Goal: Task Accomplishment & Management: Use online tool/utility

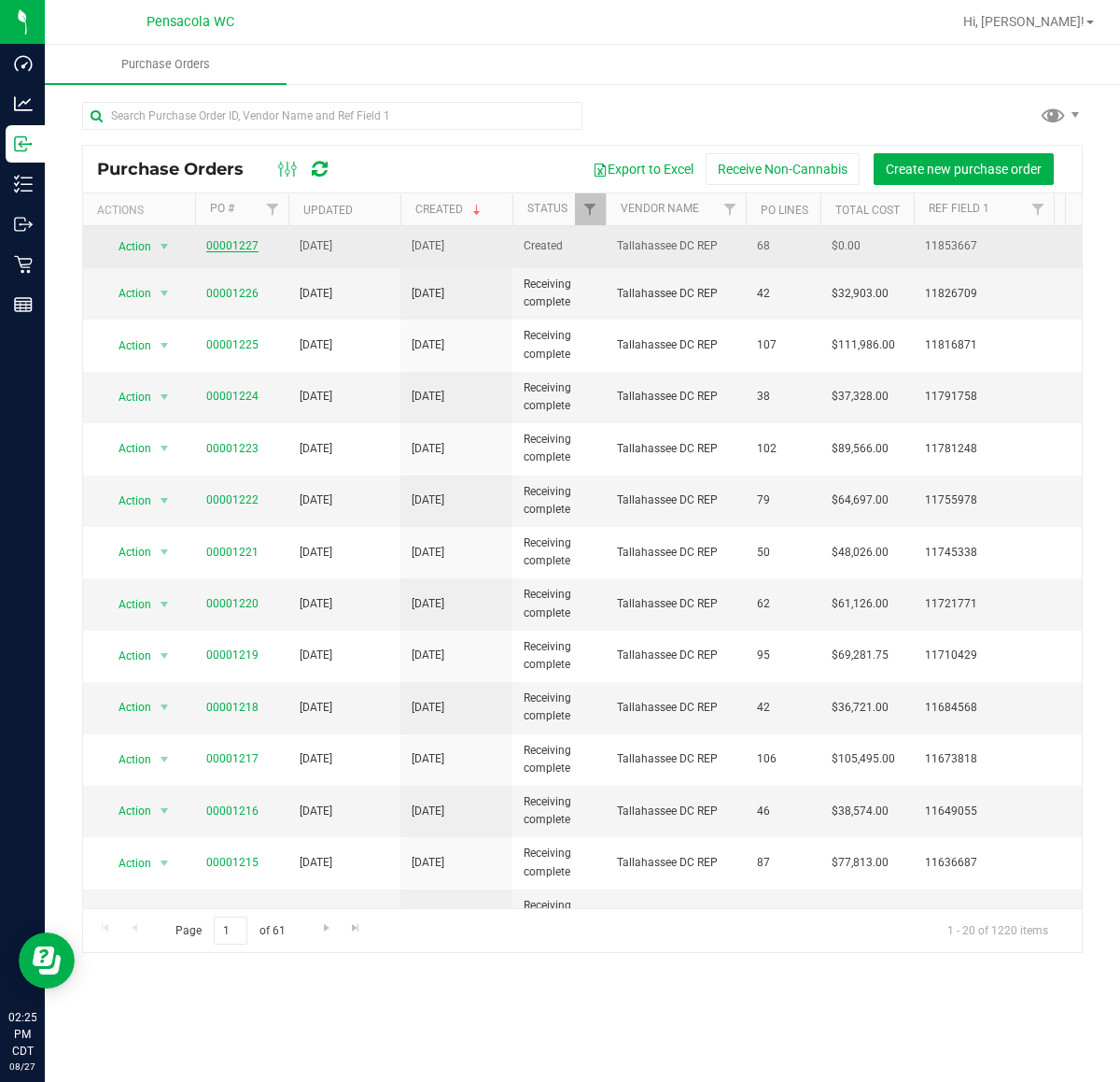
click at [243, 248] on link "00001227" at bounding box center [232, 246] width 52 height 13
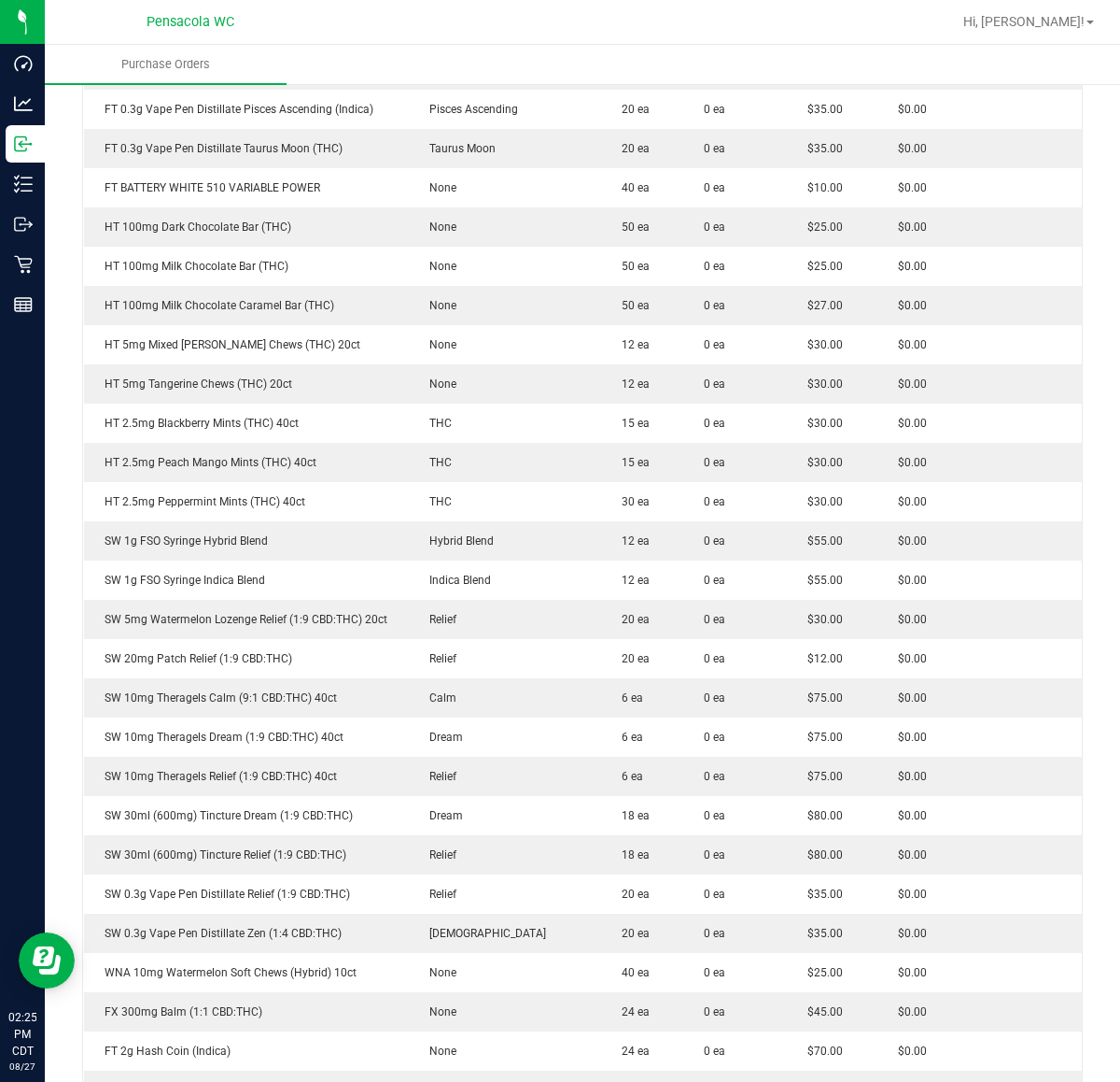
scroll to position [2434, 0]
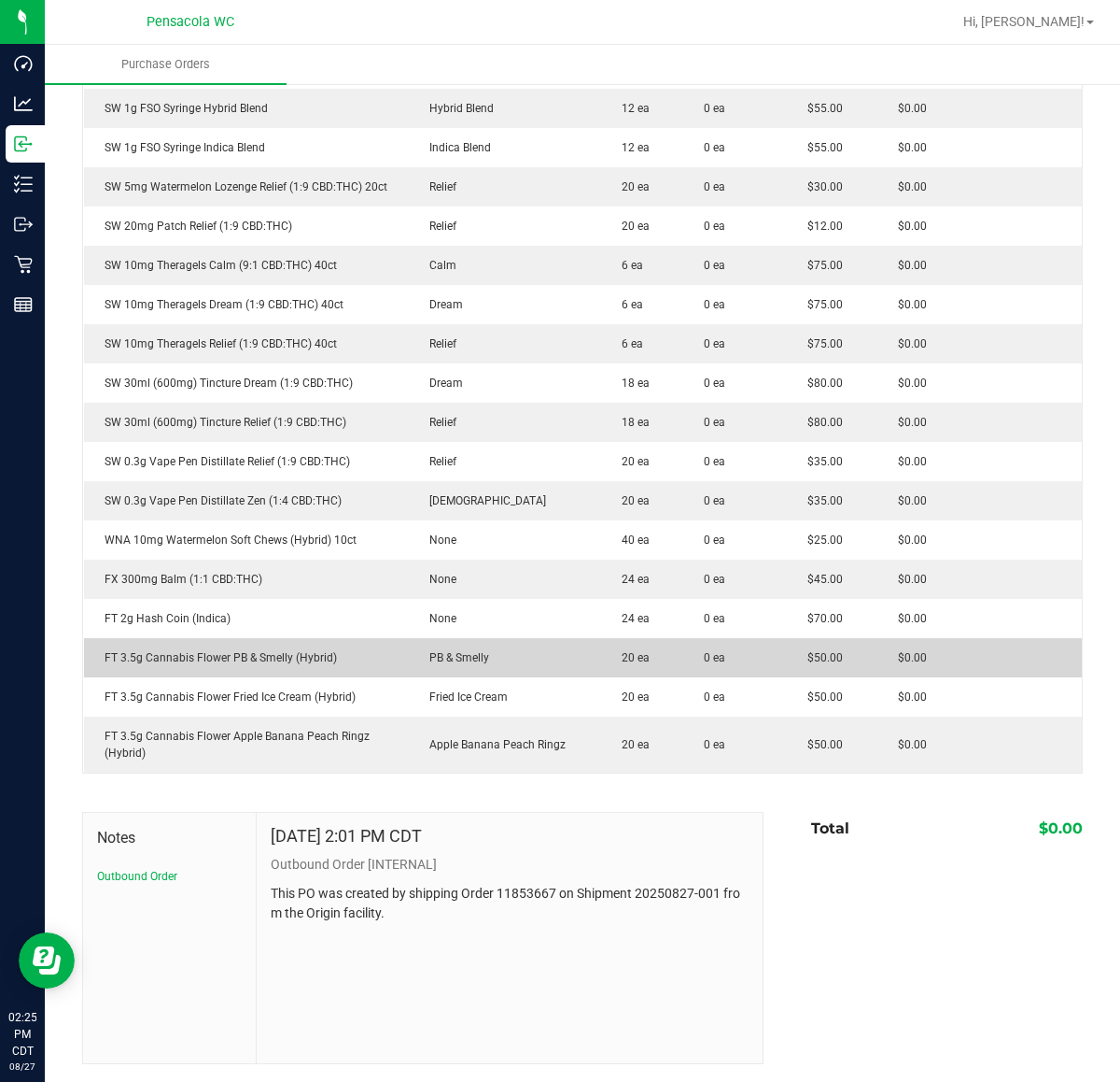
click at [427, 660] on span "PB & Smelly" at bounding box center [454, 657] width 69 height 13
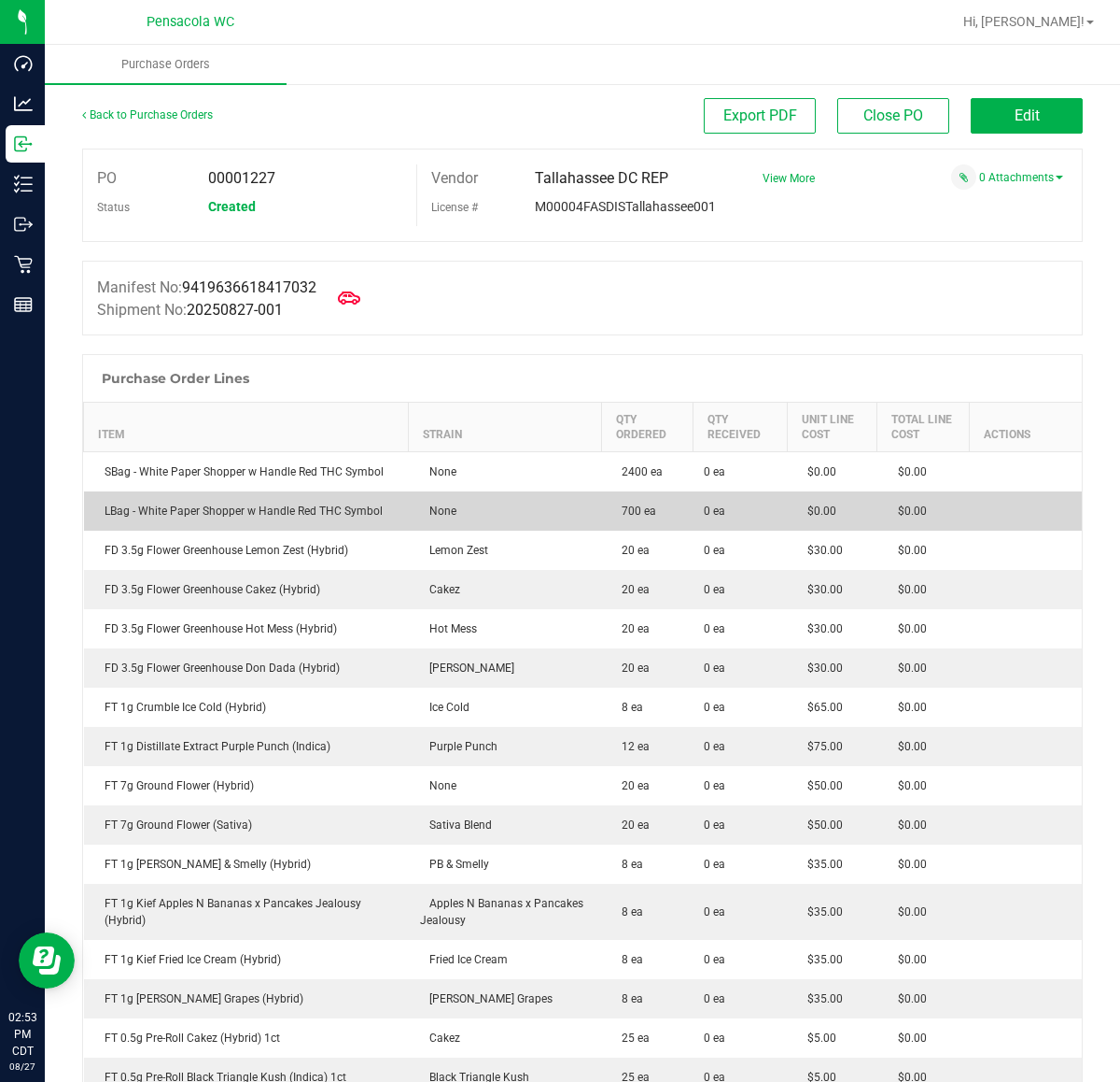
scroll to position [0, 0]
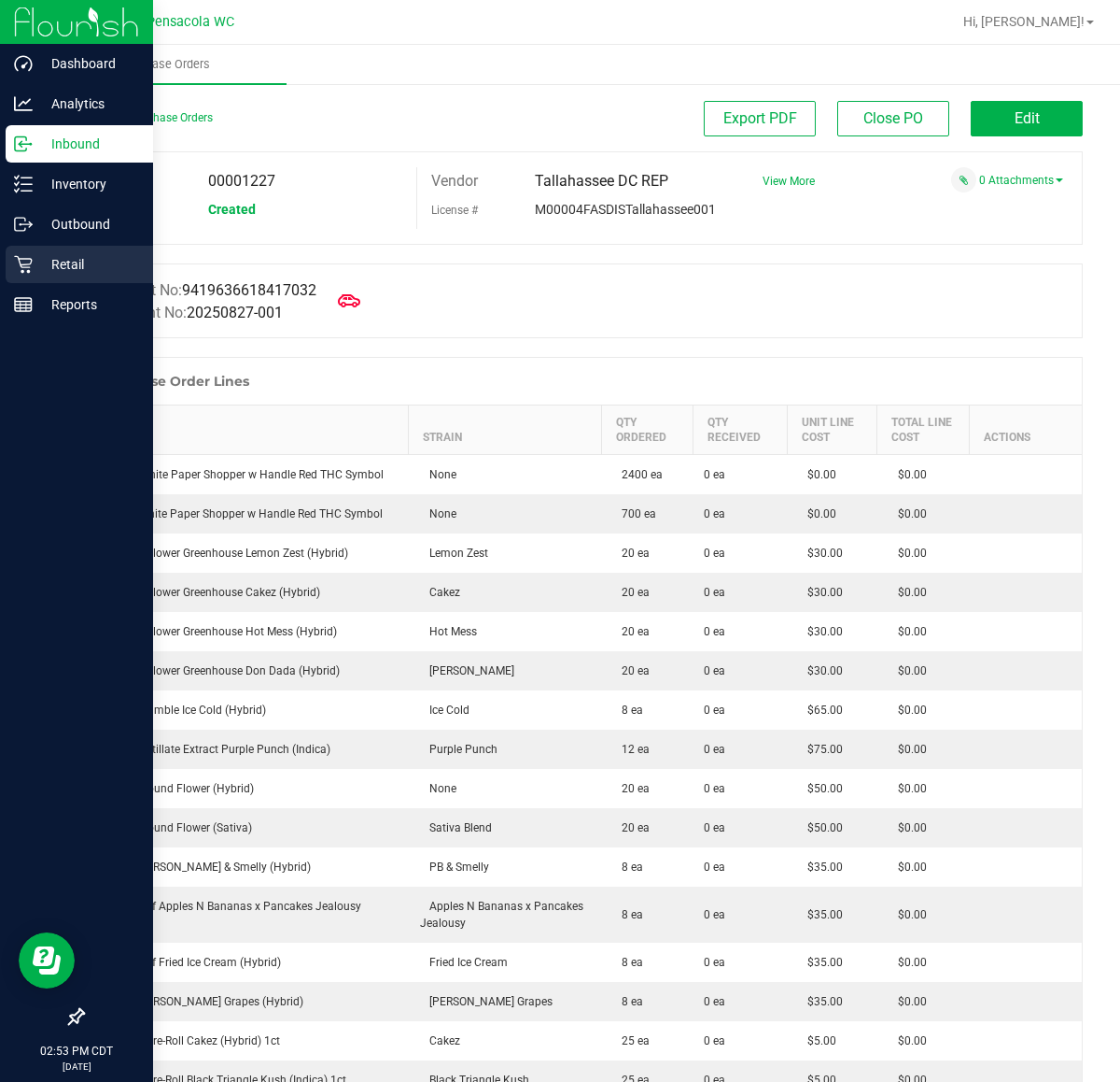
click at [44, 264] on p "Retail" at bounding box center [88, 263] width 112 height 22
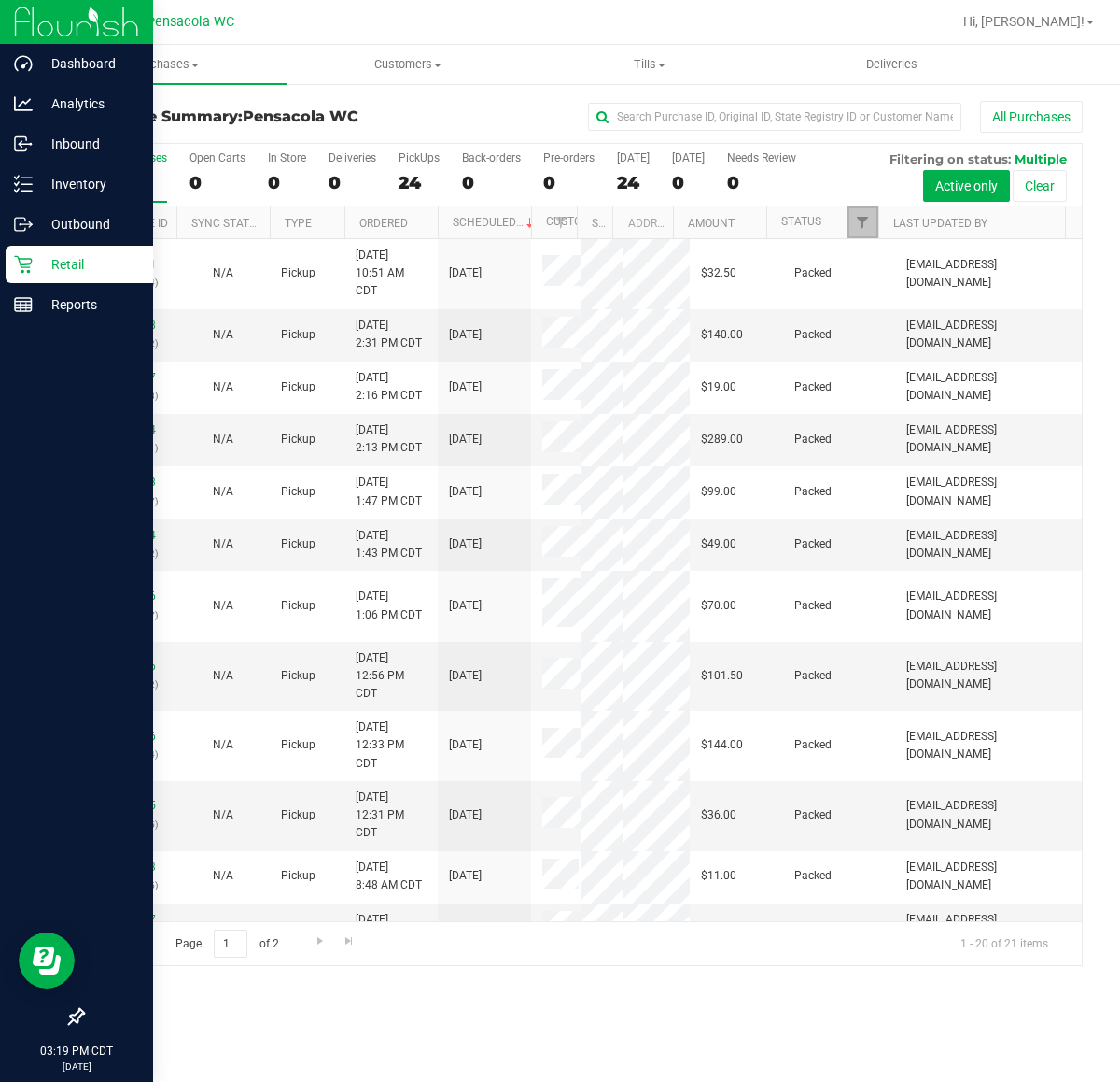
click at [864, 234] on link "Filter" at bounding box center [864, 222] width 31 height 32
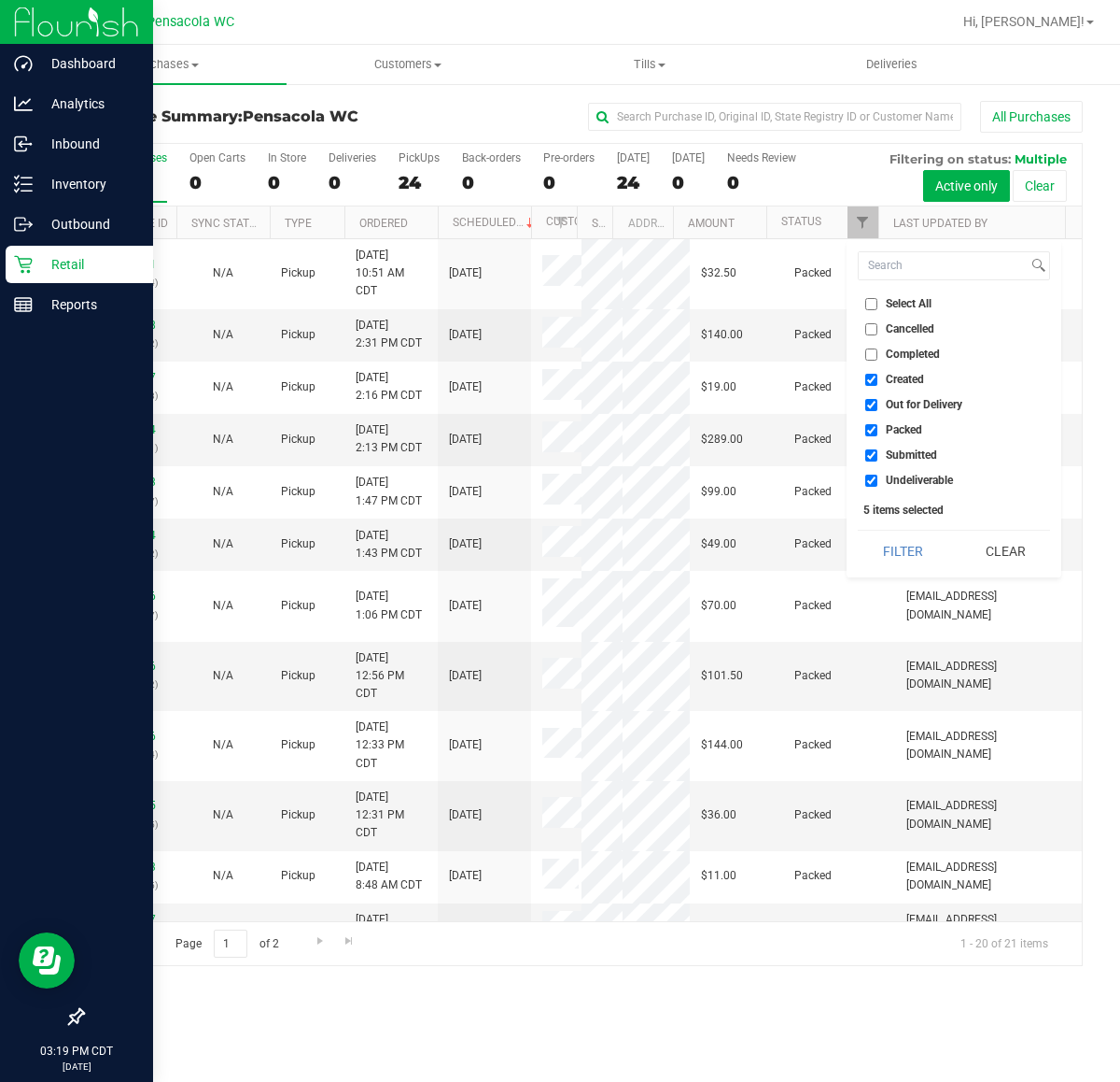
click at [878, 300] on input "Select All" at bounding box center [871, 304] width 12 height 12
checkbox input "true"
click at [874, 305] on input "Select All" at bounding box center [871, 304] width 12 height 12
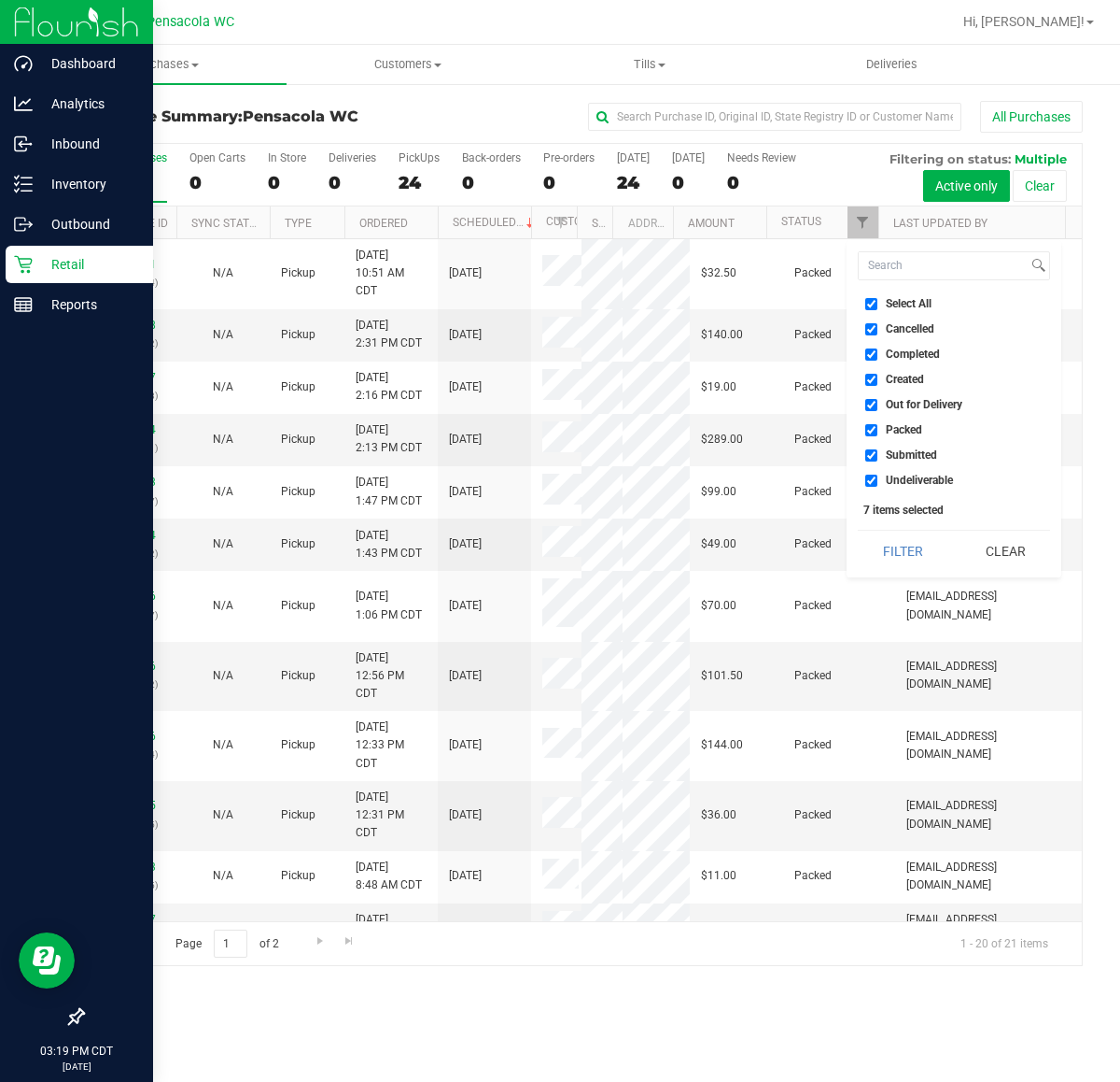
checkbox input "false"
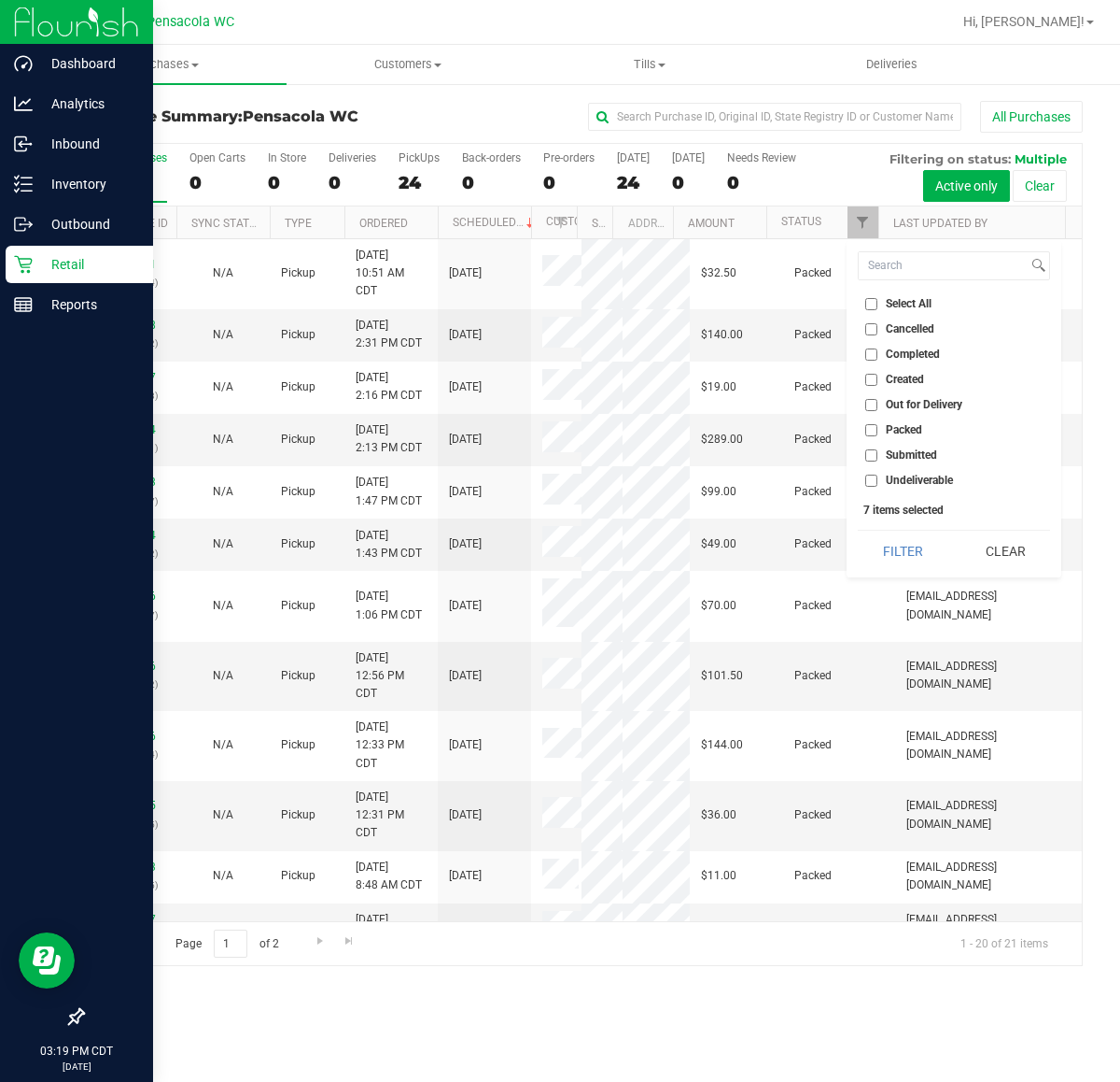
checkbox input "false"
click at [878, 453] on input "Submitted" at bounding box center [871, 455] width 12 height 12
checkbox input "true"
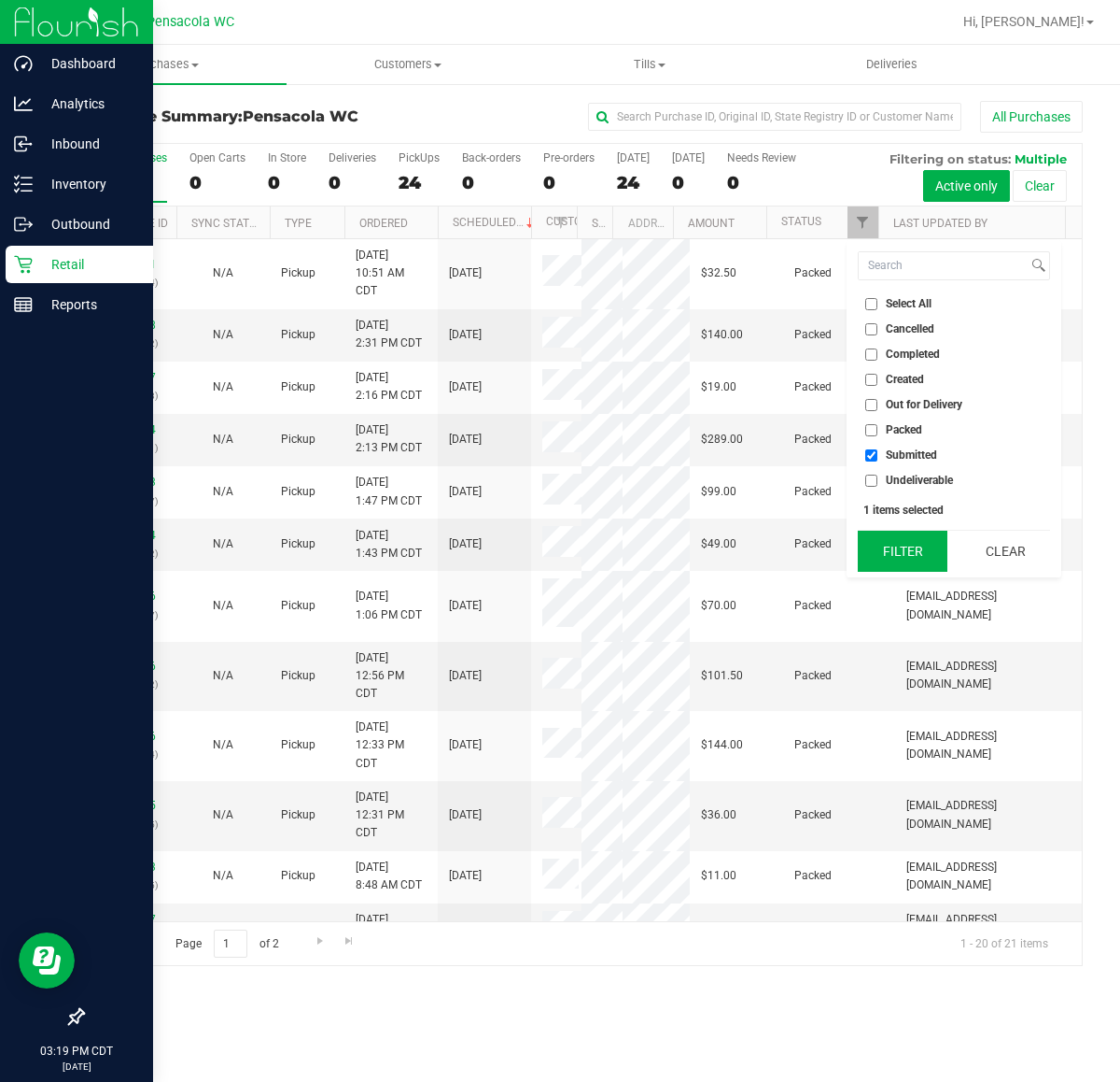
click at [889, 547] on button "Filter" at bounding box center [902, 551] width 89 height 41
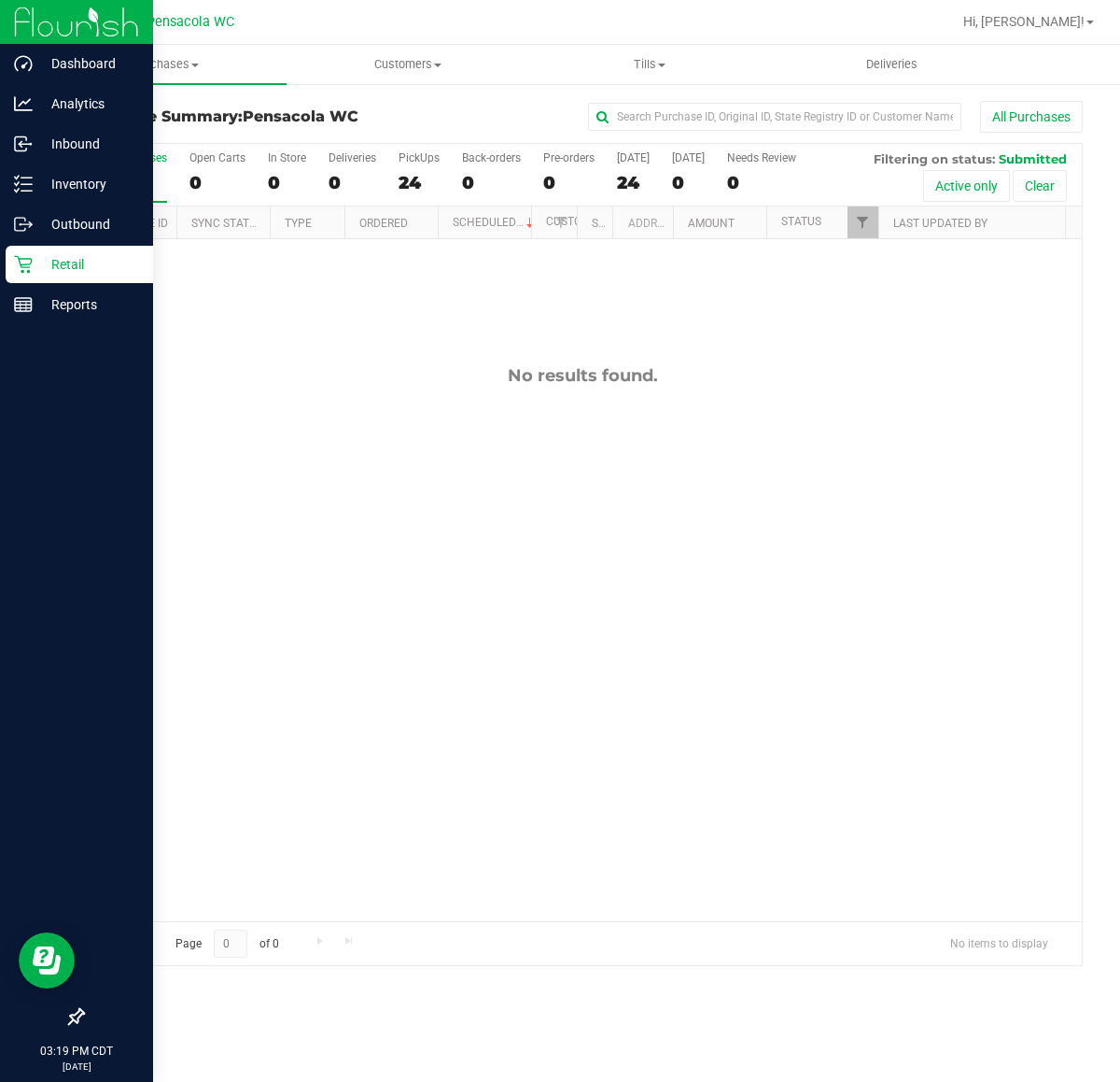
click at [730, 488] on div "No results found." at bounding box center [583, 643] width 999 height 808
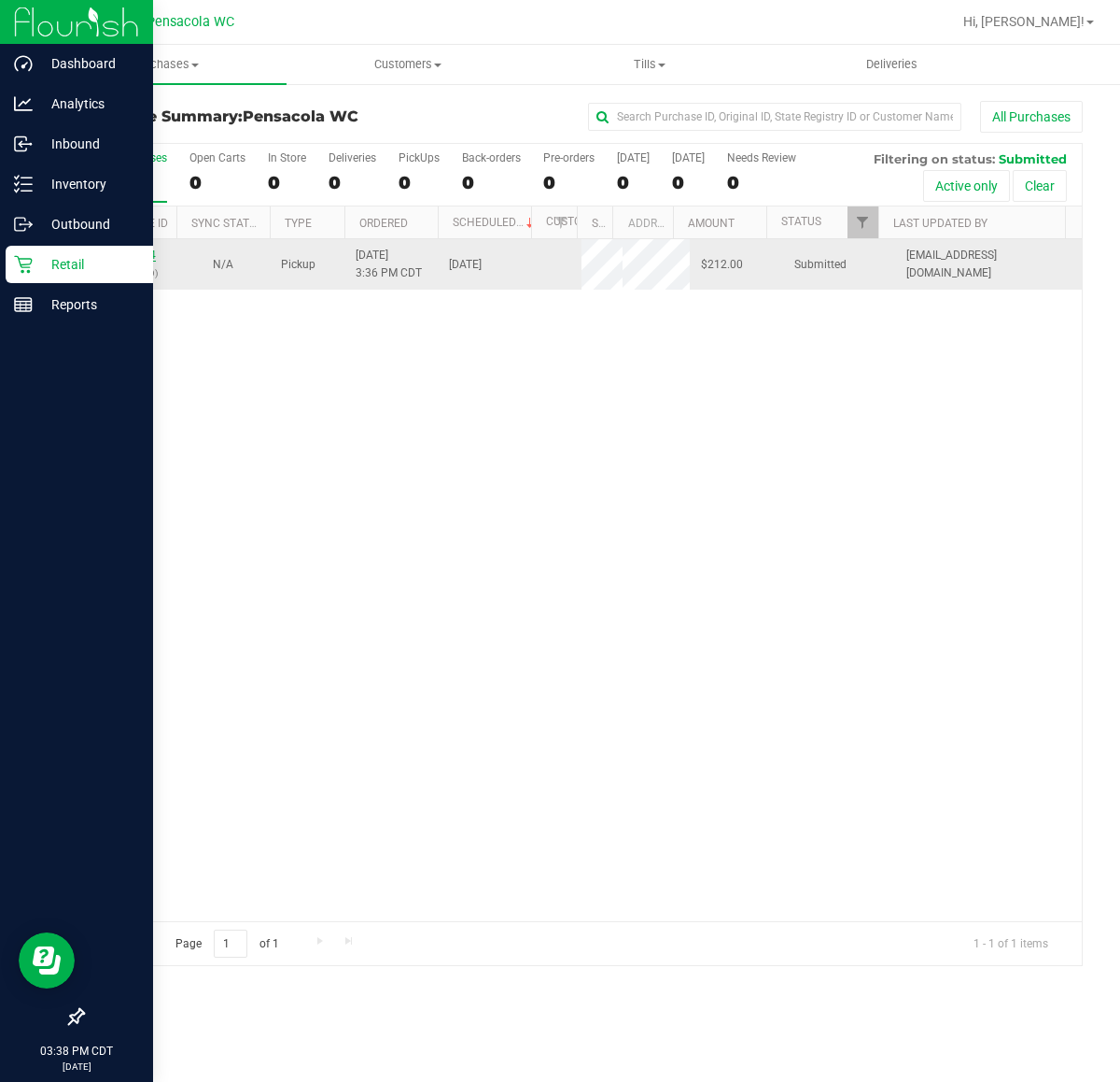
click at [119, 257] on link "11857964" at bounding box center [130, 256] width 52 height 13
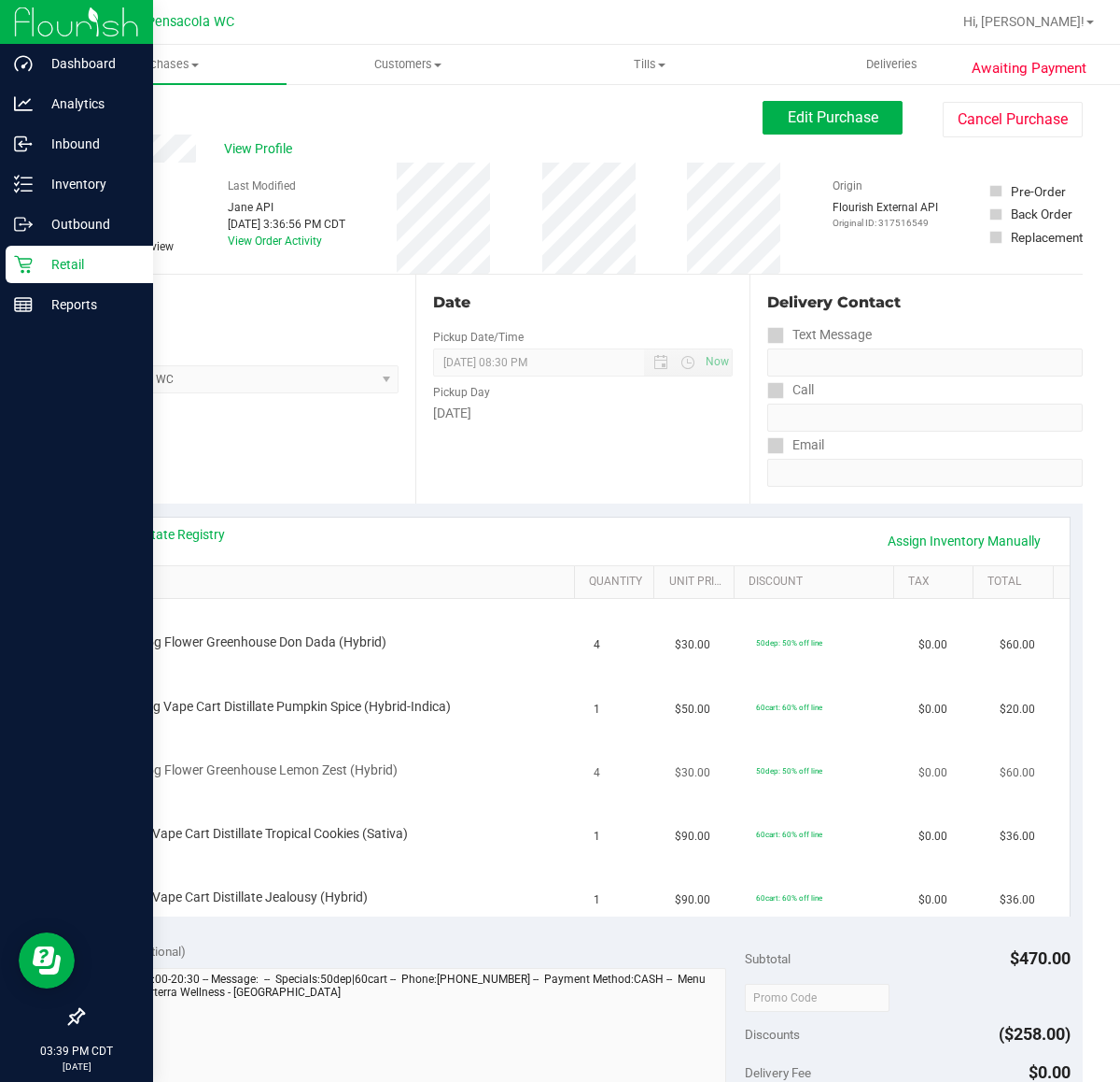
click at [509, 773] on div "FD 3.5g Flower Greenhouse Lemon Zest (Hybrid)" at bounding box center [321, 770] width 427 height 18
click at [538, 623] on div "FD 3.5g Flower Greenhouse Don Dada (Hybrid)" at bounding box center [340, 630] width 465 height 44
click at [534, 622] on div "FD 3.5g Flower Greenhouse Don Dada (Hybrid)" at bounding box center [340, 630] width 465 height 44
click at [529, 795] on td "FT 1g Vape Cart Distillate Tropical Cookies (Sativa)" at bounding box center [339, 822] width 487 height 63
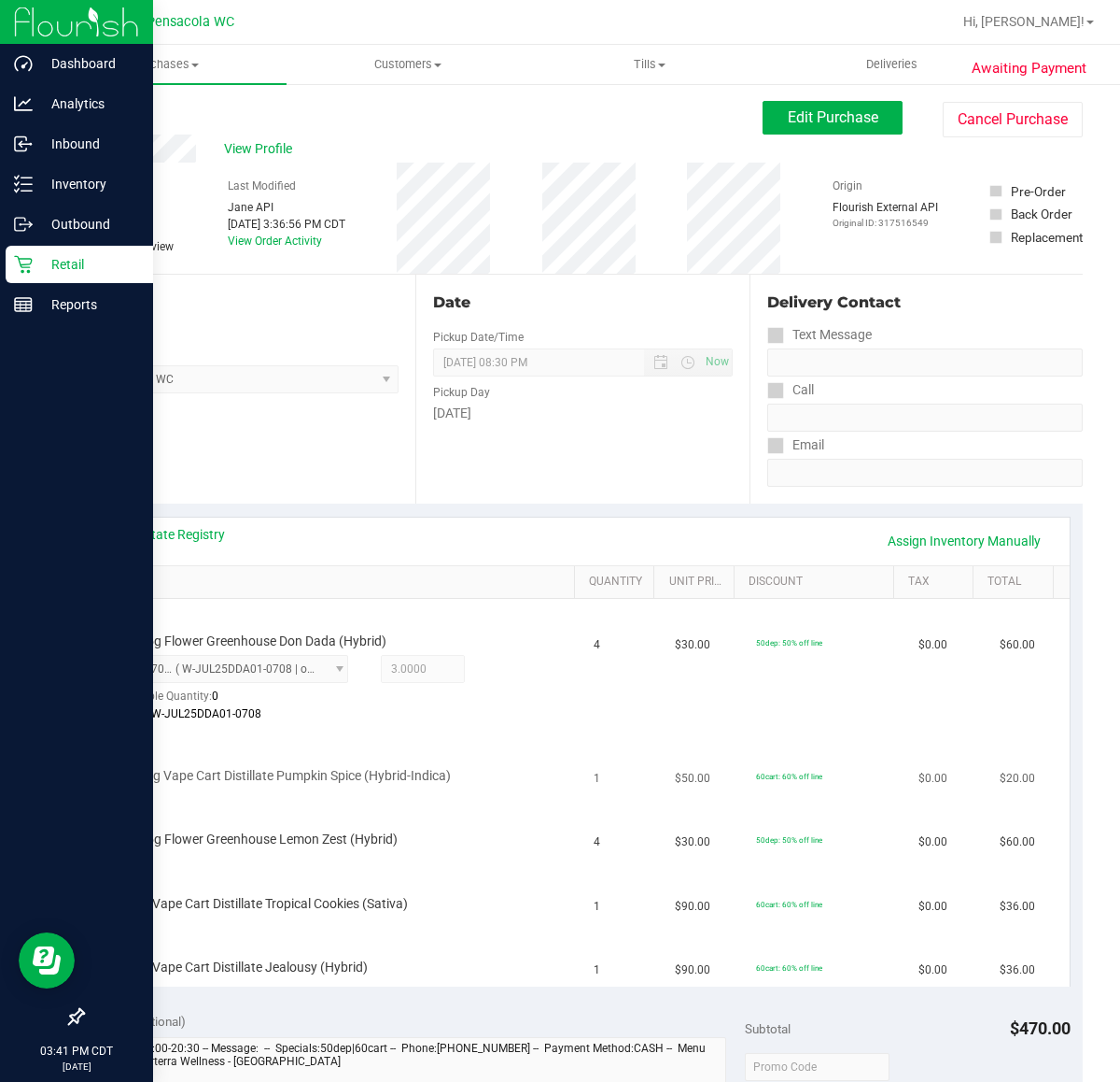
click at [823, 739] on td "60cart: 60% off line" at bounding box center [826, 764] width 162 height 63
click at [642, 725] on td "4" at bounding box center [622, 665] width 82 height 134
click at [640, 736] on td "1" at bounding box center [622, 764] width 82 height 63
click at [549, 745] on div "FT 0.5g Vape Cart Distillate Pumpkin Spice (Hybrid-Indica)" at bounding box center [340, 764] width 465 height 44
click at [1102, 427] on div "Awaiting Payment Back Edit Purchase Cancel Purchase View Profile # 11857964 Bio…" at bounding box center [583, 952] width 1076 height 1739
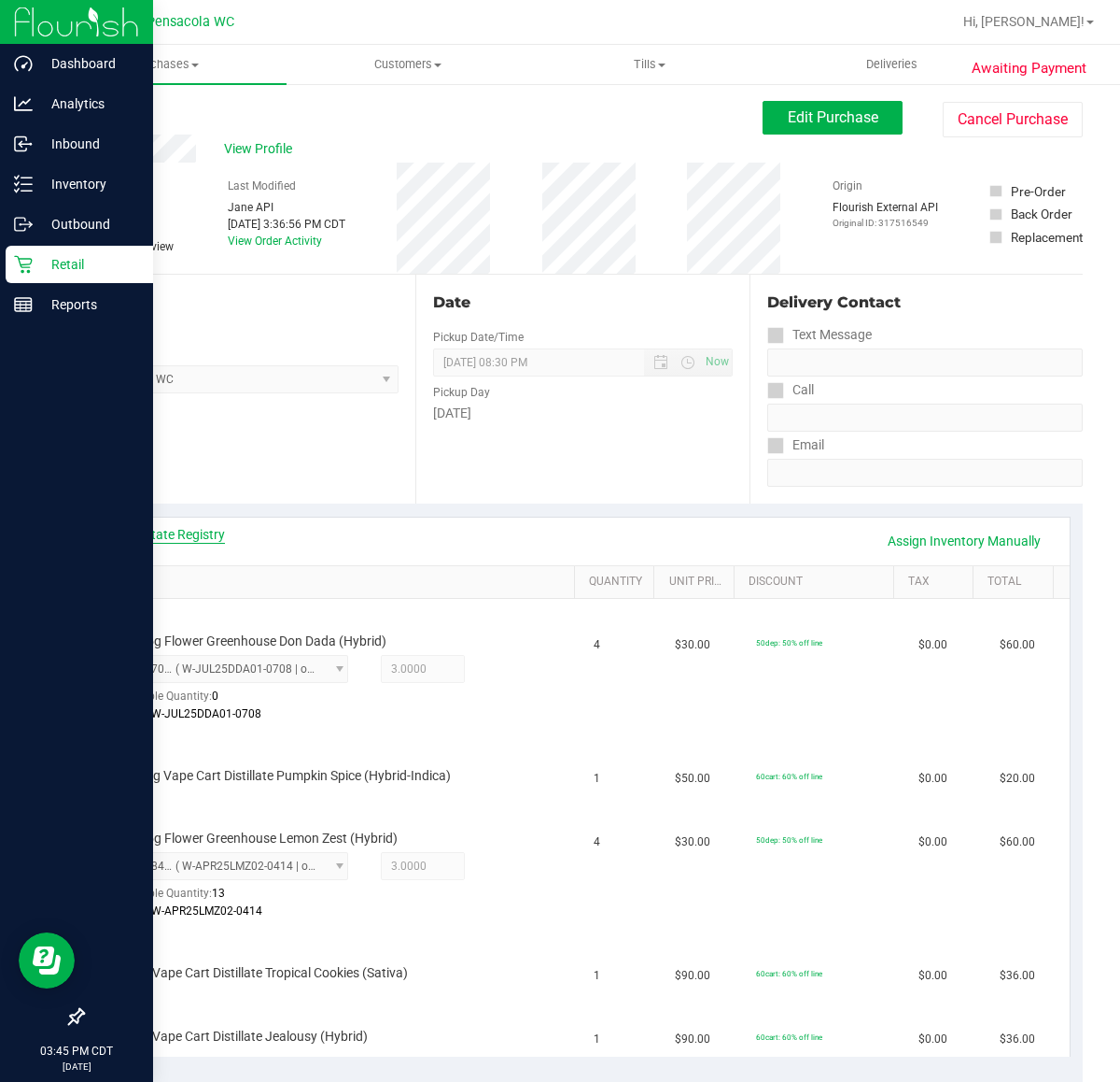
click at [207, 534] on link "View State Registry" at bounding box center [169, 533] width 112 height 18
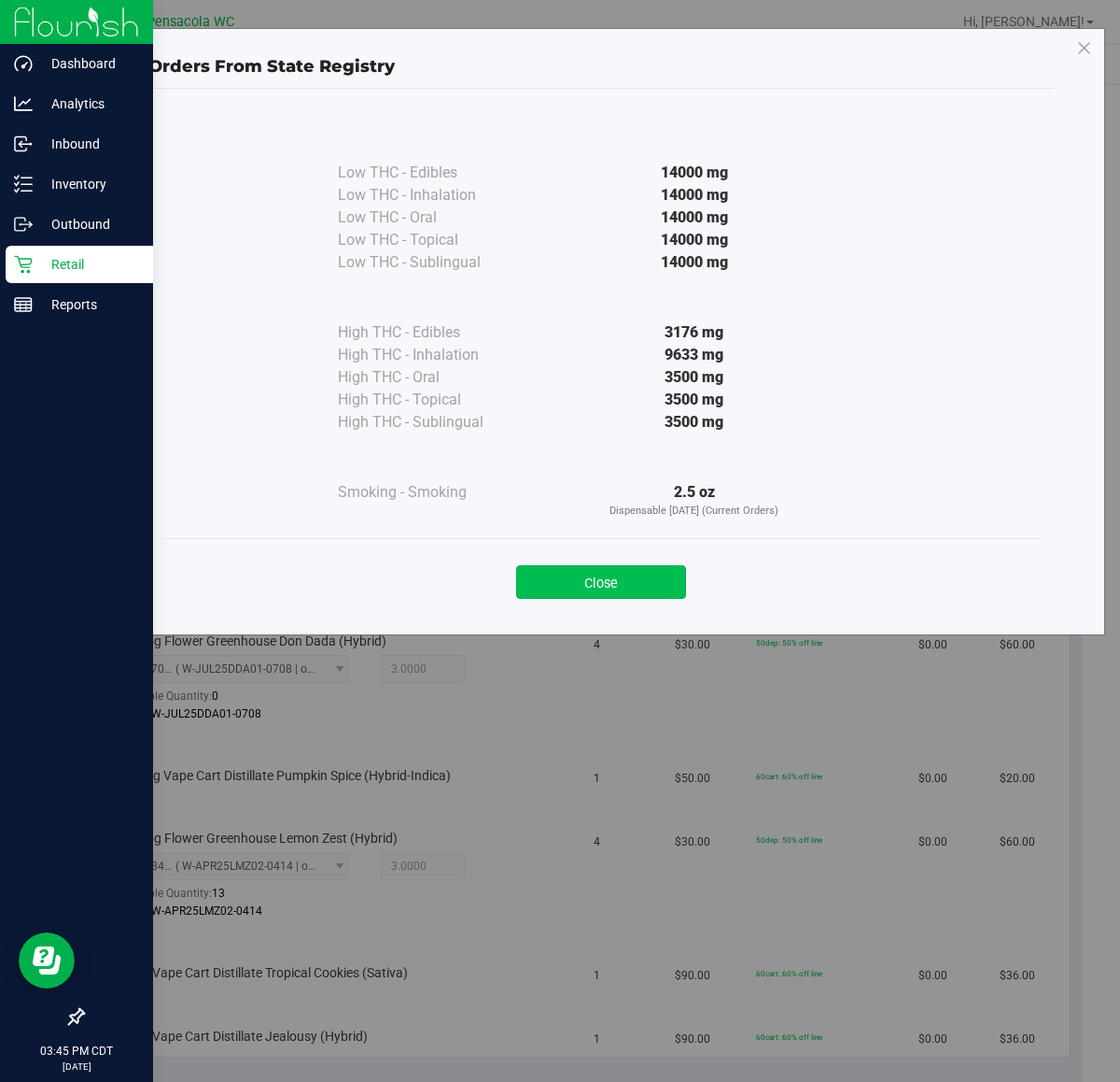
click at [623, 590] on button "Close" at bounding box center [600, 581] width 170 height 34
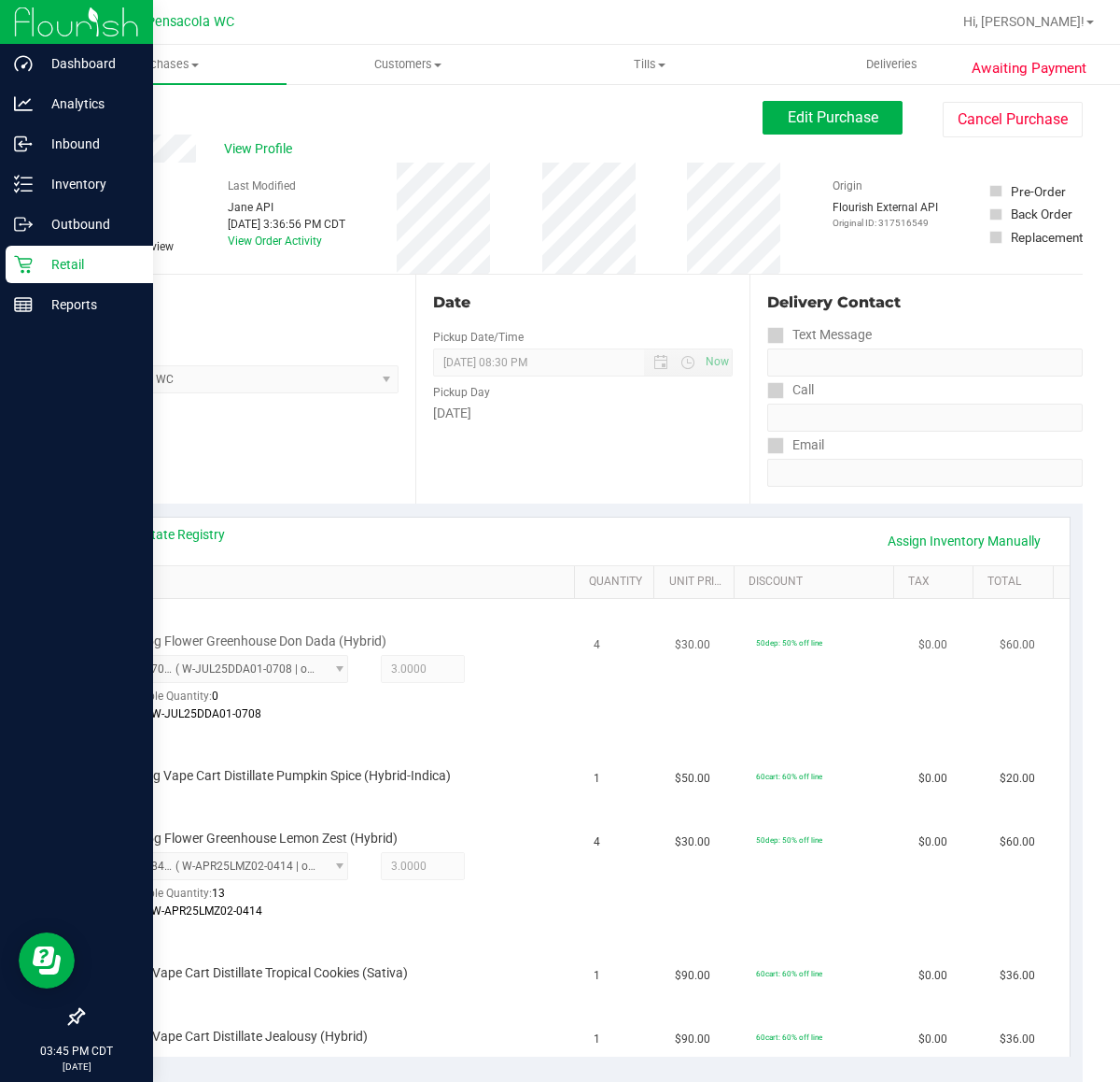
click at [582, 683] on td "4" at bounding box center [622, 665] width 82 height 134
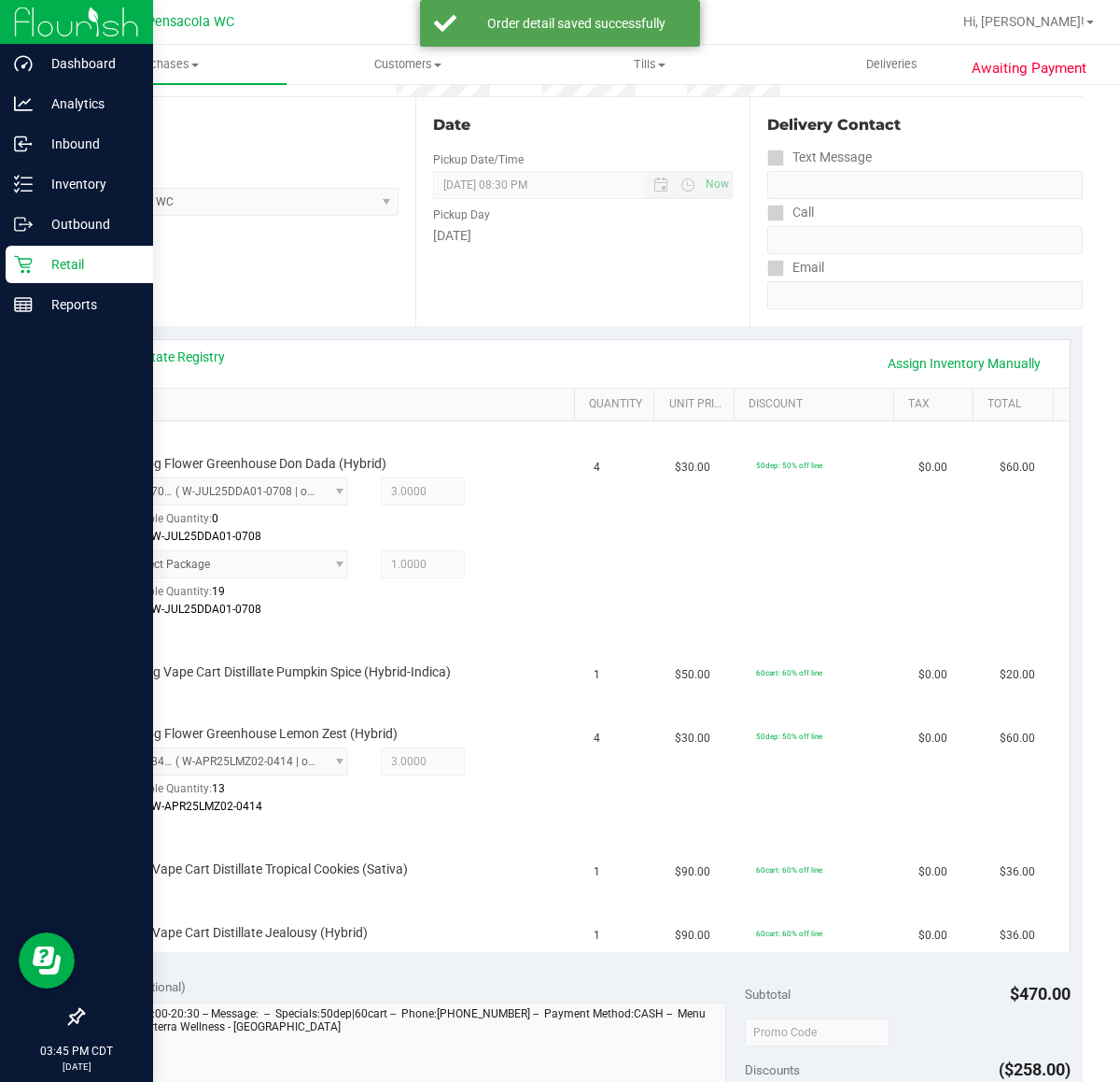
scroll to position [323, 0]
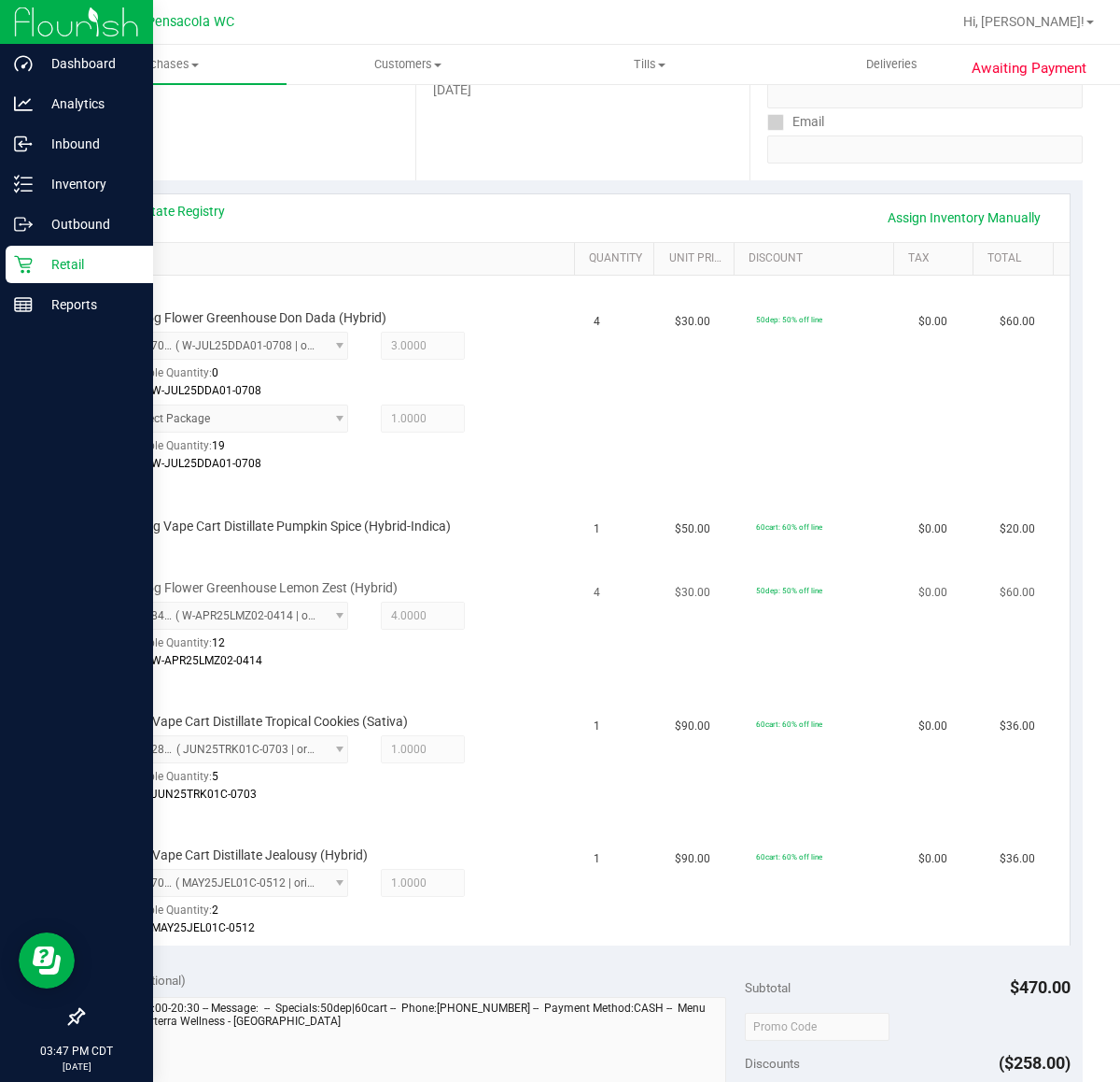
click at [534, 655] on div "FD 3.5g Flower Greenhouse Lemon Zest (Hybrid) 8077844112608335 ( W-APR25LMZ02-0…" at bounding box center [340, 612] width 465 height 117
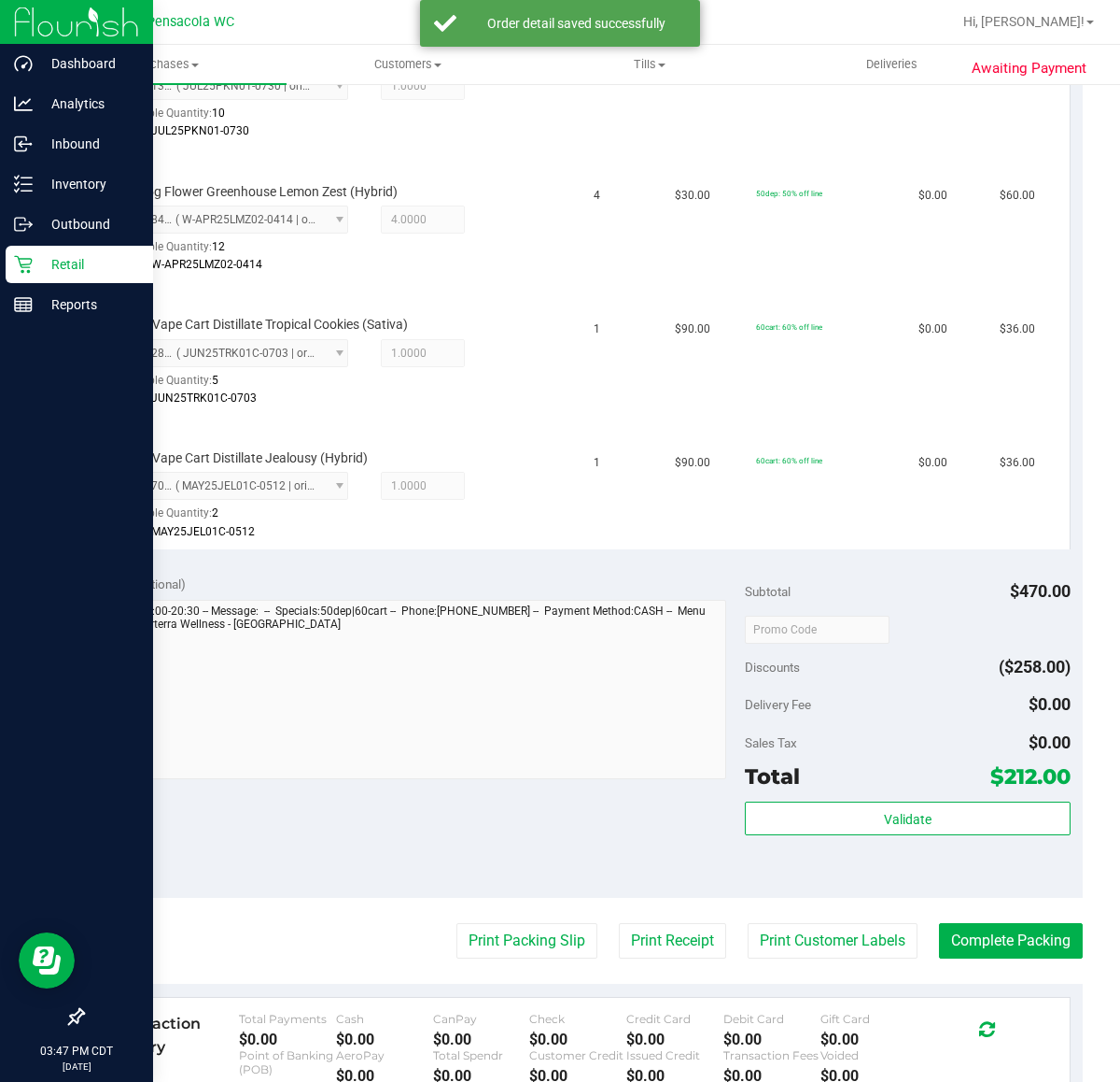
scroll to position [787, 0]
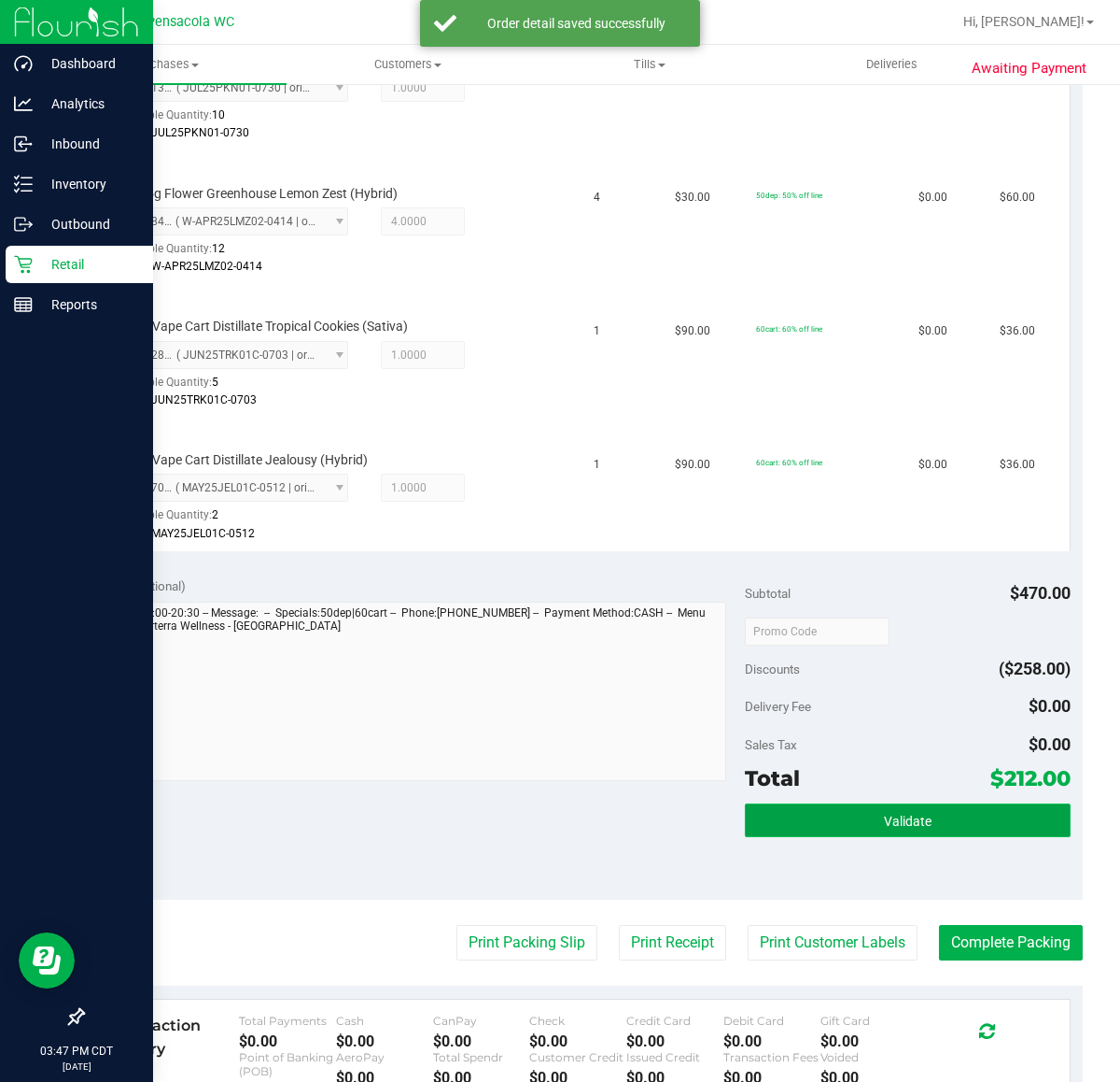
click at [898, 828] on button "Validate" at bounding box center [908, 820] width 325 height 34
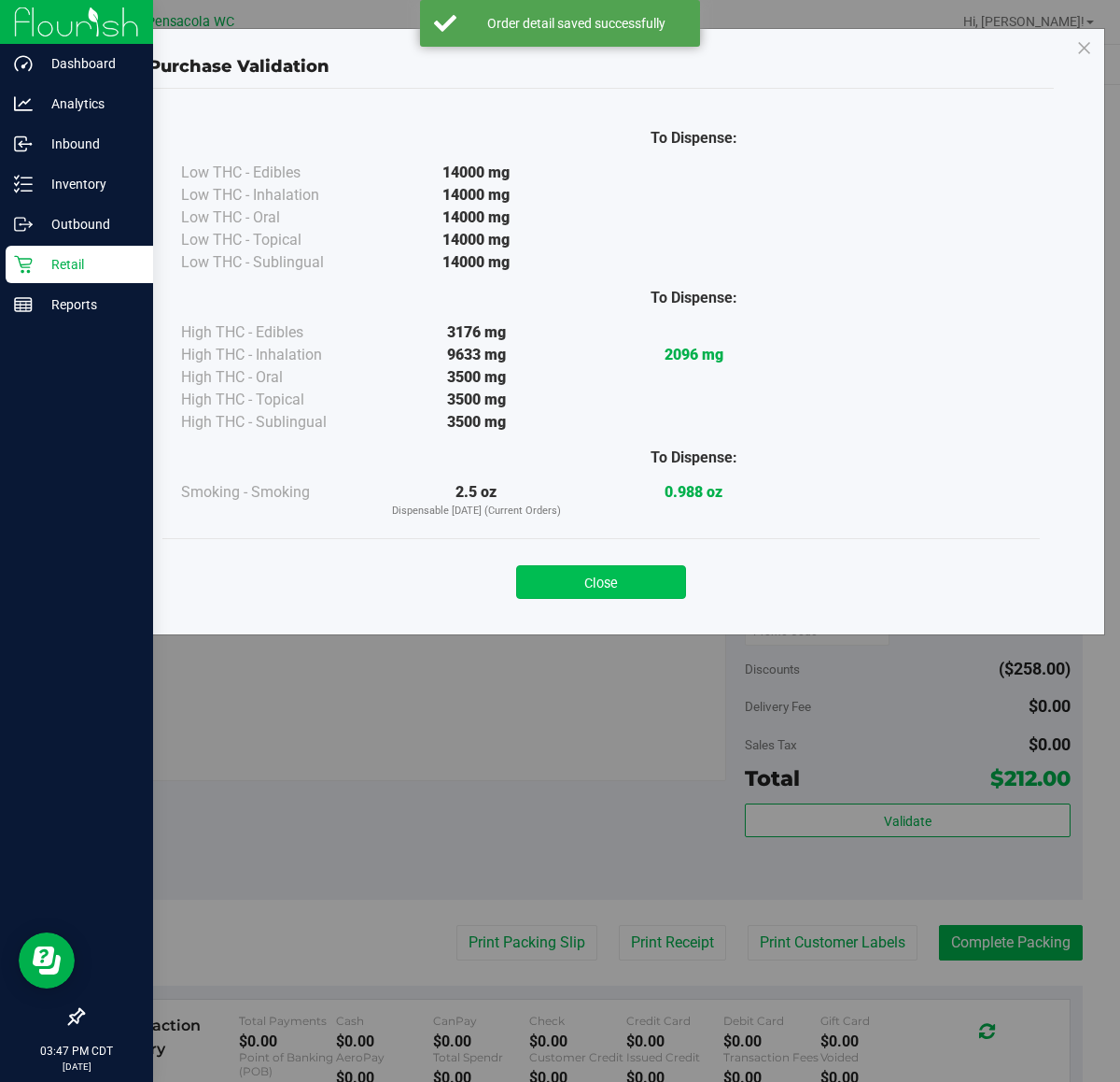
click at [672, 584] on button "Close" at bounding box center [600, 581] width 170 height 34
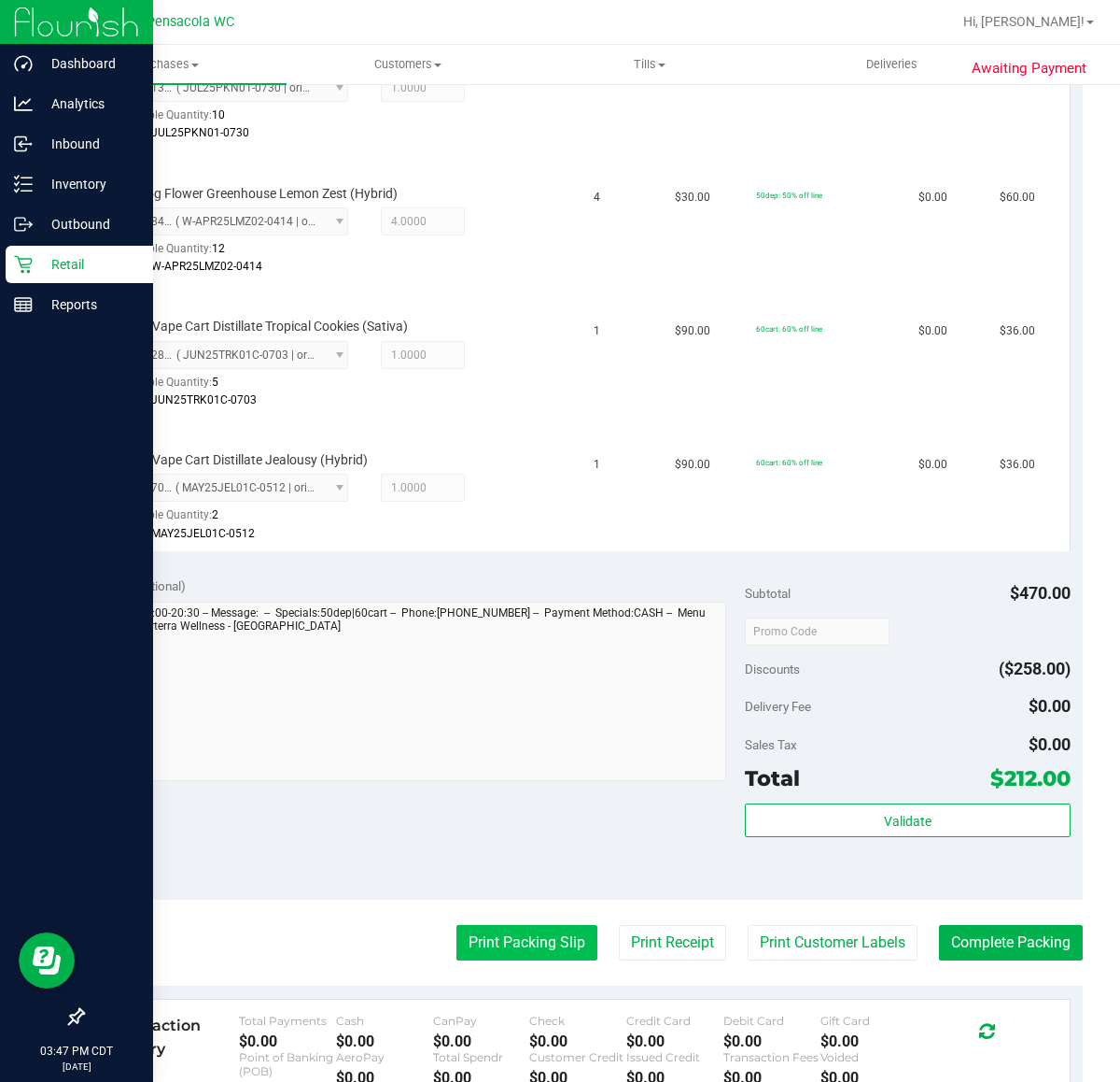
click at [533, 924] on button "Print Packing Slip" at bounding box center [526, 942] width 141 height 36
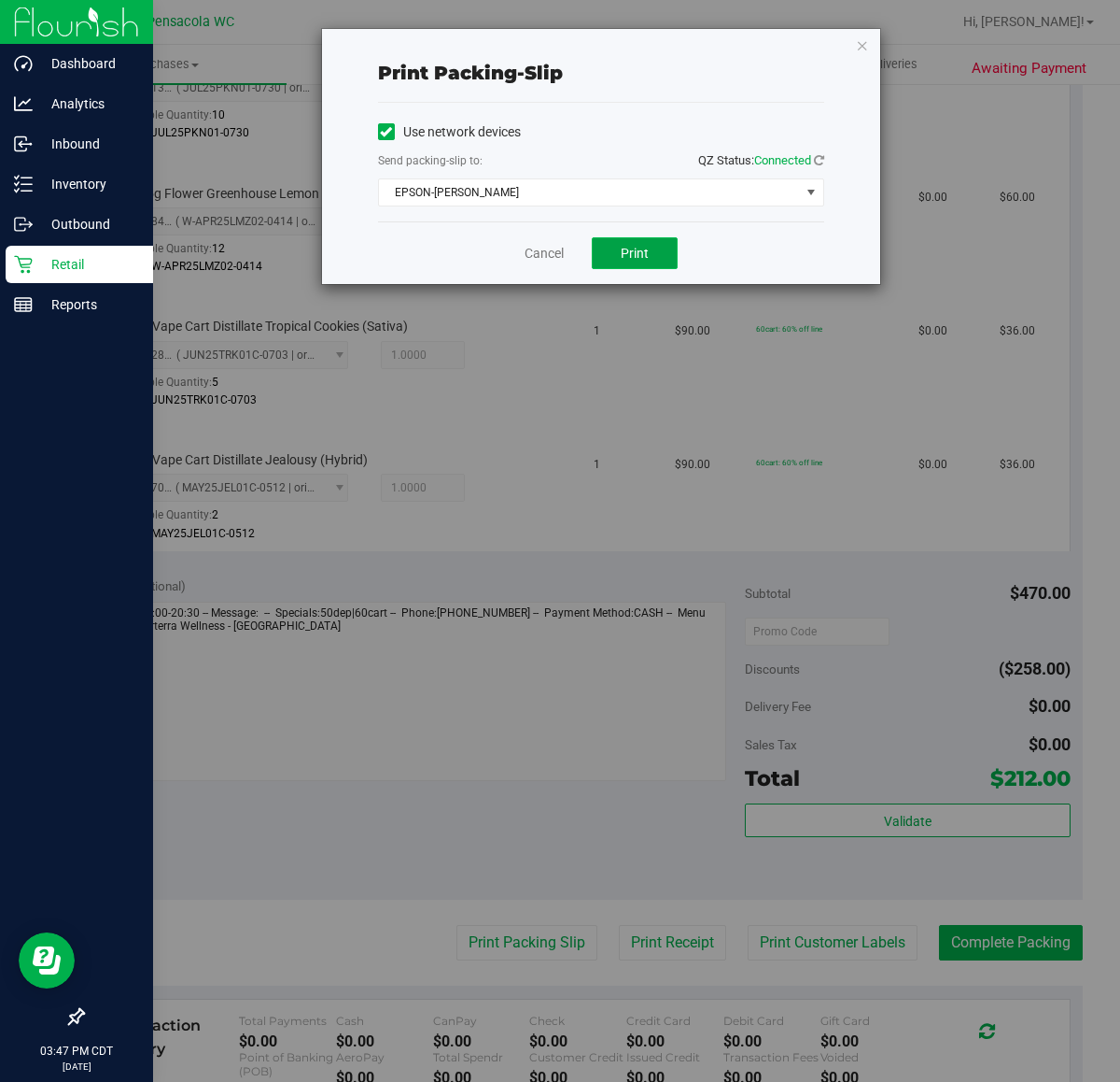
click at [640, 252] on span "Print" at bounding box center [634, 254] width 28 height 15
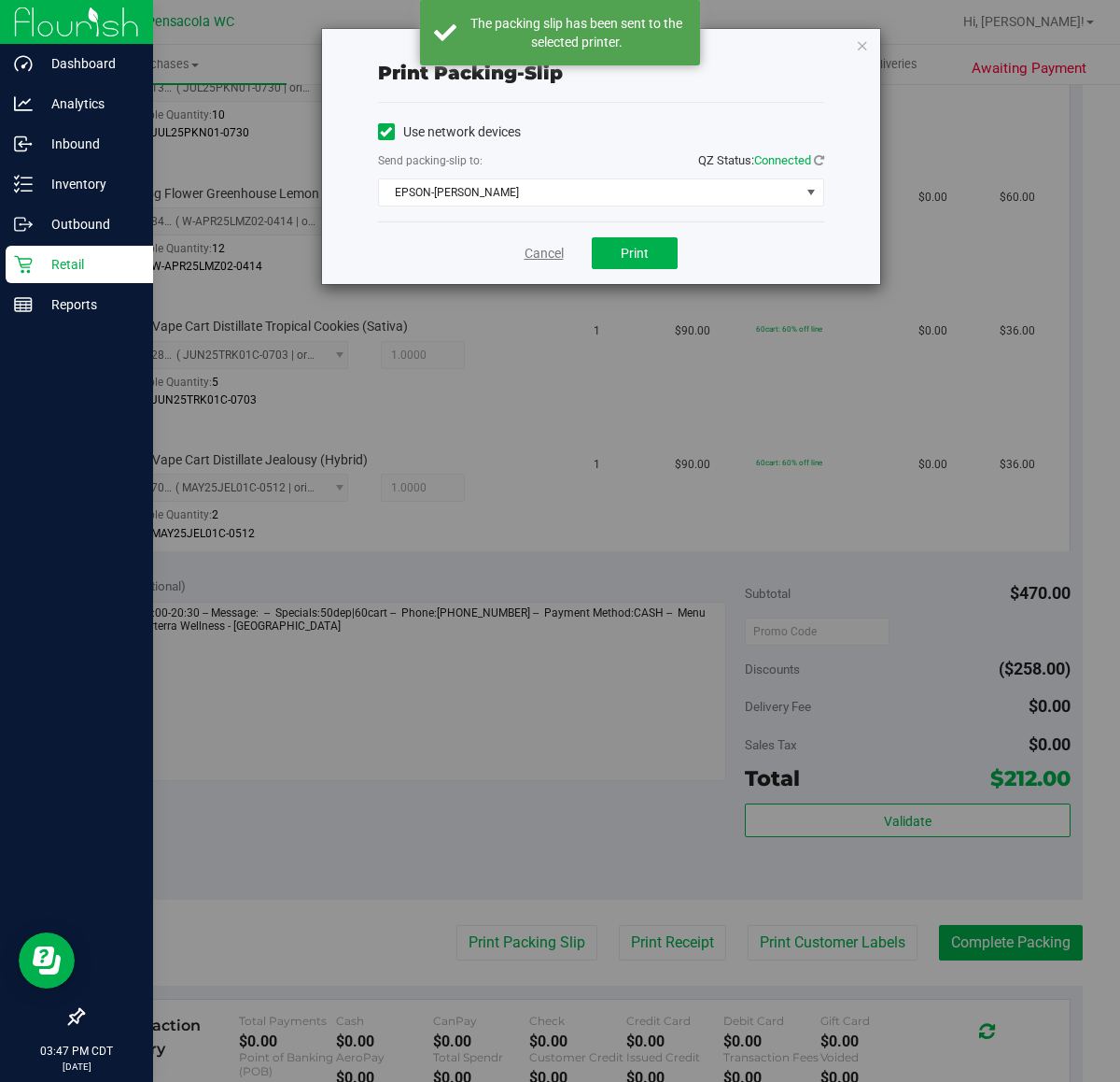
click at [533, 257] on link "Cancel" at bounding box center [544, 254] width 39 height 19
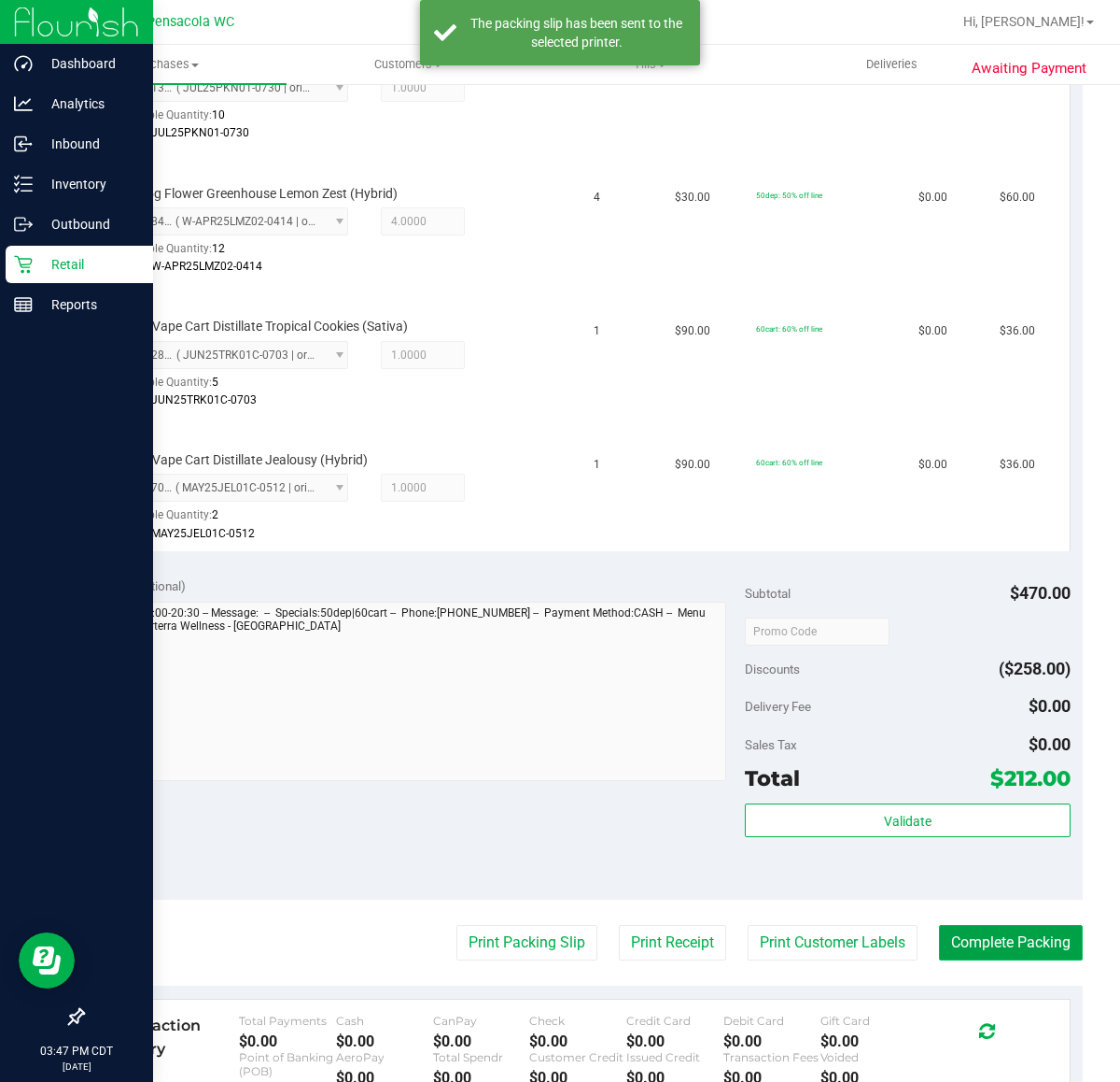
click at [982, 939] on button "Complete Packing" at bounding box center [1011, 942] width 144 height 36
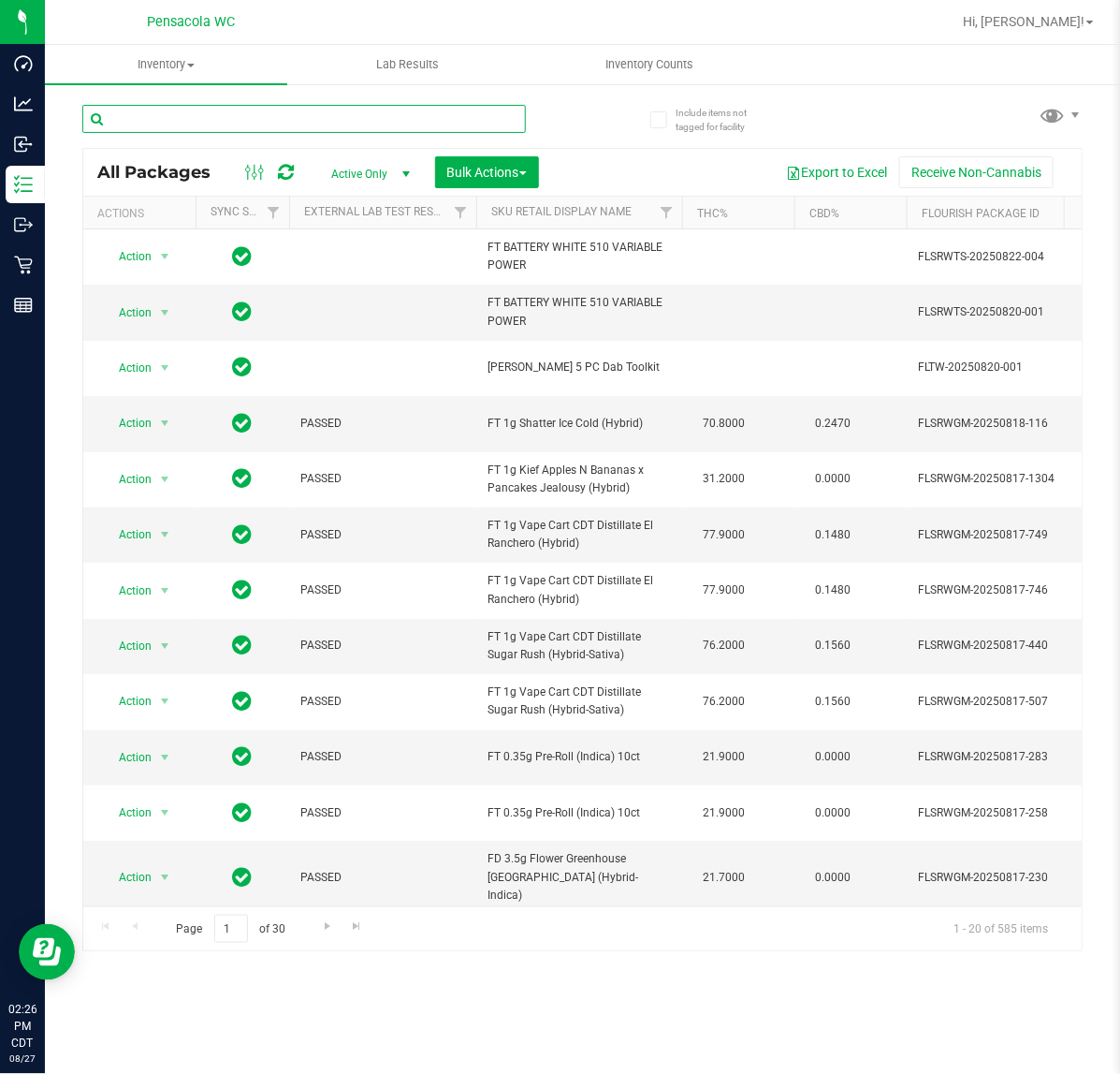
click at [225, 117] on input "text" at bounding box center [304, 118] width 444 height 28
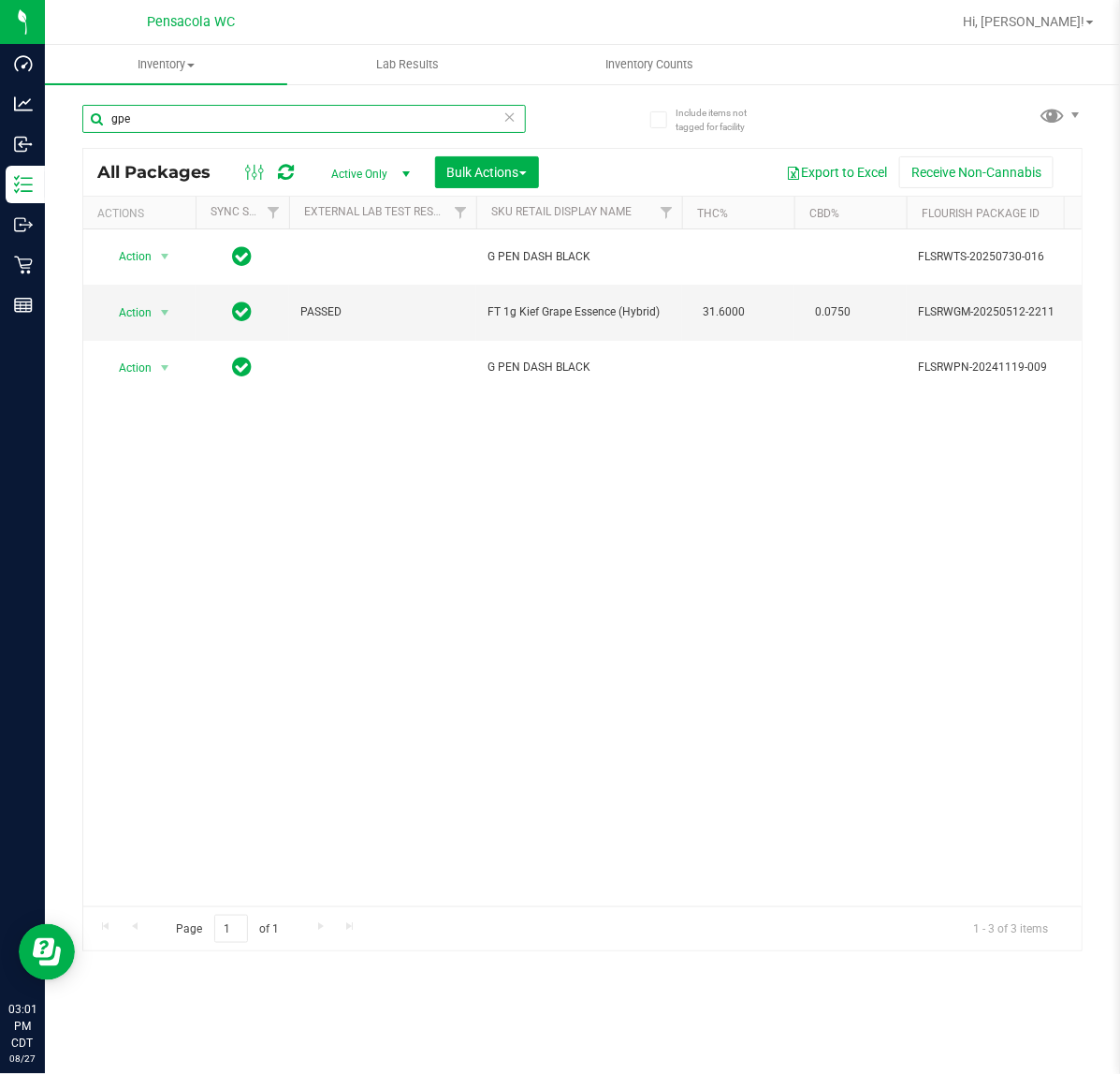
click at [305, 118] on input "gpe" at bounding box center [304, 118] width 444 height 28
type input "7445306267986259"
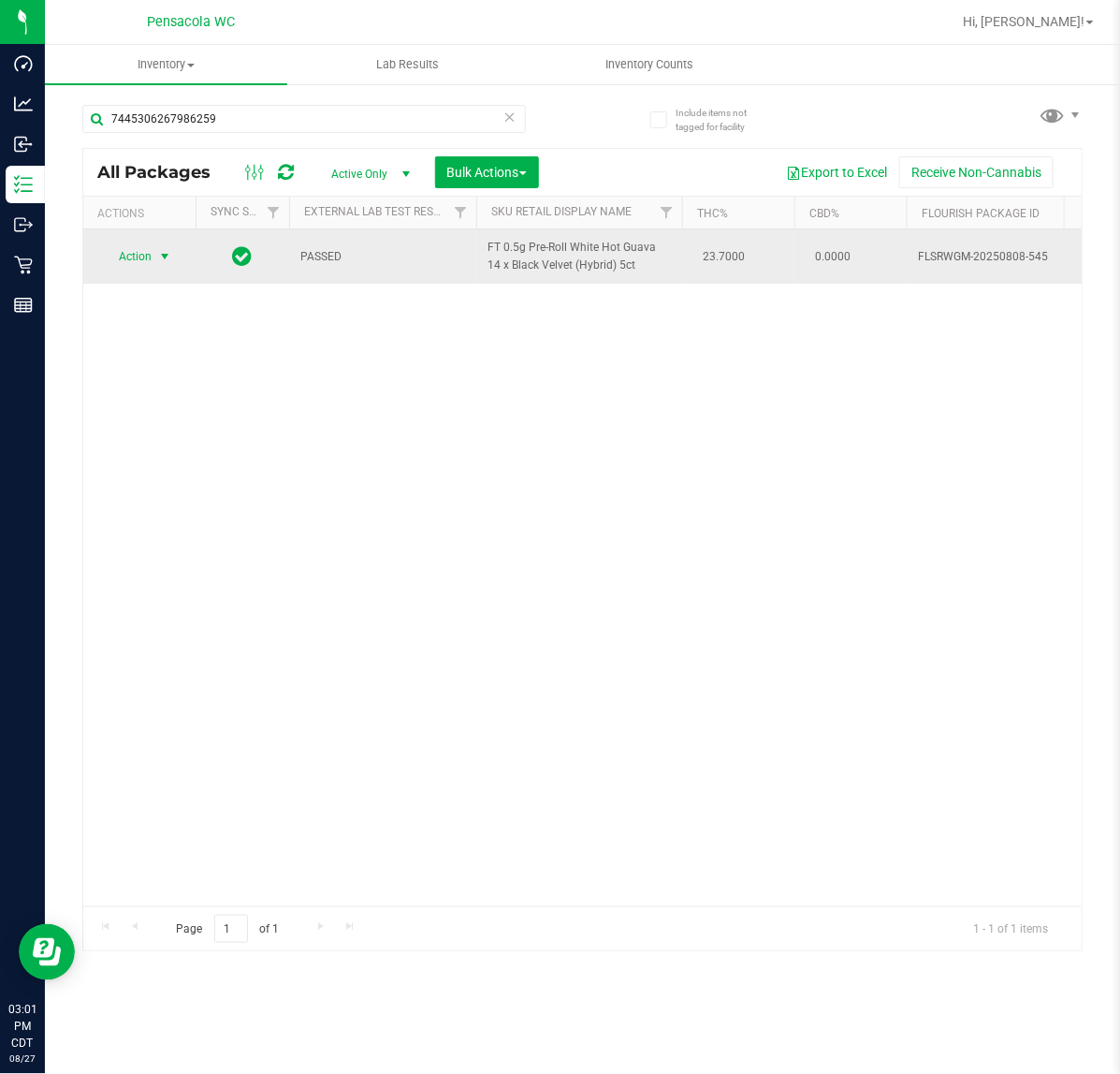
click at [167, 249] on span "select" at bounding box center [165, 256] width 23 height 26
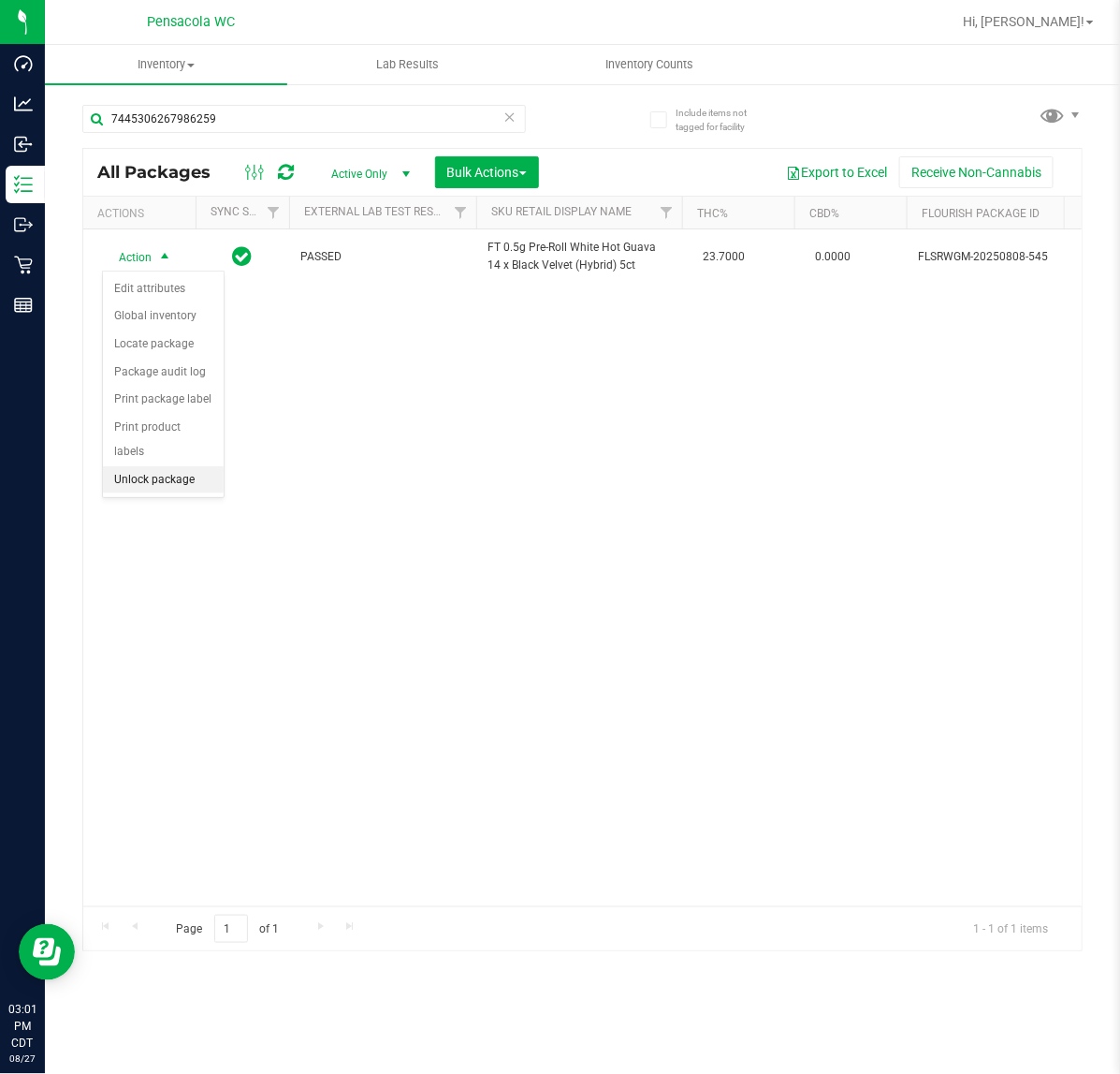
click at [181, 466] on li "Unlock package" at bounding box center [163, 480] width 120 height 28
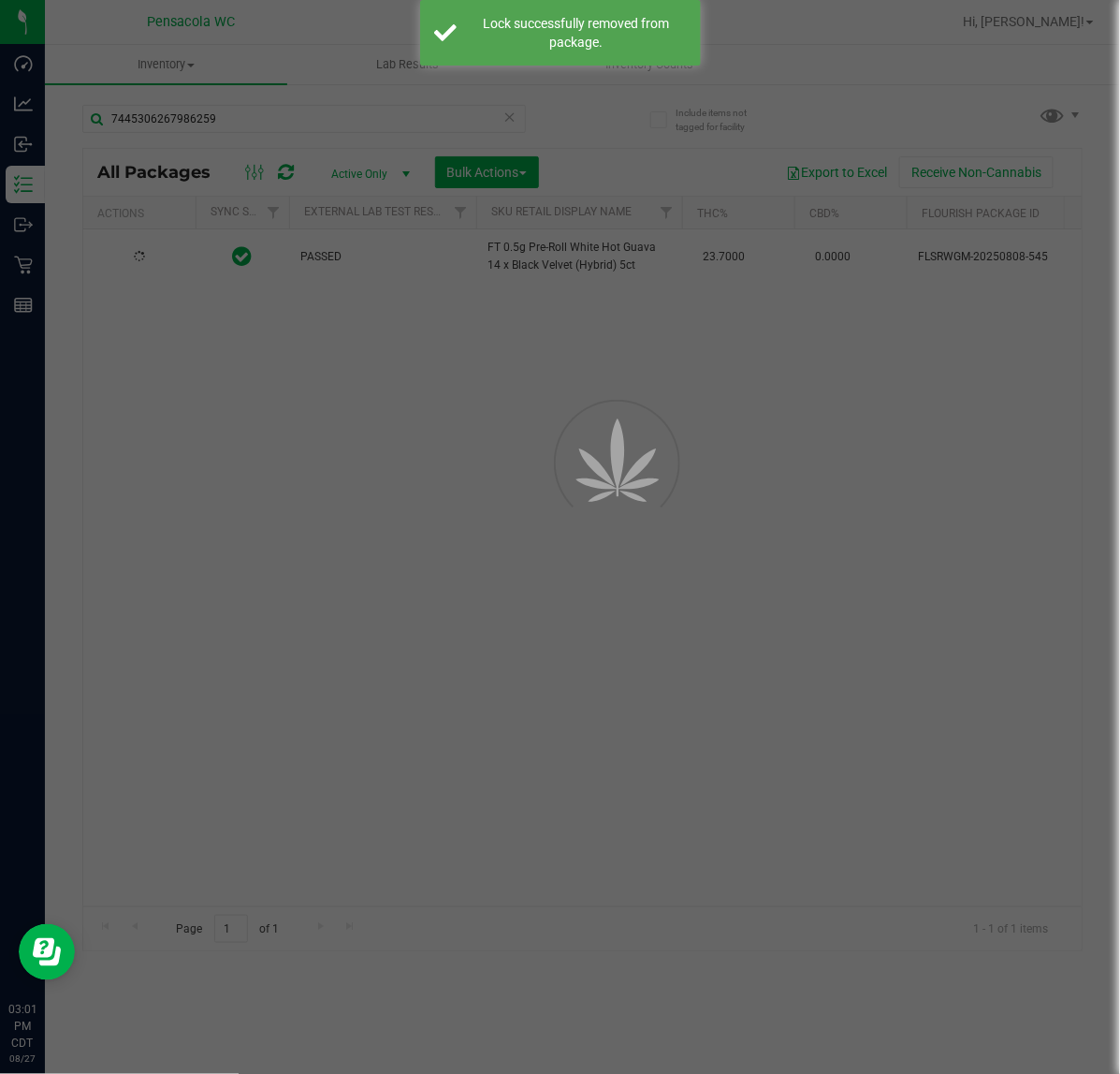
click at [150, 268] on div at bounding box center [560, 537] width 1120 height 1074
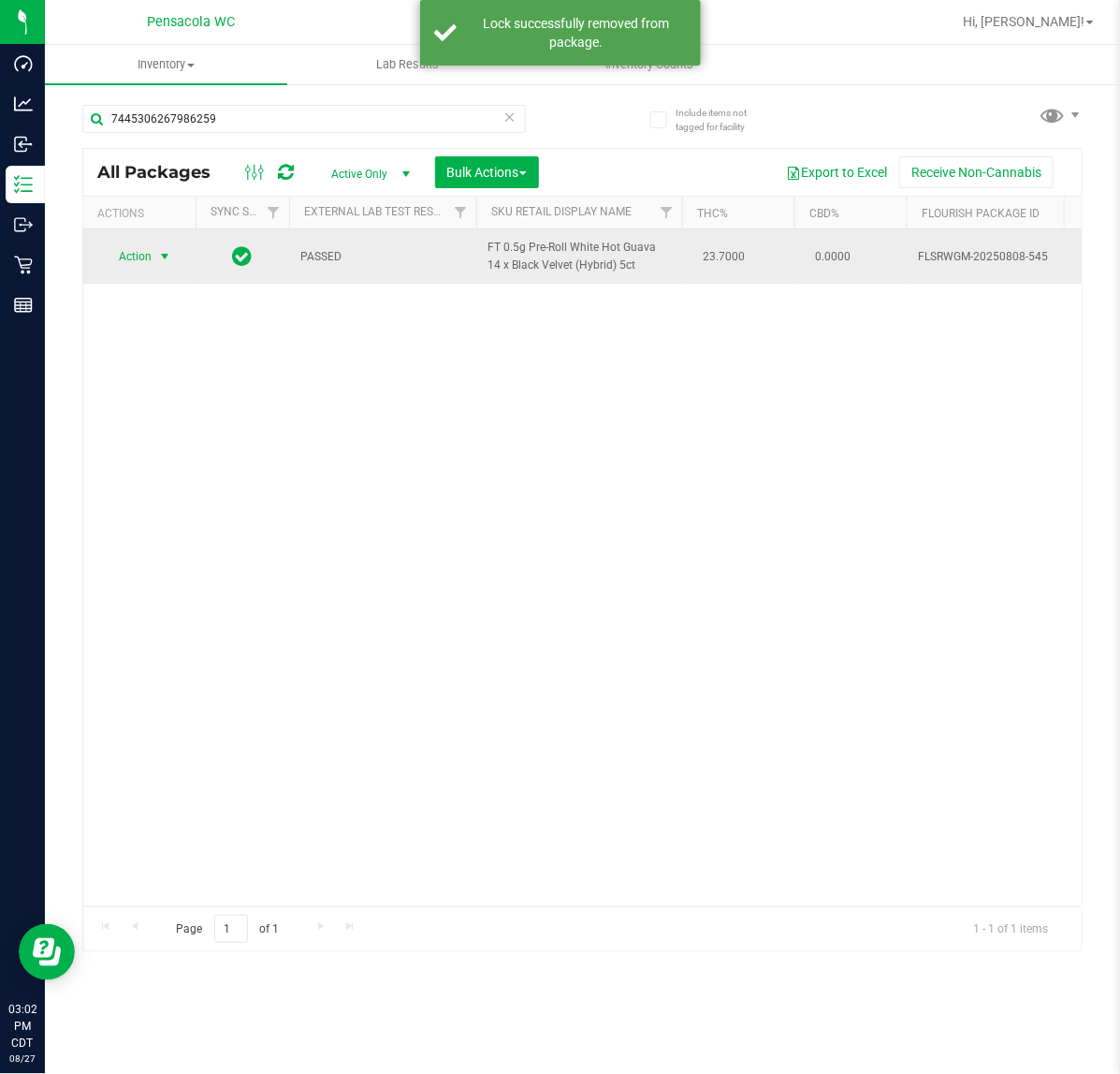
click at [143, 253] on span "Action" at bounding box center [127, 256] width 50 height 26
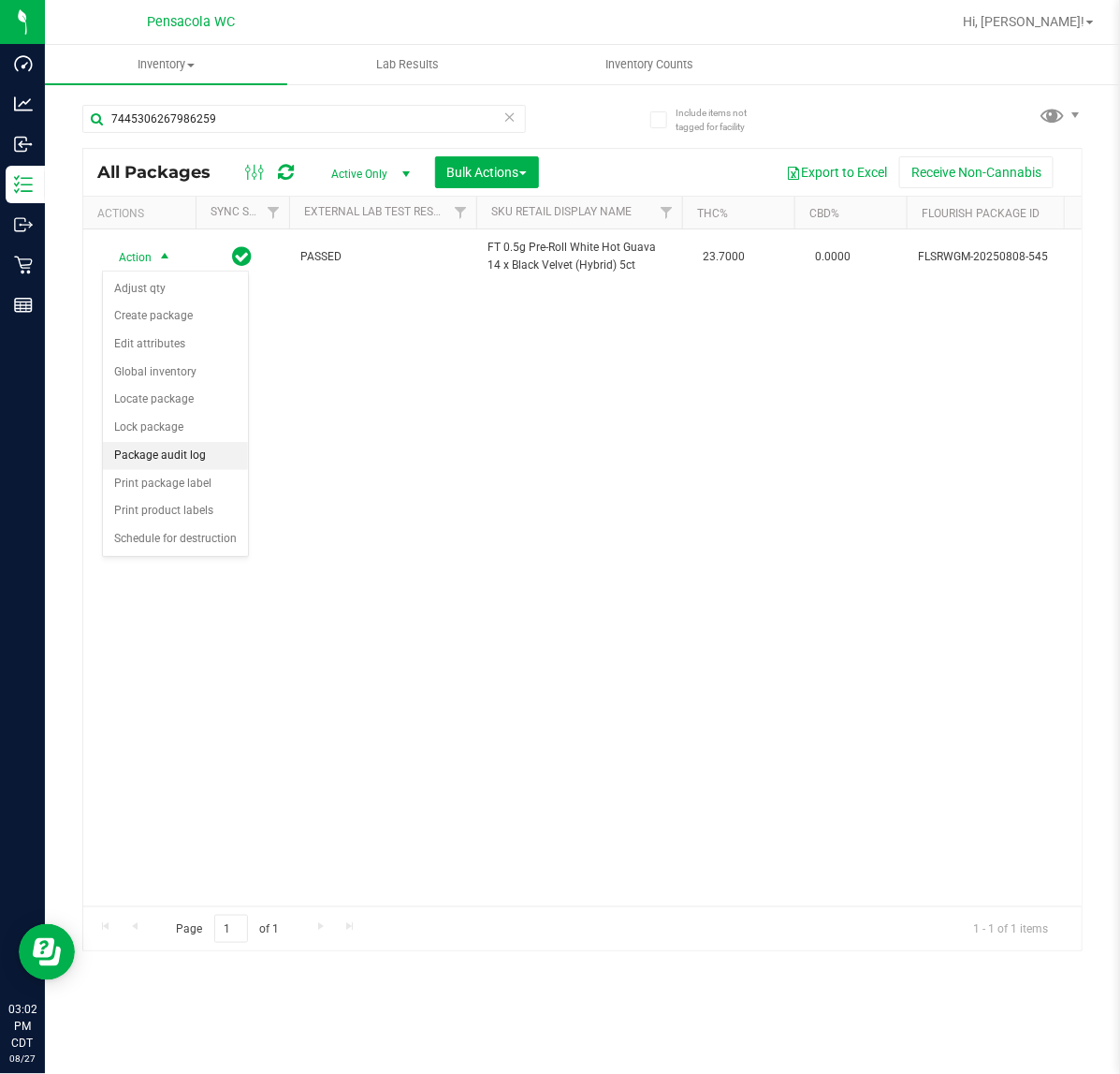
click at [173, 470] on li "Package audit log" at bounding box center [175, 456] width 145 height 28
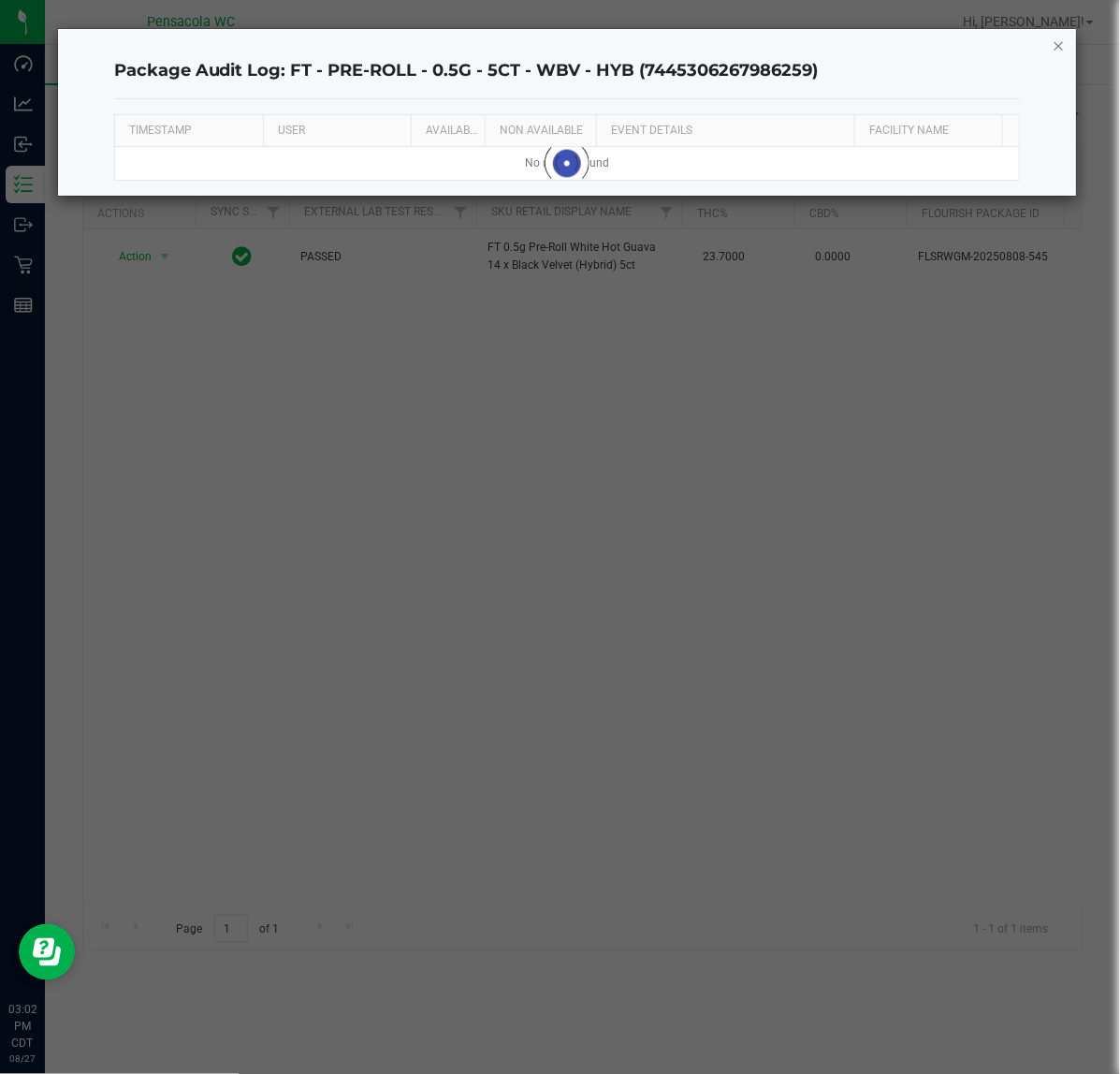
click at [1055, 39] on icon "button" at bounding box center [1059, 44] width 13 height 22
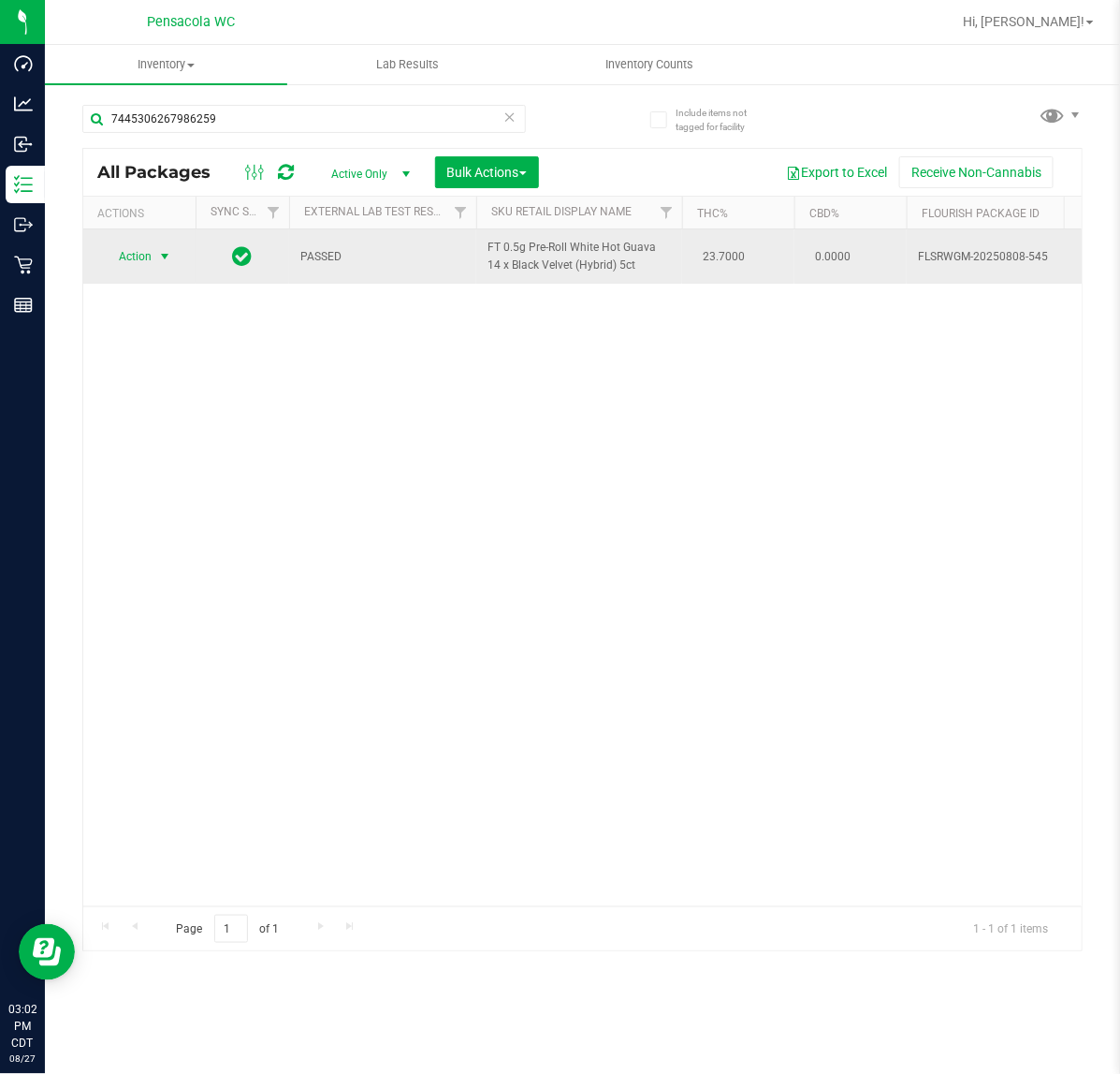
click at [134, 258] on span "Action" at bounding box center [127, 256] width 50 height 26
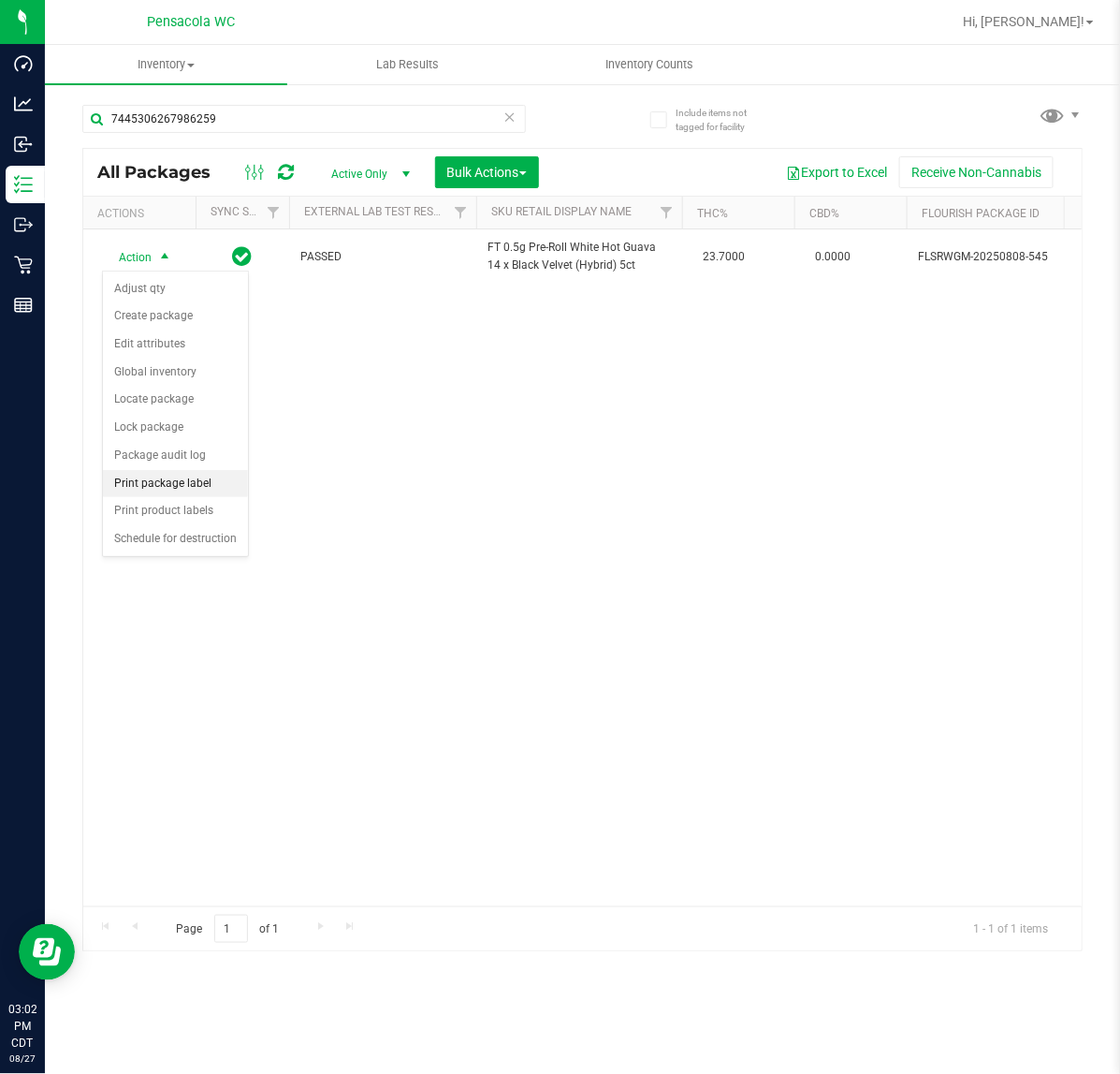
click at [175, 484] on li "Print package label" at bounding box center [175, 484] width 145 height 28
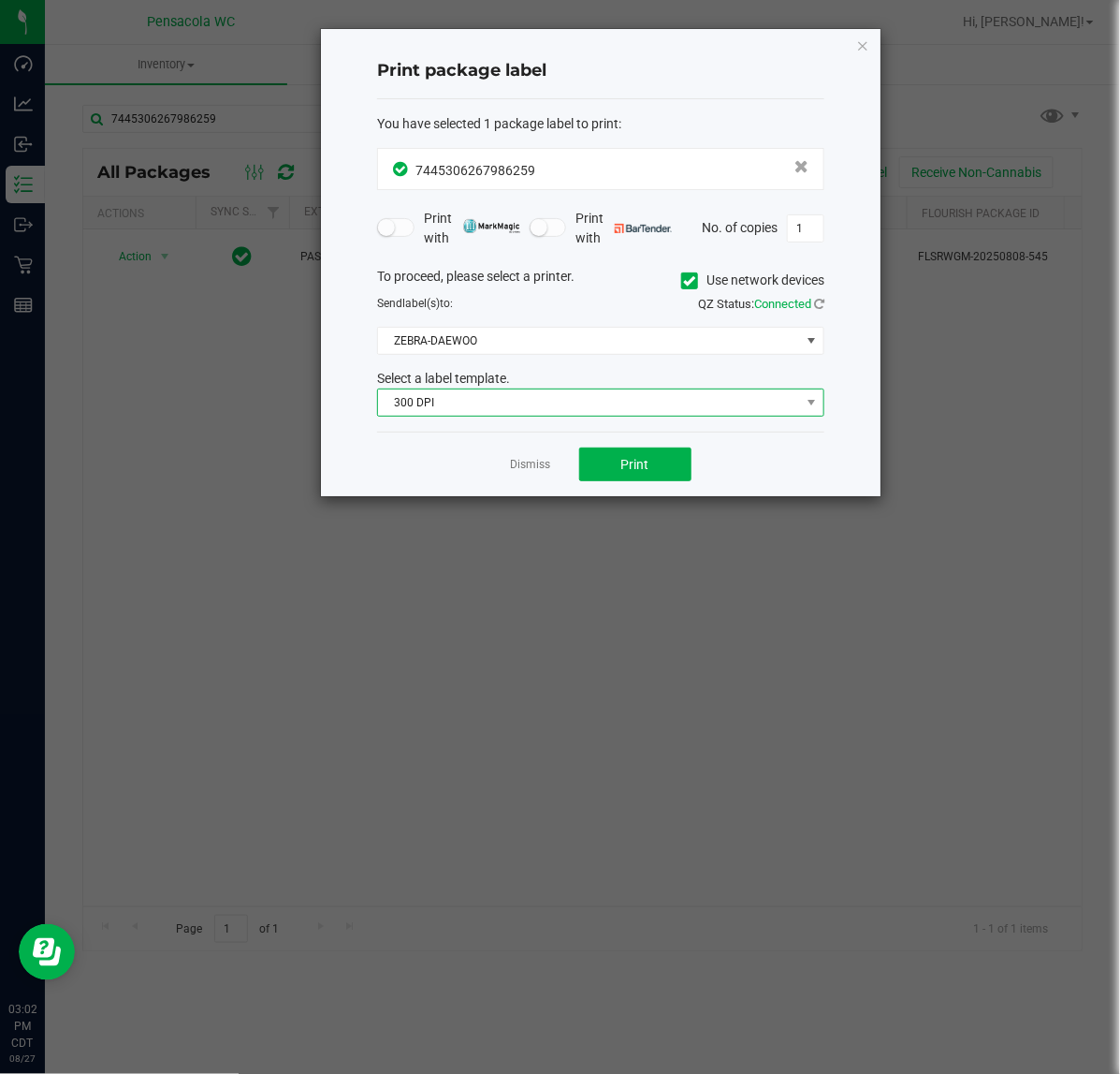
click at [638, 395] on span "300 DPI" at bounding box center [589, 402] width 422 height 26
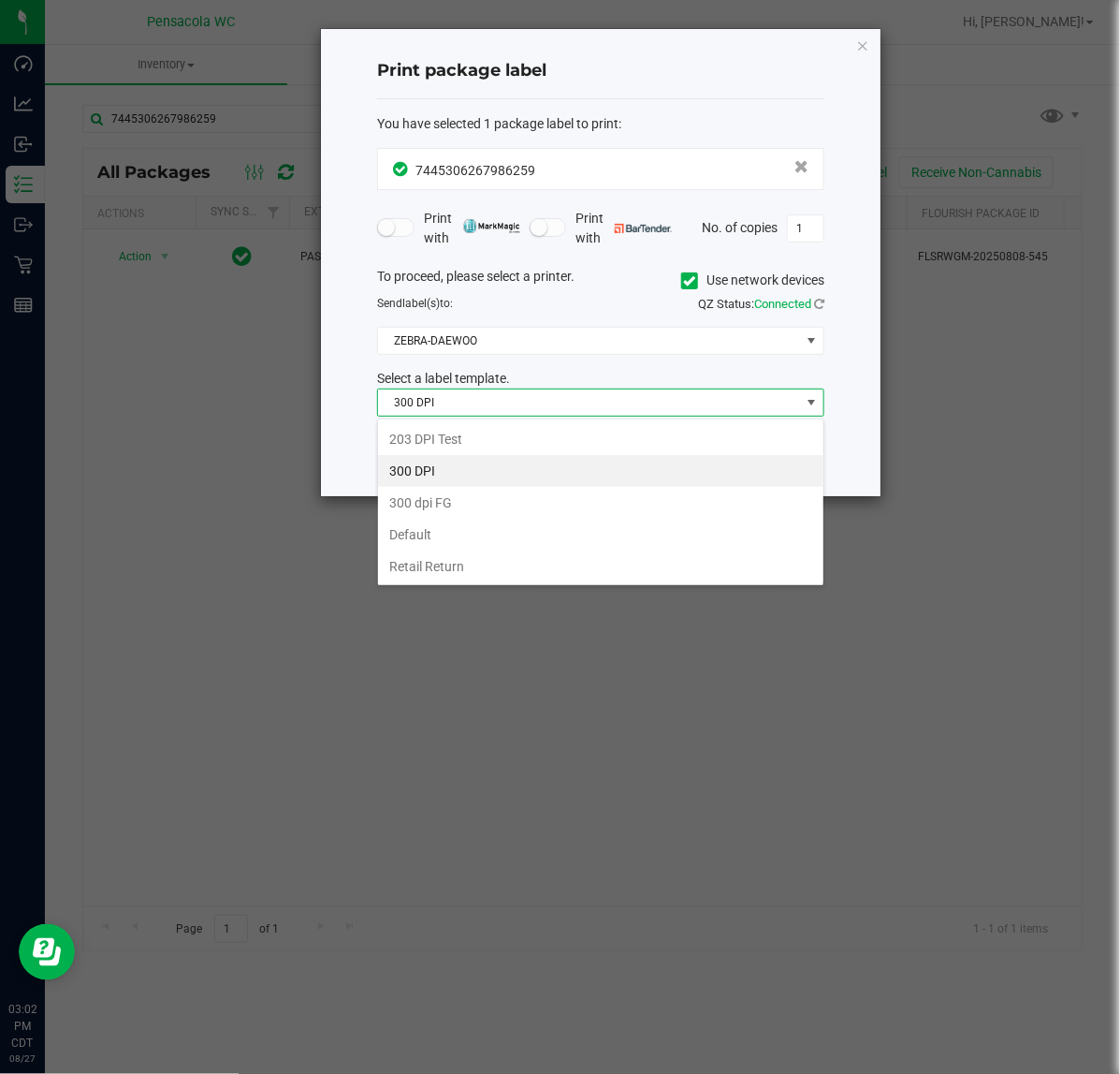
scroll to position [29, 447]
click at [592, 436] on li "203 DPI Test" at bounding box center [601, 438] width 446 height 32
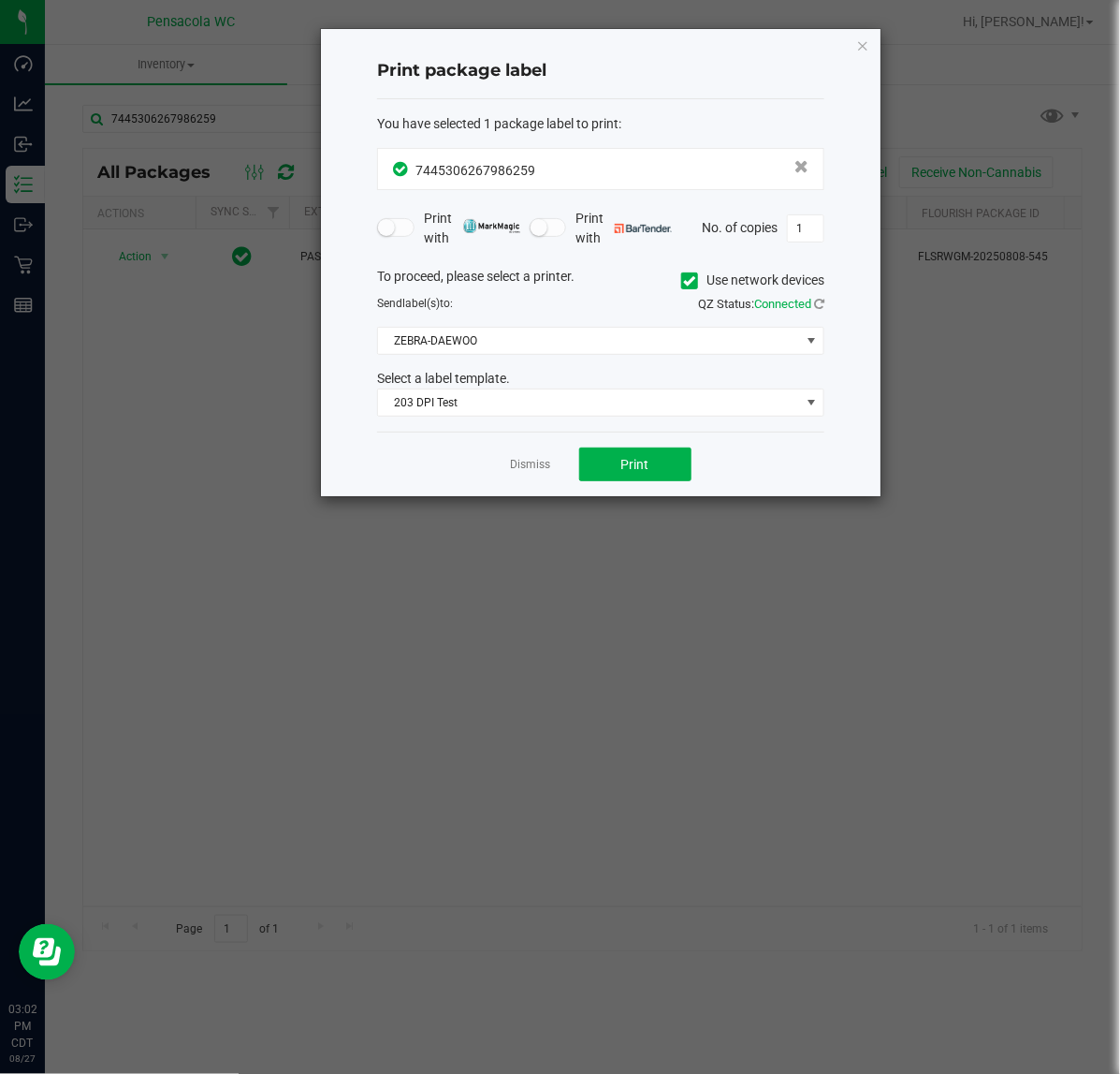
click at [584, 356] on div "To proceed, please select a printer. Use network devices Send label(s) to: QZ S…" at bounding box center [601, 342] width 448 height 150
click at [602, 342] on span "ZEBRA-DAEWOO" at bounding box center [589, 340] width 422 height 26
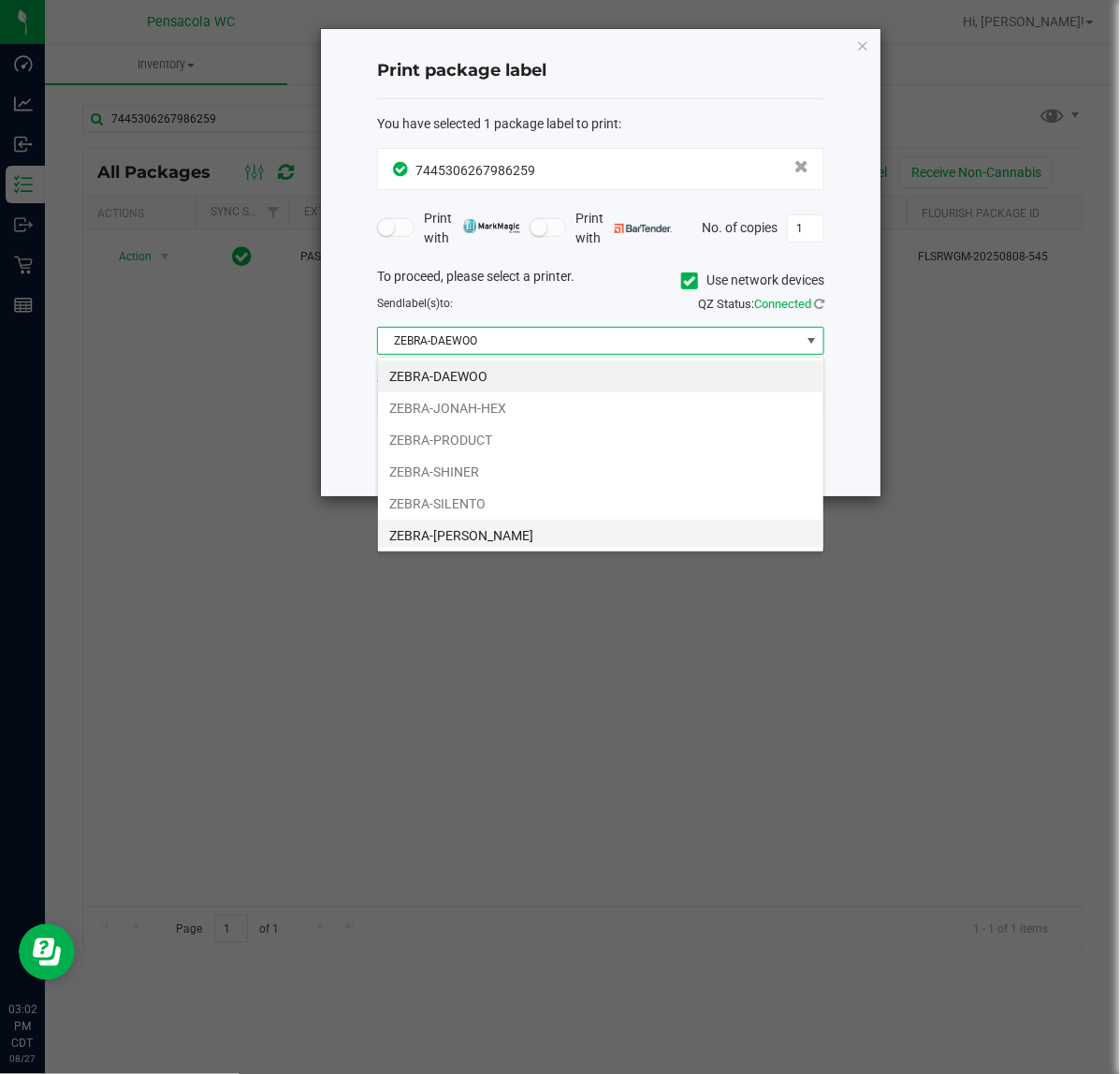
click at [573, 544] on li "ZEBRA-TERRY-MACALMON" at bounding box center [601, 535] width 446 height 32
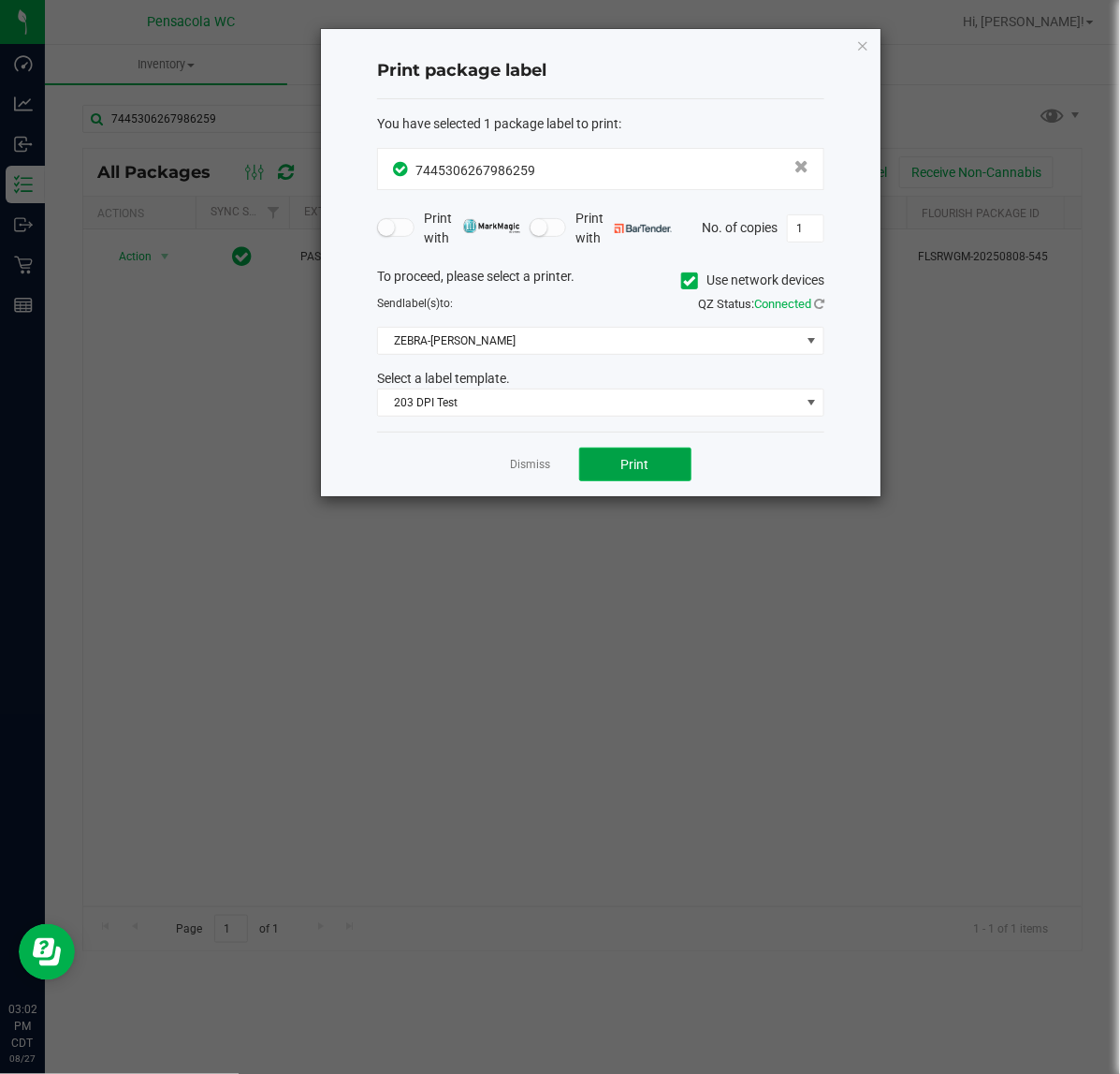
click at [613, 465] on button "Print" at bounding box center [636, 464] width 113 height 34
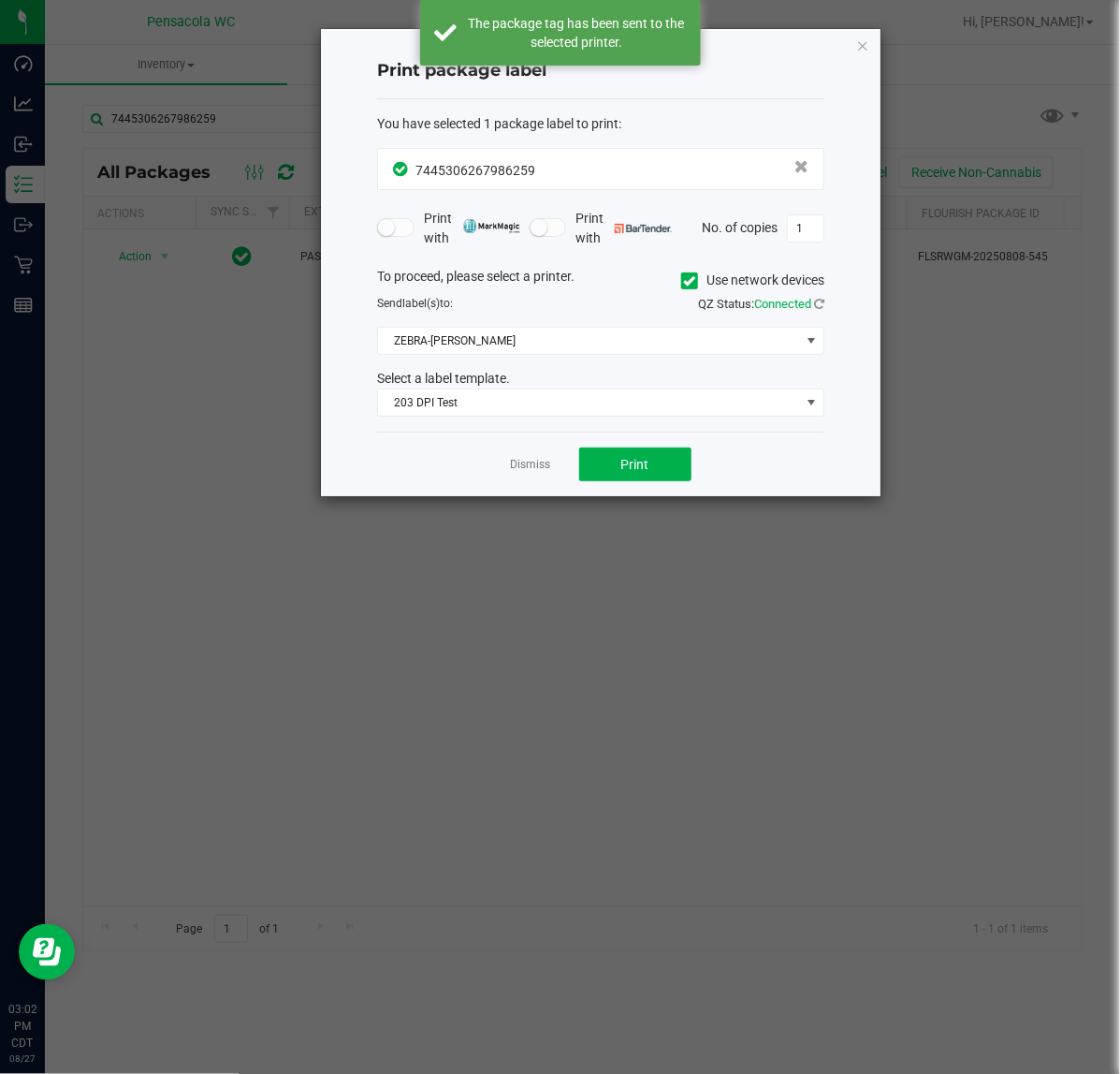
drag, startPoint x: 549, startPoint y: 459, endPoint x: 418, endPoint y: 361, distance: 163.6
click at [545, 460] on link "Dismiss" at bounding box center [532, 464] width 40 height 16
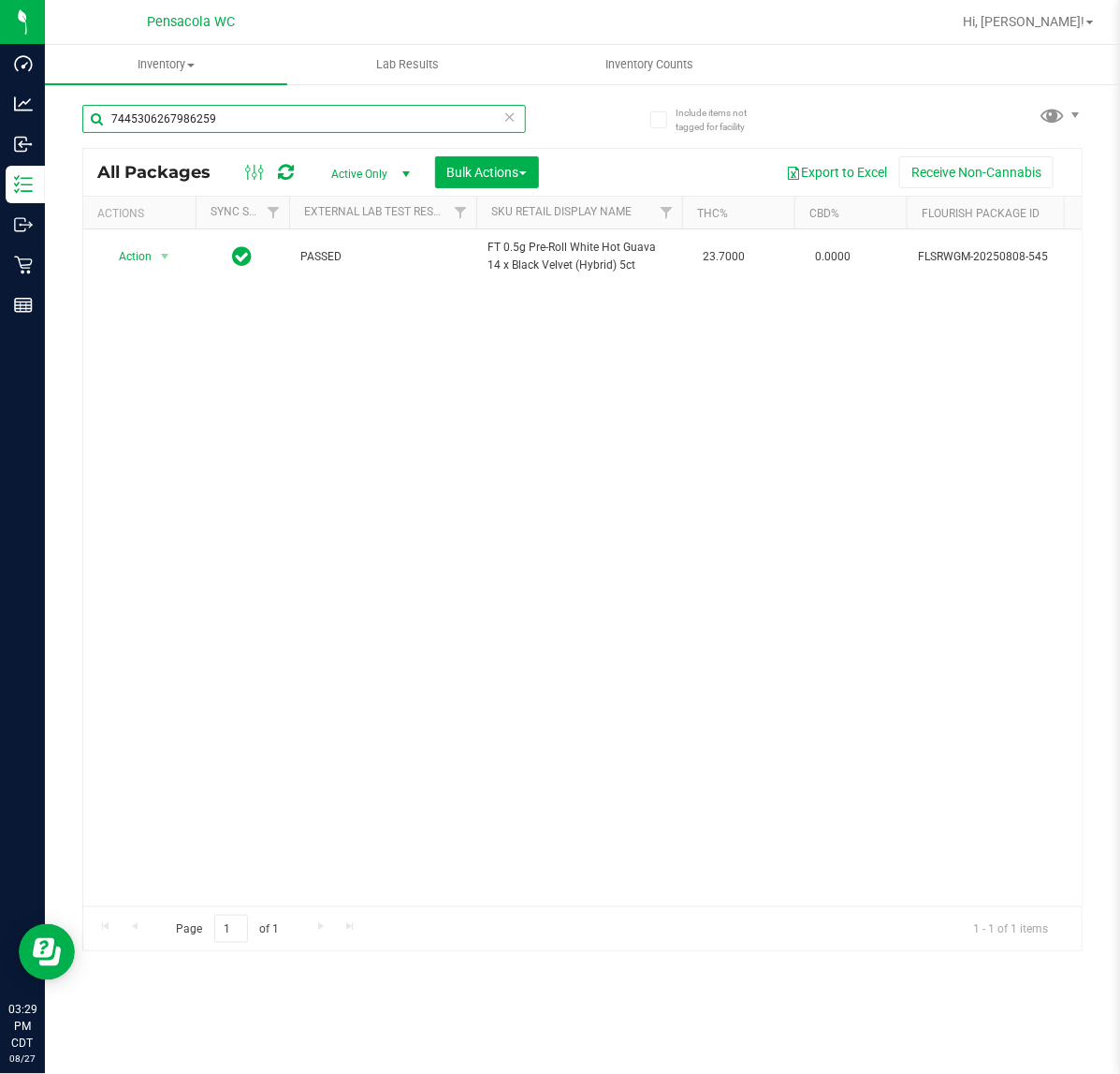
click at [350, 118] on input "7445306267986259" at bounding box center [304, 118] width 444 height 28
type input "4513378014777674"
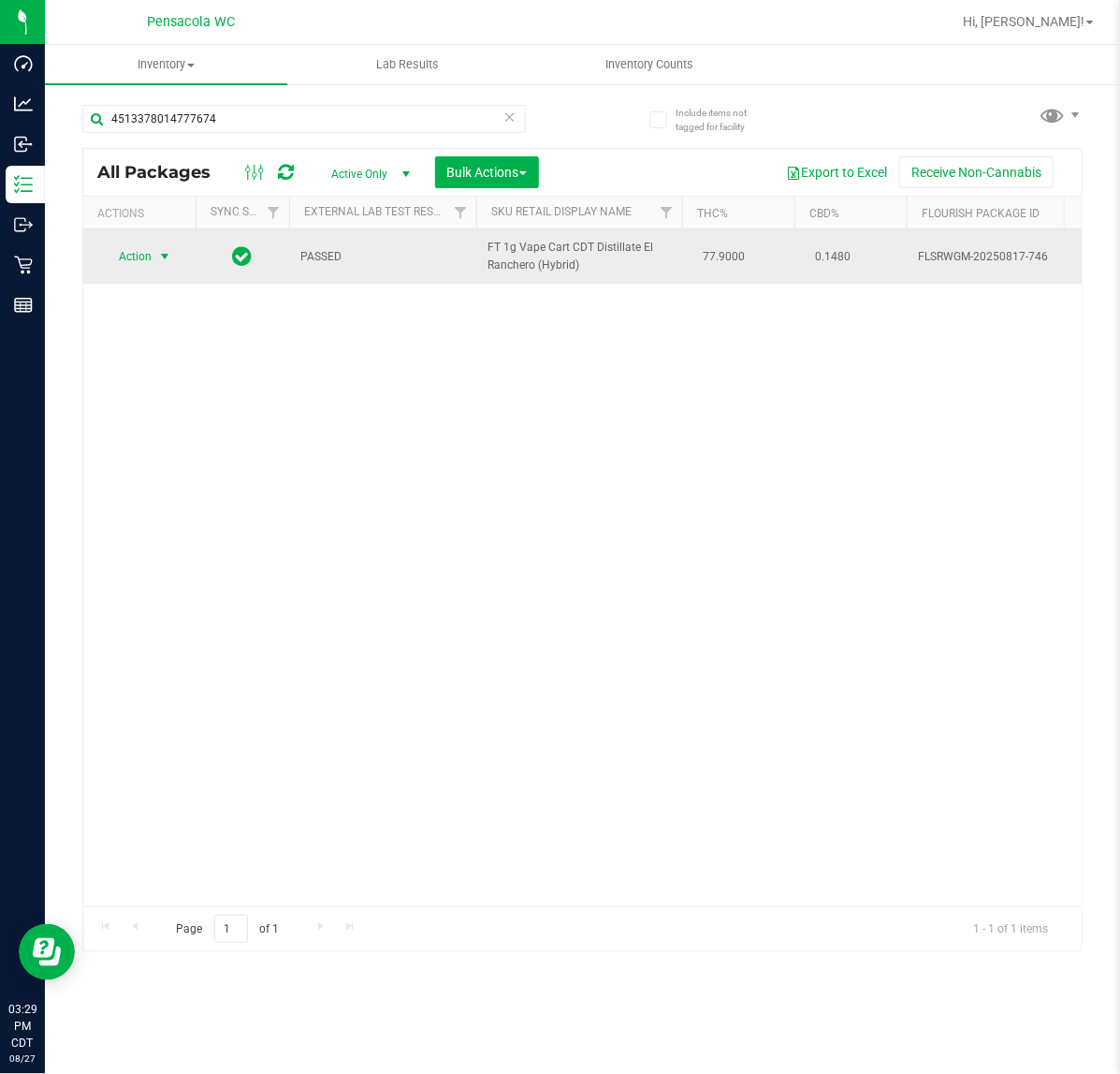
click at [161, 257] on span "select" at bounding box center [165, 257] width 15 height 15
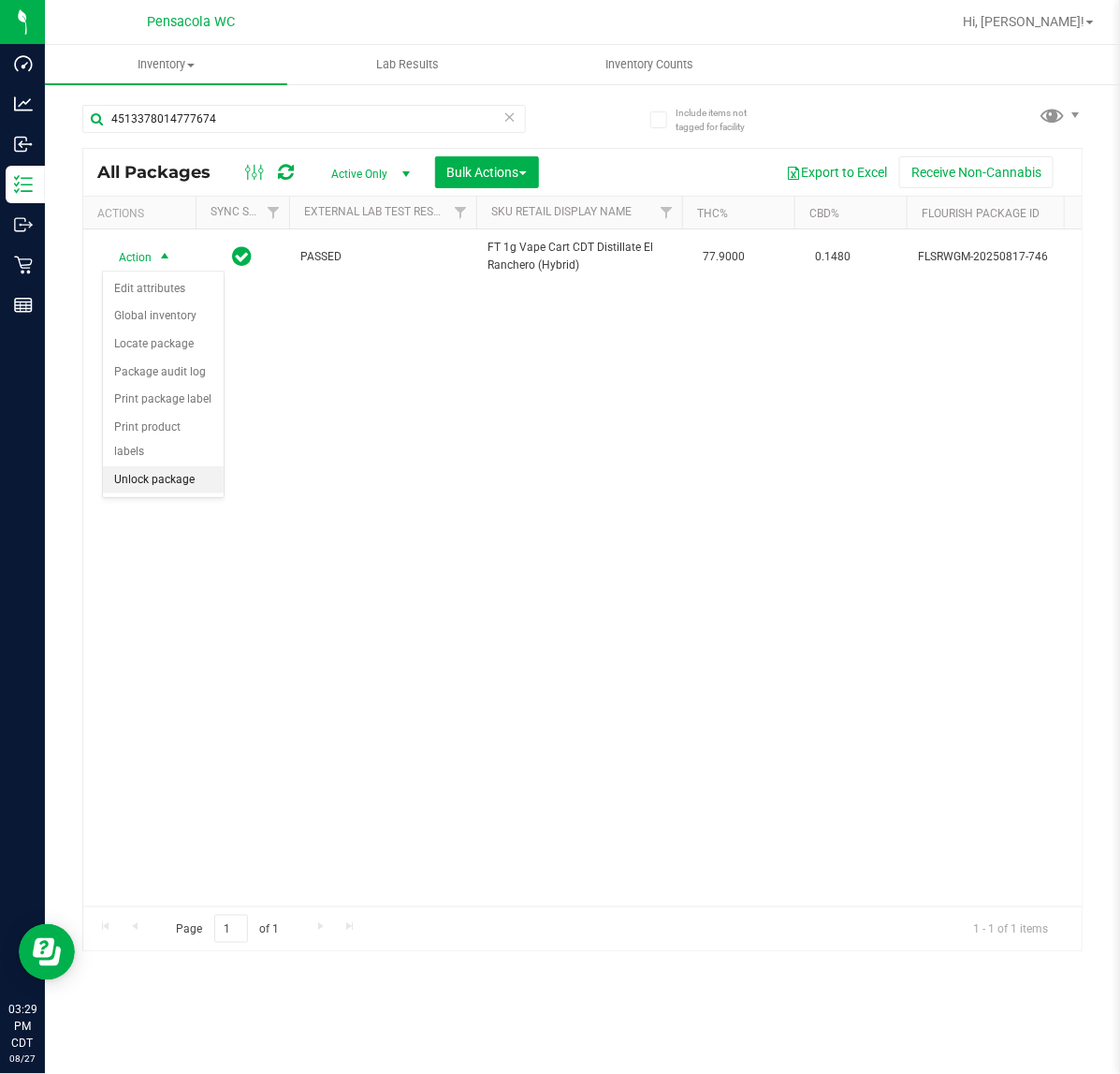
click at [179, 470] on li "Unlock package" at bounding box center [163, 480] width 120 height 28
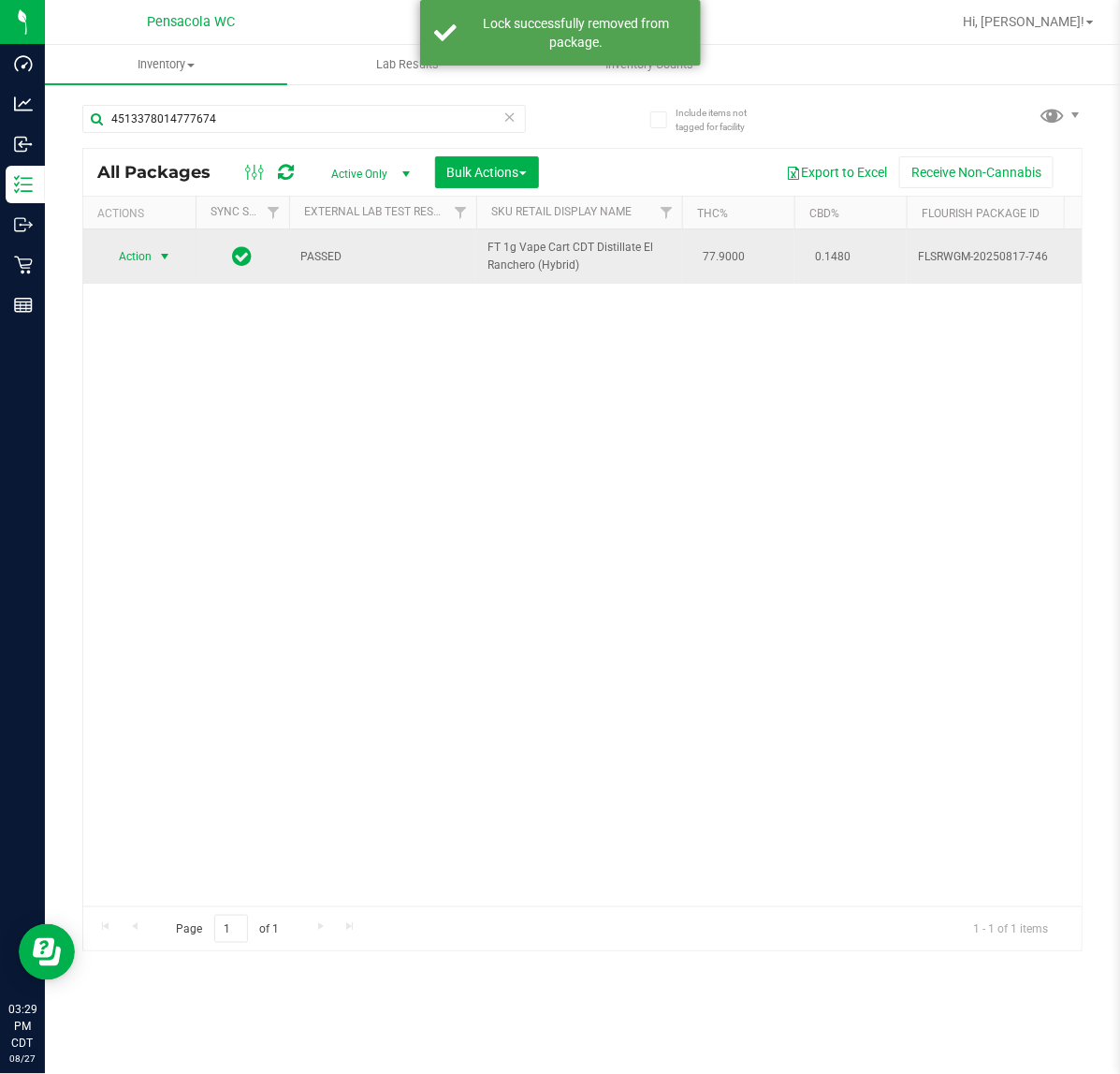
click at [167, 257] on span "select" at bounding box center [165, 257] width 15 height 15
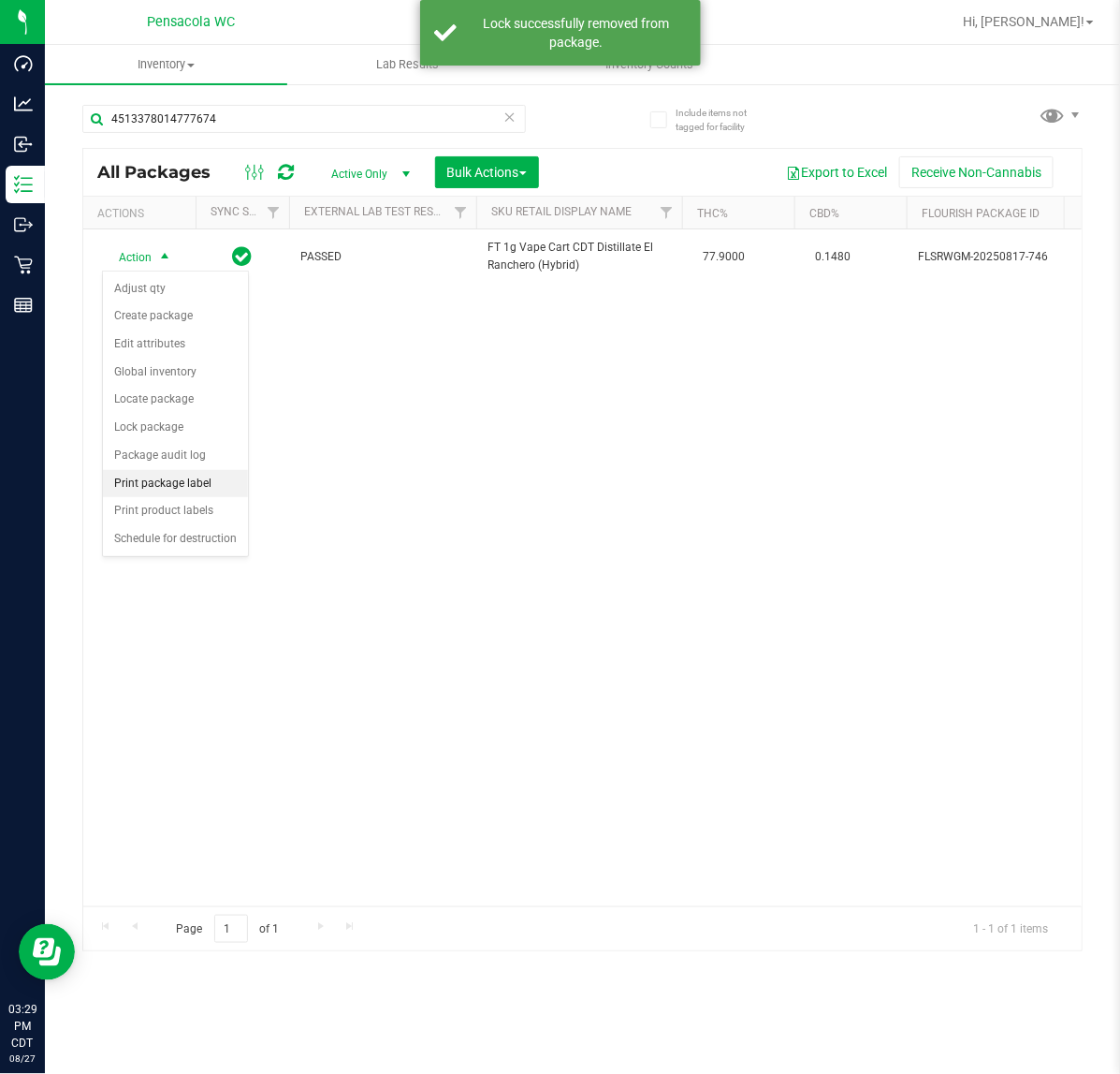
click at [197, 484] on li "Print package label" at bounding box center [175, 484] width 145 height 28
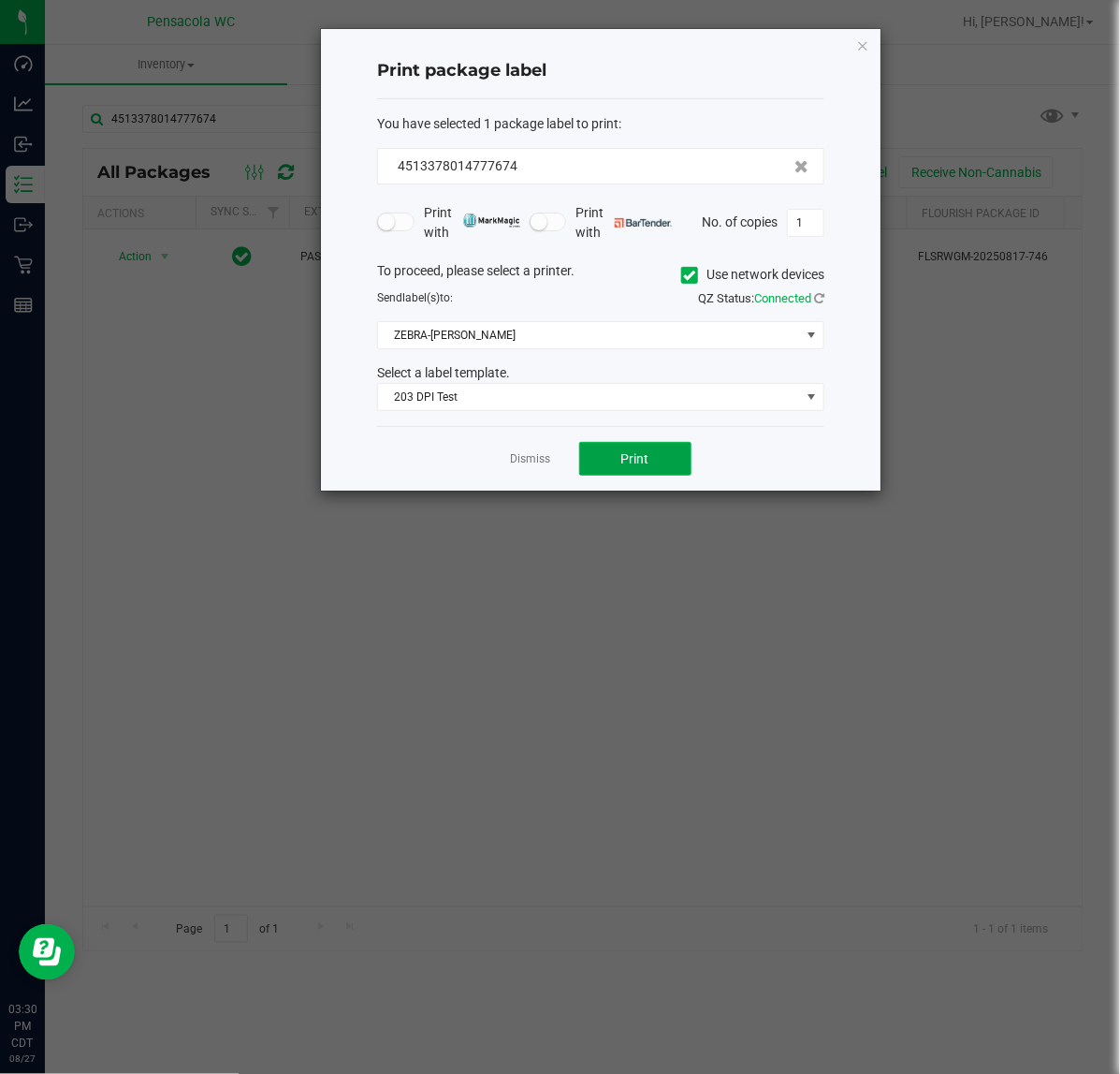
click at [641, 459] on span "Print" at bounding box center [635, 458] width 28 height 15
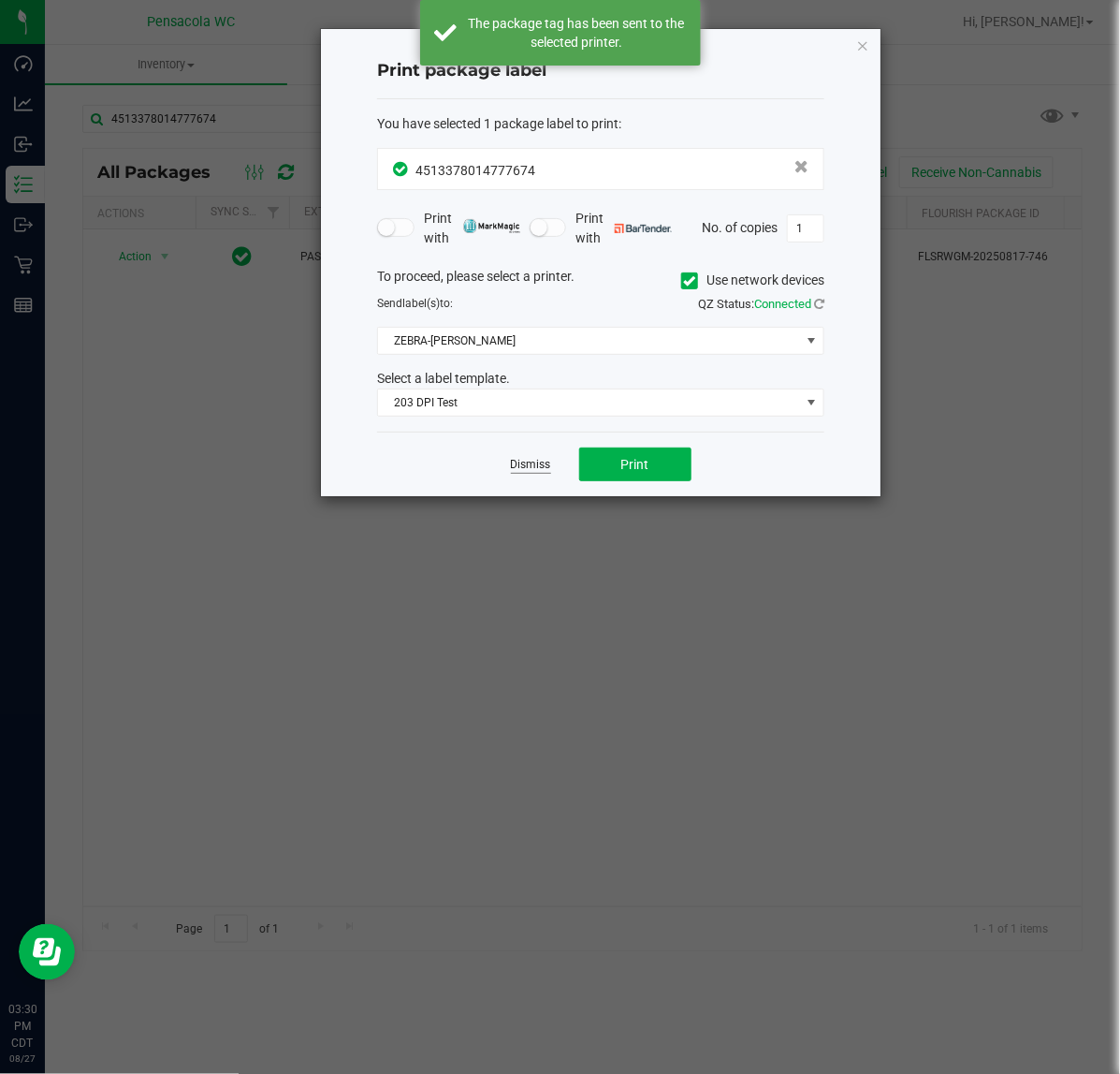
click at [526, 470] on link "Dismiss" at bounding box center [532, 464] width 40 height 16
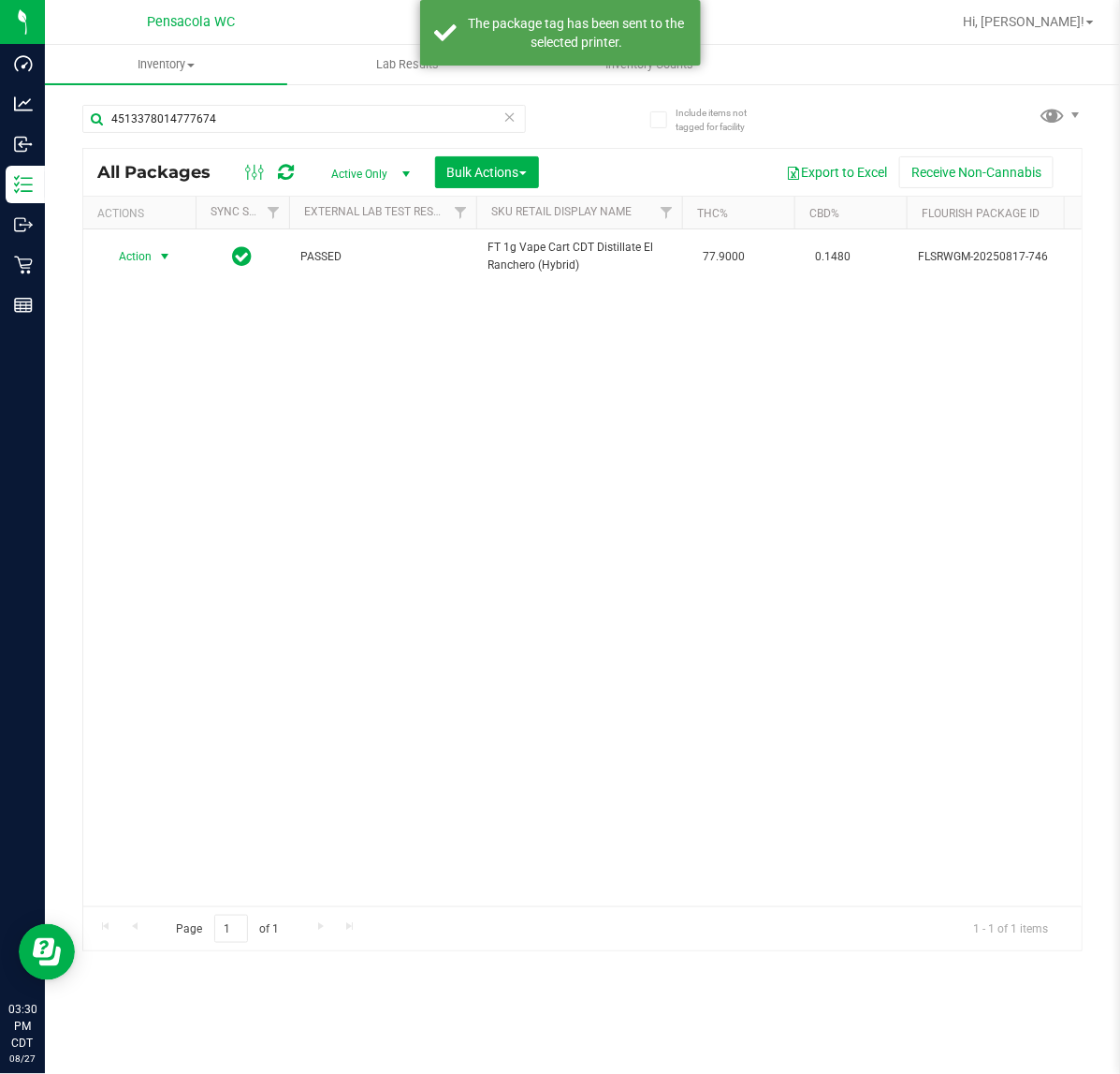
click at [470, 617] on div "Action Action Adjust qty Create package Edit attributes Global inventory Locate…" at bounding box center [583, 567] width 999 height 677
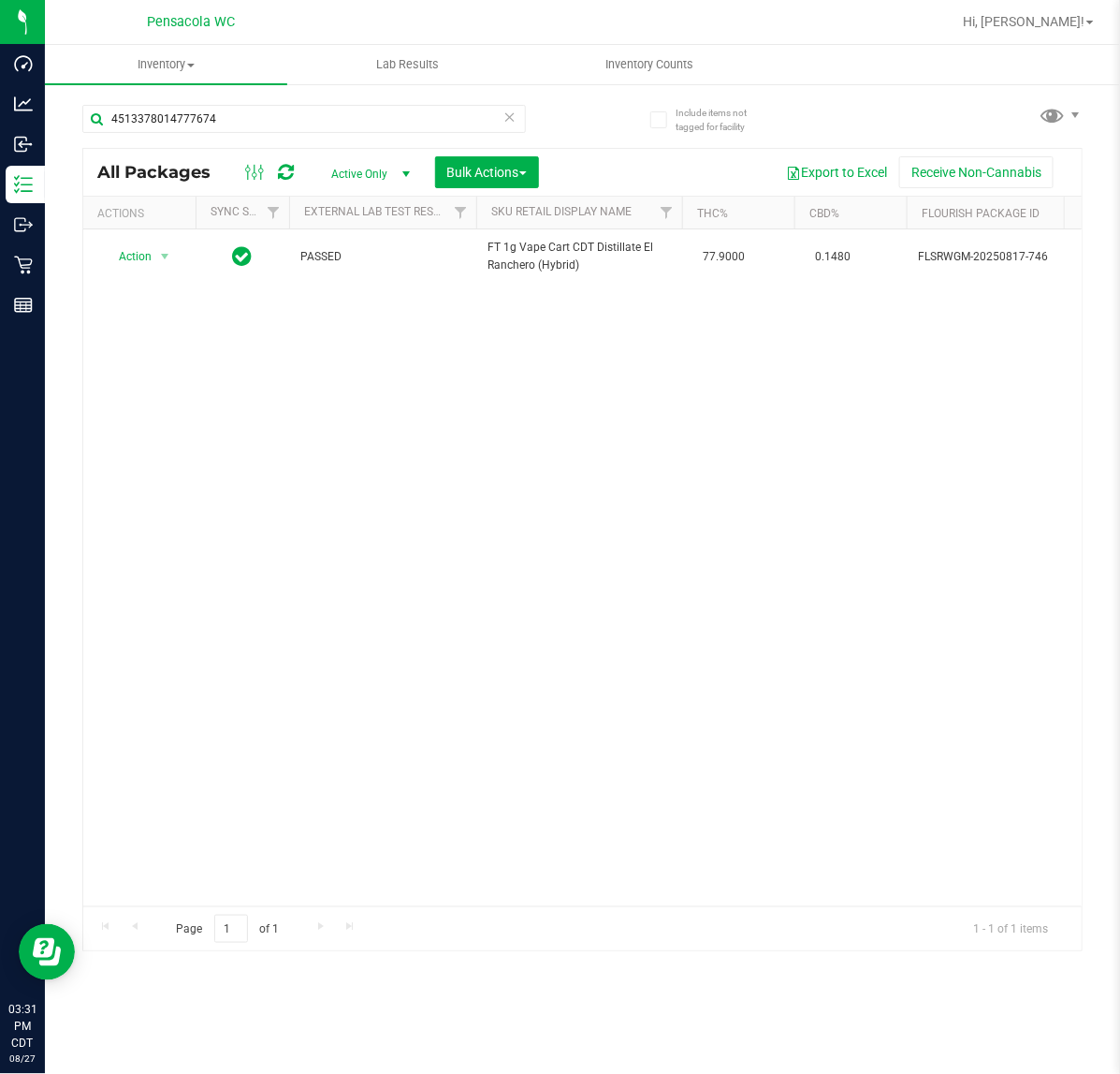
click at [515, 116] on icon at bounding box center [510, 116] width 13 height 22
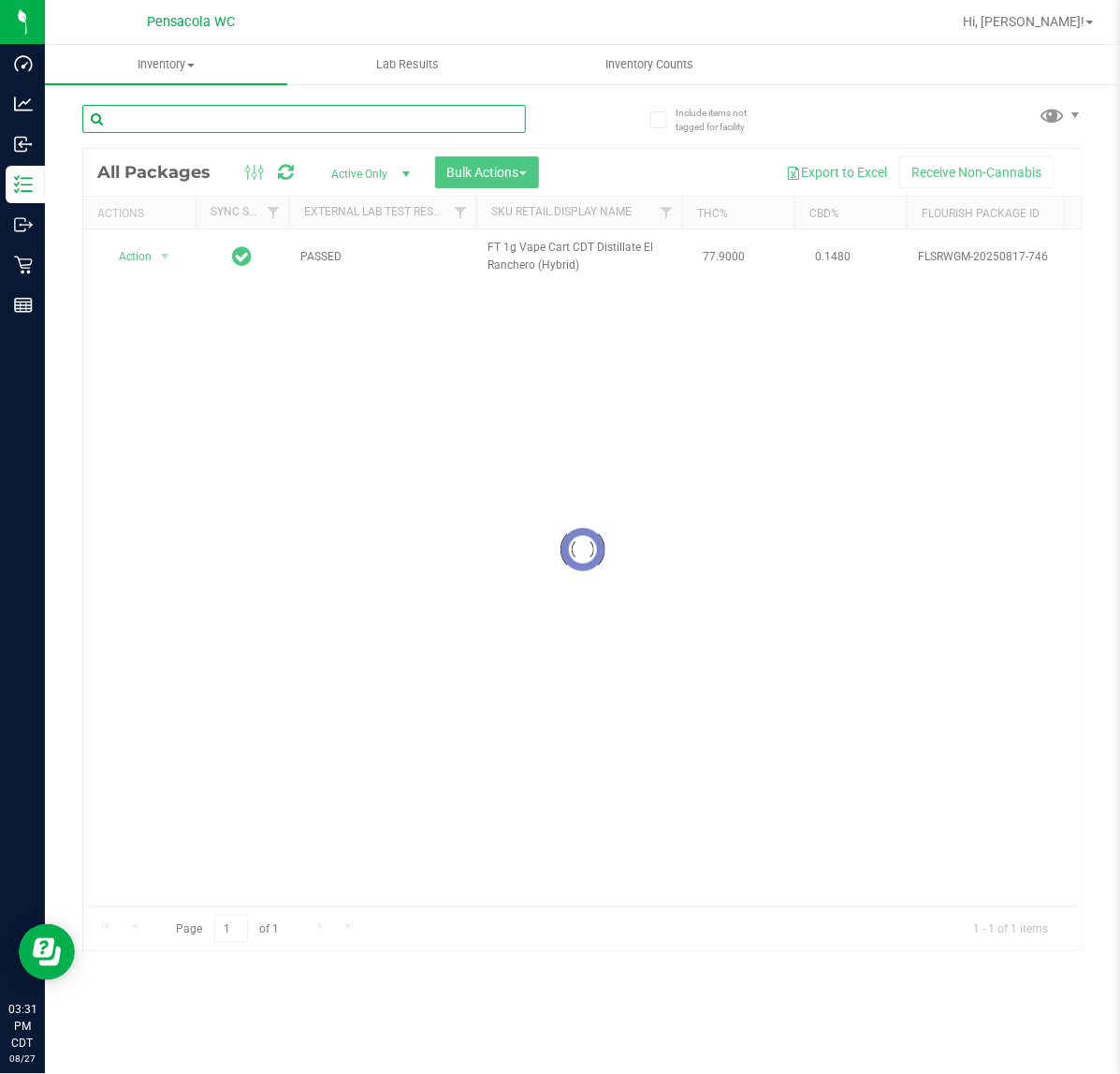
click at [273, 118] on input "text" at bounding box center [304, 118] width 444 height 28
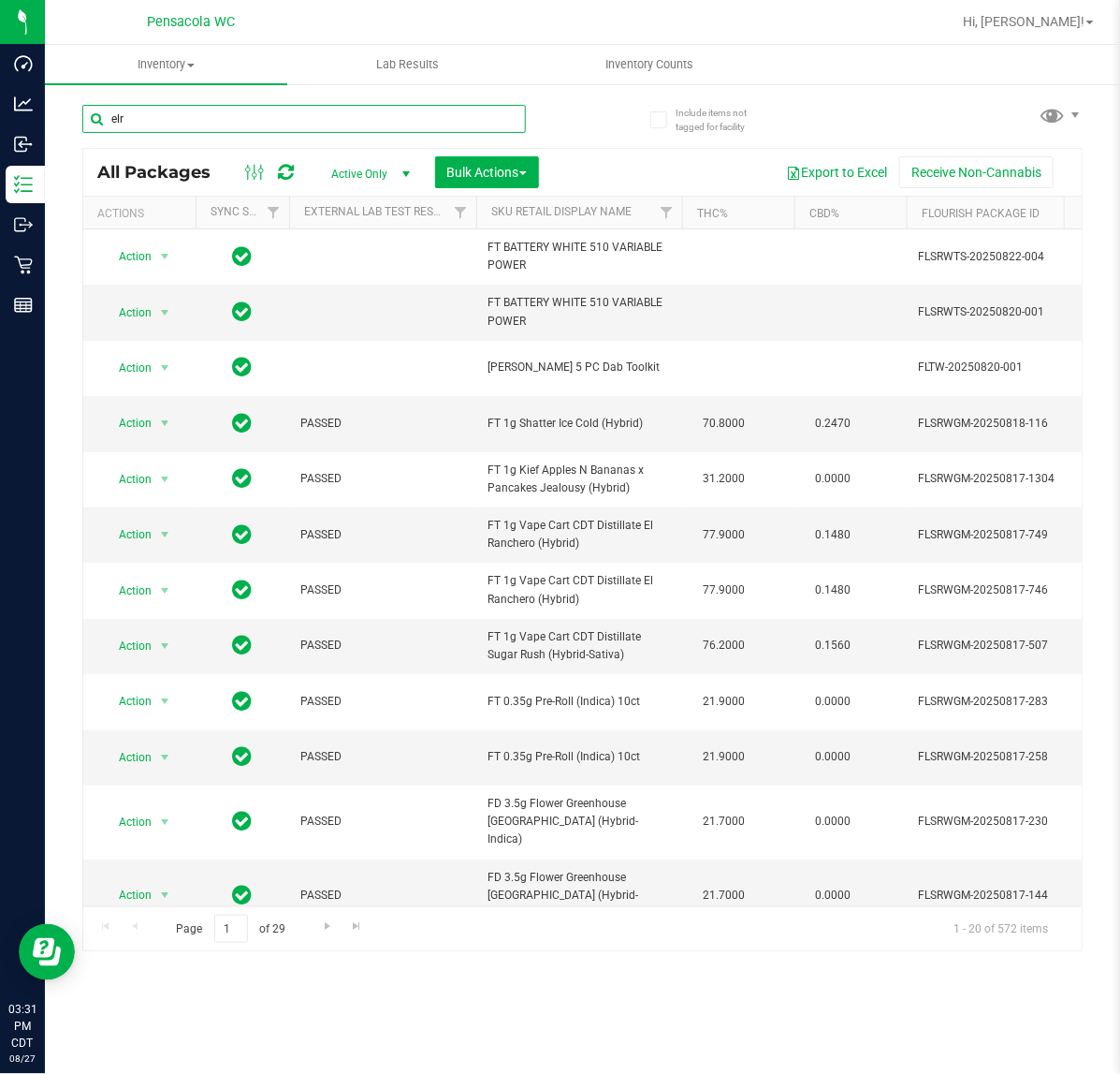
type input "elr"
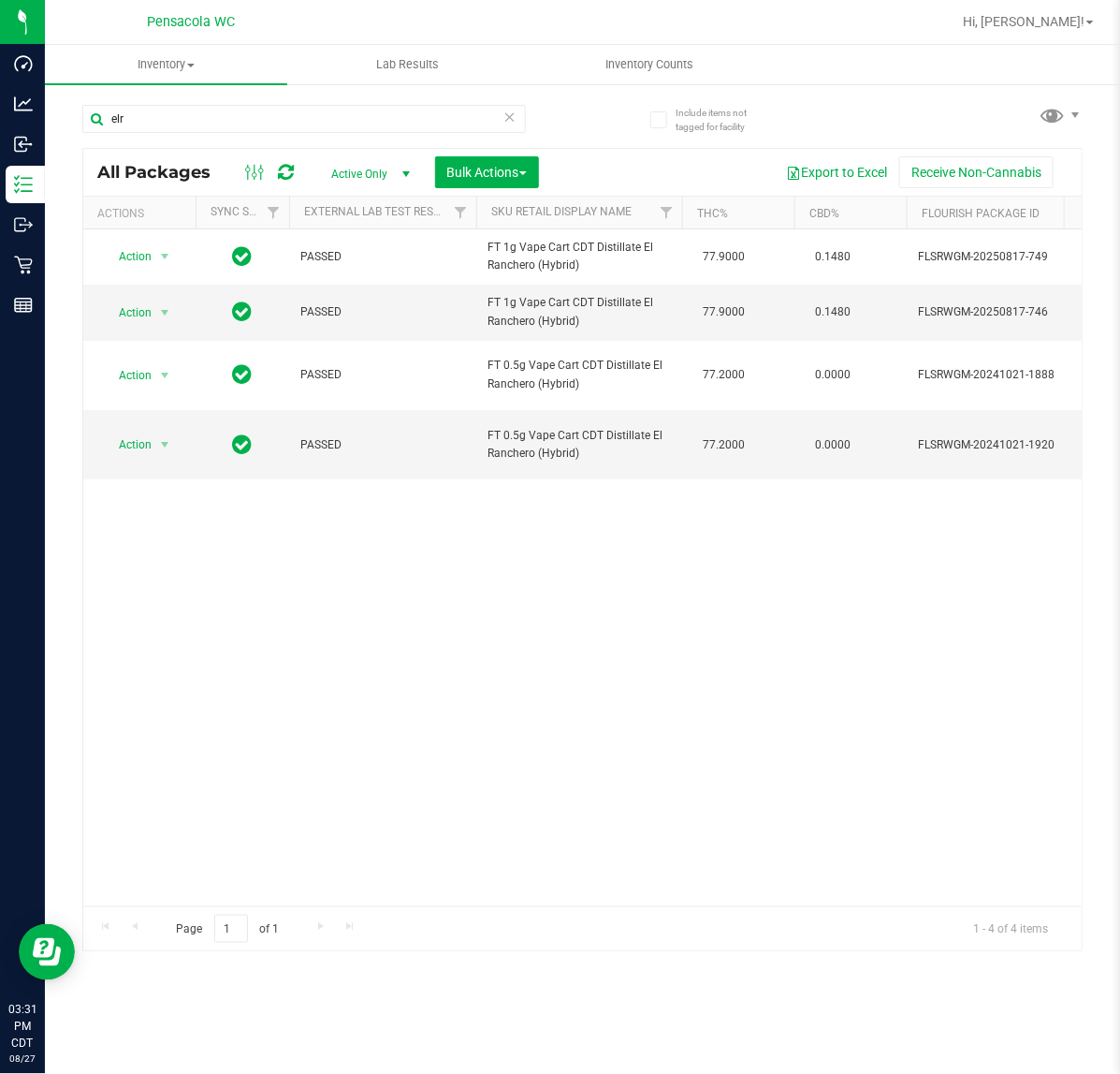
click at [297, 749] on div "Action Action Adjust qty Create package Edit attributes Global inventory Locate…" at bounding box center [583, 567] width 999 height 677
click at [300, 747] on div "Action Action Adjust qty Create package Edit attributes Global inventory Locate…" at bounding box center [583, 567] width 999 height 677
click at [381, 649] on div "Action Action Adjust qty Create package Edit attributes Global inventory Locate…" at bounding box center [583, 567] width 999 height 677
click at [384, 614] on div "Action Action Adjust qty Create package Edit attributes Global inventory Locate…" at bounding box center [583, 567] width 999 height 677
click at [421, 883] on div "Action Action Adjust qty Create package Edit attributes Global inventory Locate…" at bounding box center [583, 567] width 999 height 677
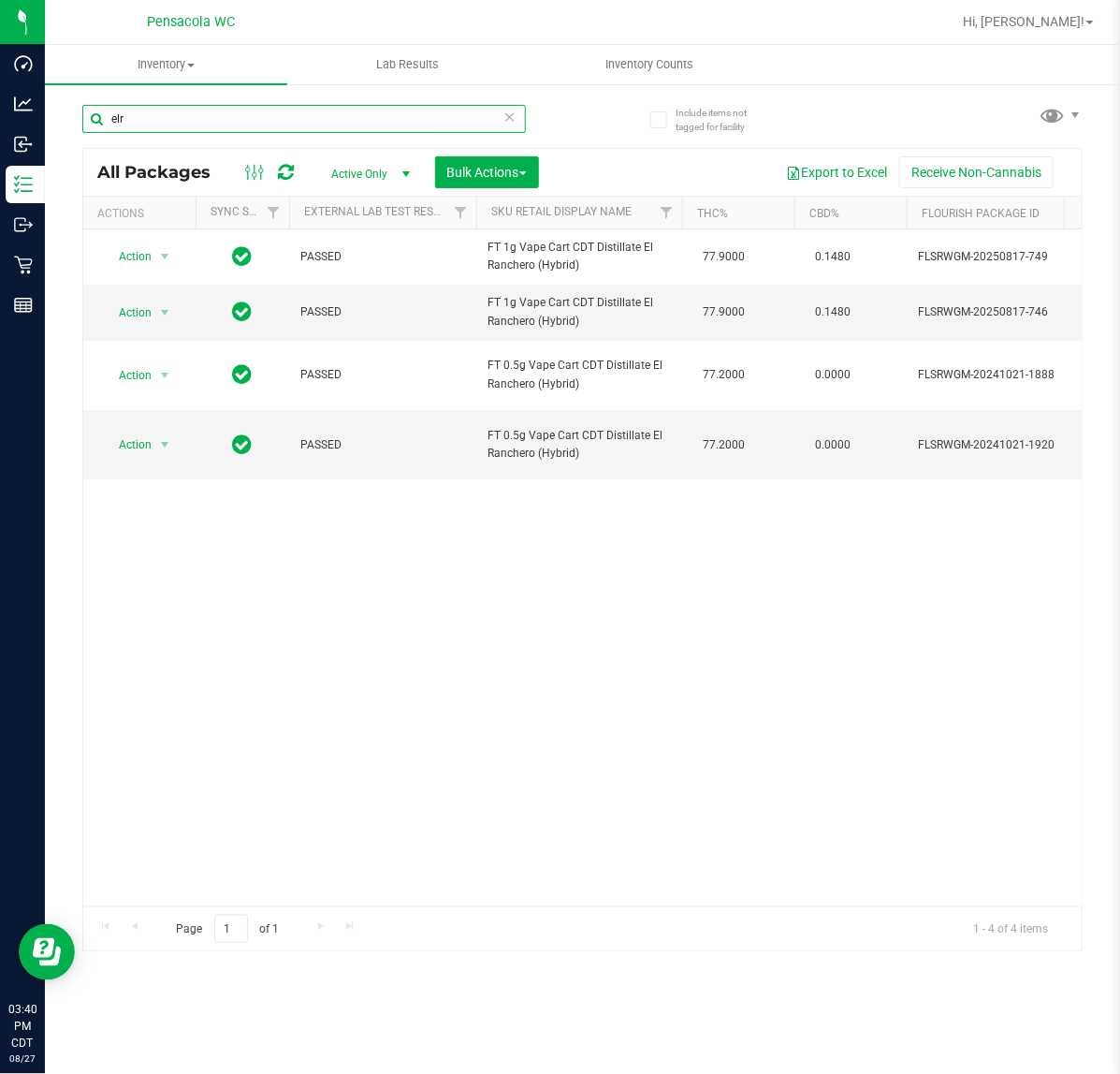
click at [183, 118] on input "elr" at bounding box center [304, 118] width 444 height 28
click at [171, 675] on div "Action Action Adjust qty Create package Edit attributes Global inventory Locate…" at bounding box center [583, 567] width 999 height 677
drag, startPoint x: -59, startPoint y: 127, endPoint x: -138, endPoint y: 127, distance: 79.0
click at [0, 127] on html "Dashboard Analytics Inbound Inventory Outbound Retail Reports 03:42 PM CDT 08/2…" at bounding box center [560, 537] width 1120 height 1074
type input "4484943977062450"
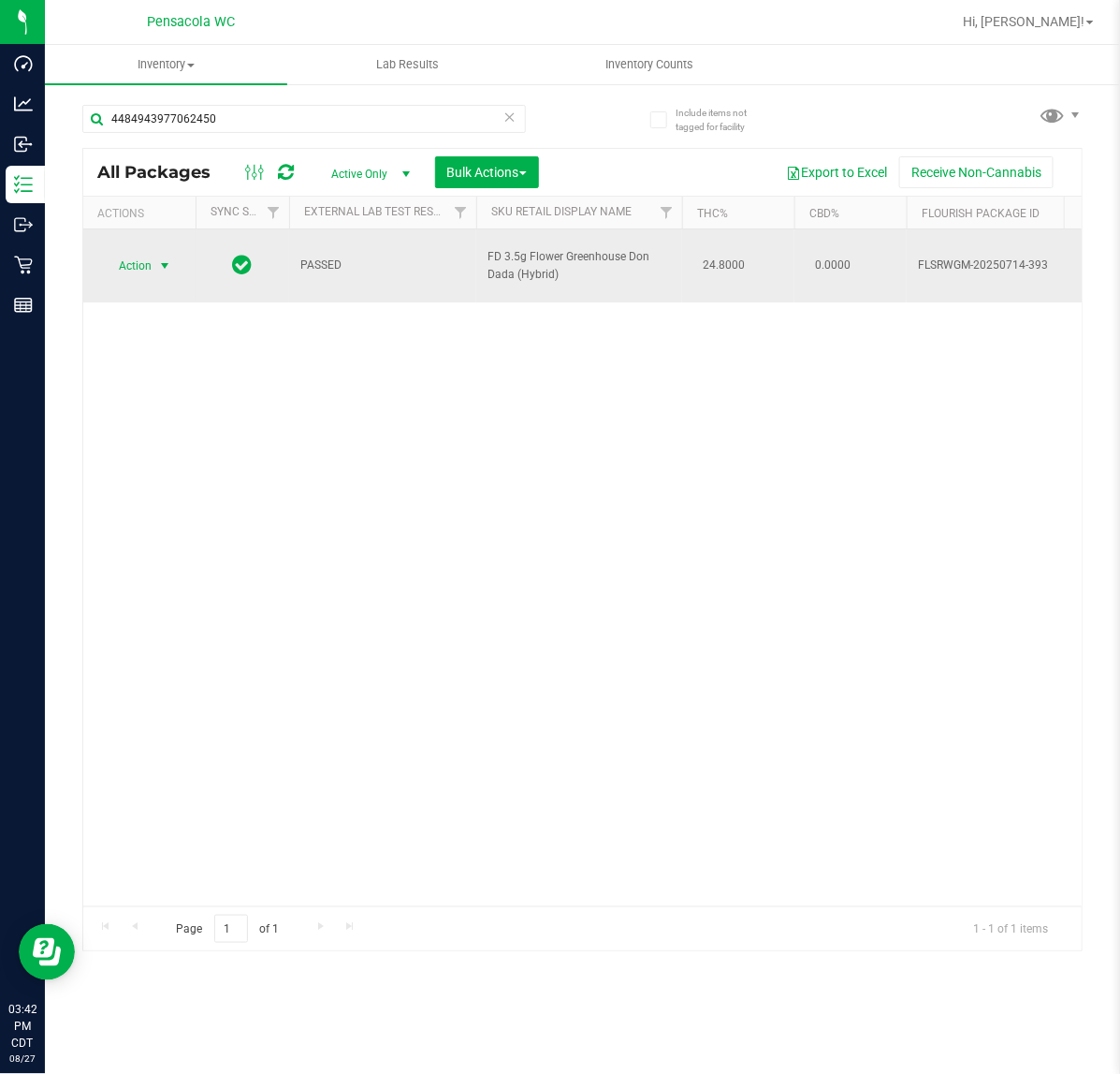
click at [137, 257] on span "Action" at bounding box center [127, 265] width 50 height 26
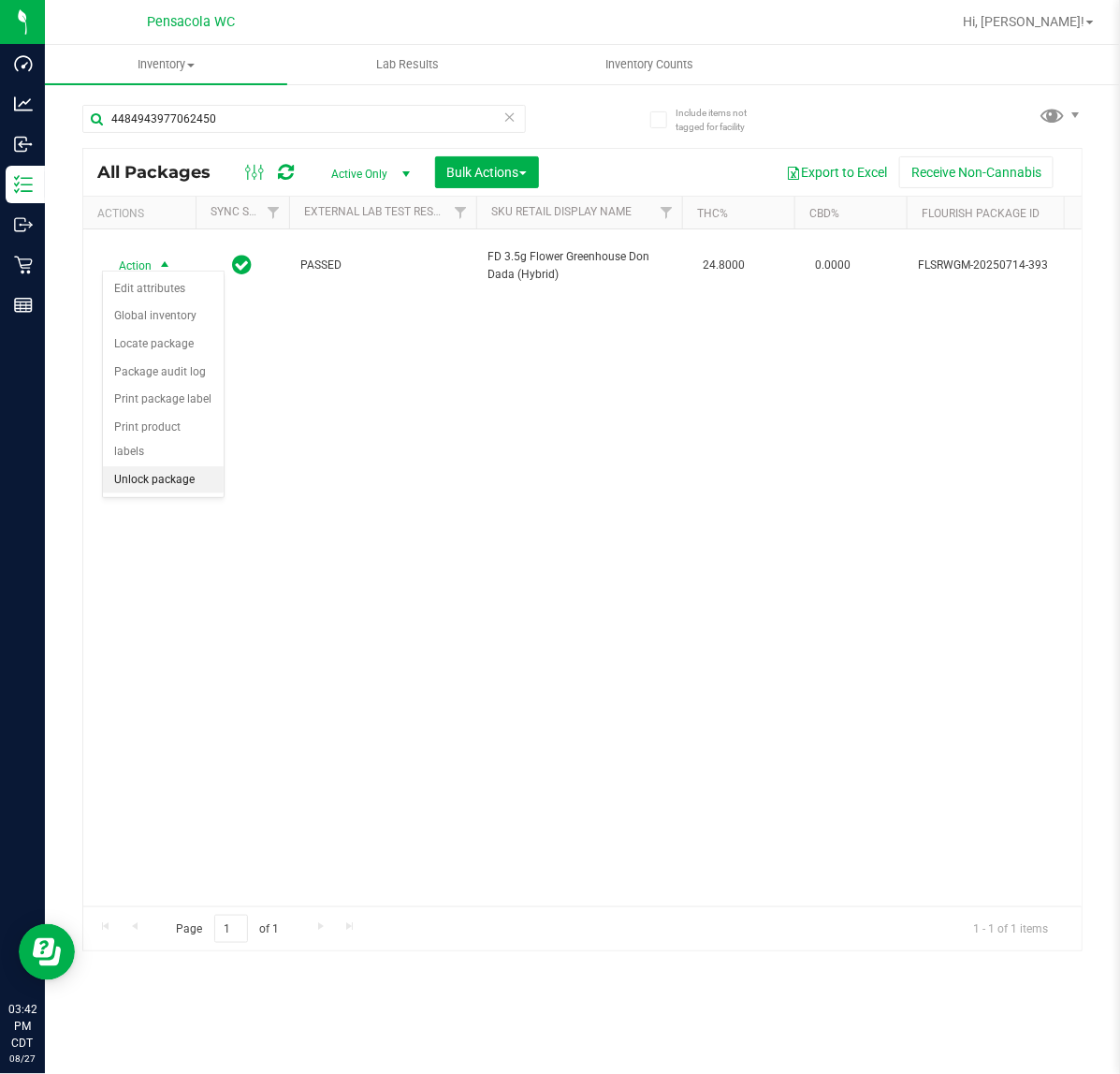
click at [166, 466] on li "Unlock package" at bounding box center [163, 480] width 120 height 28
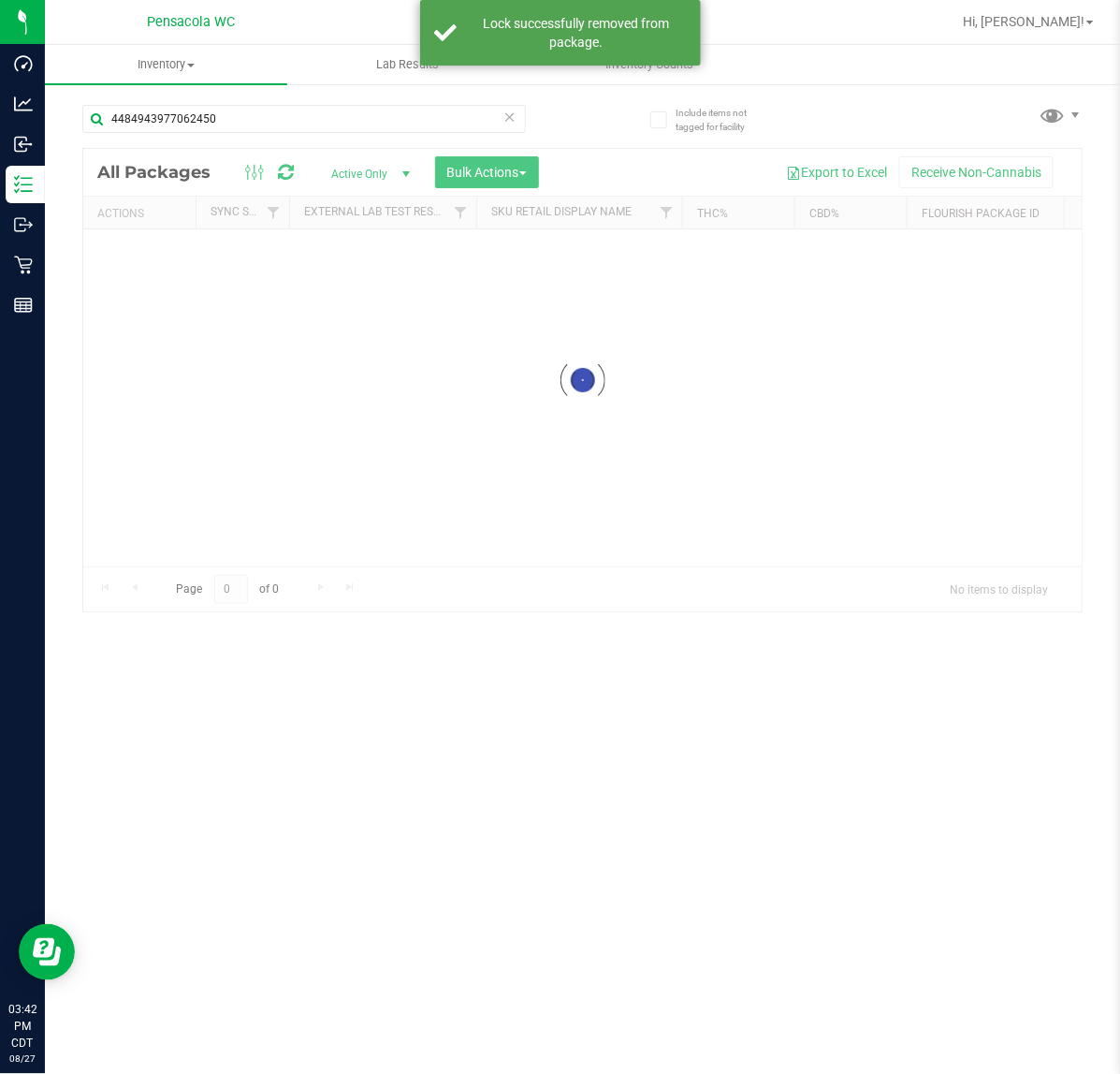
click at [143, 260] on div at bounding box center [583, 380] width 999 height 462
click at [143, 260] on div at bounding box center [583, 550] width 999 height 802
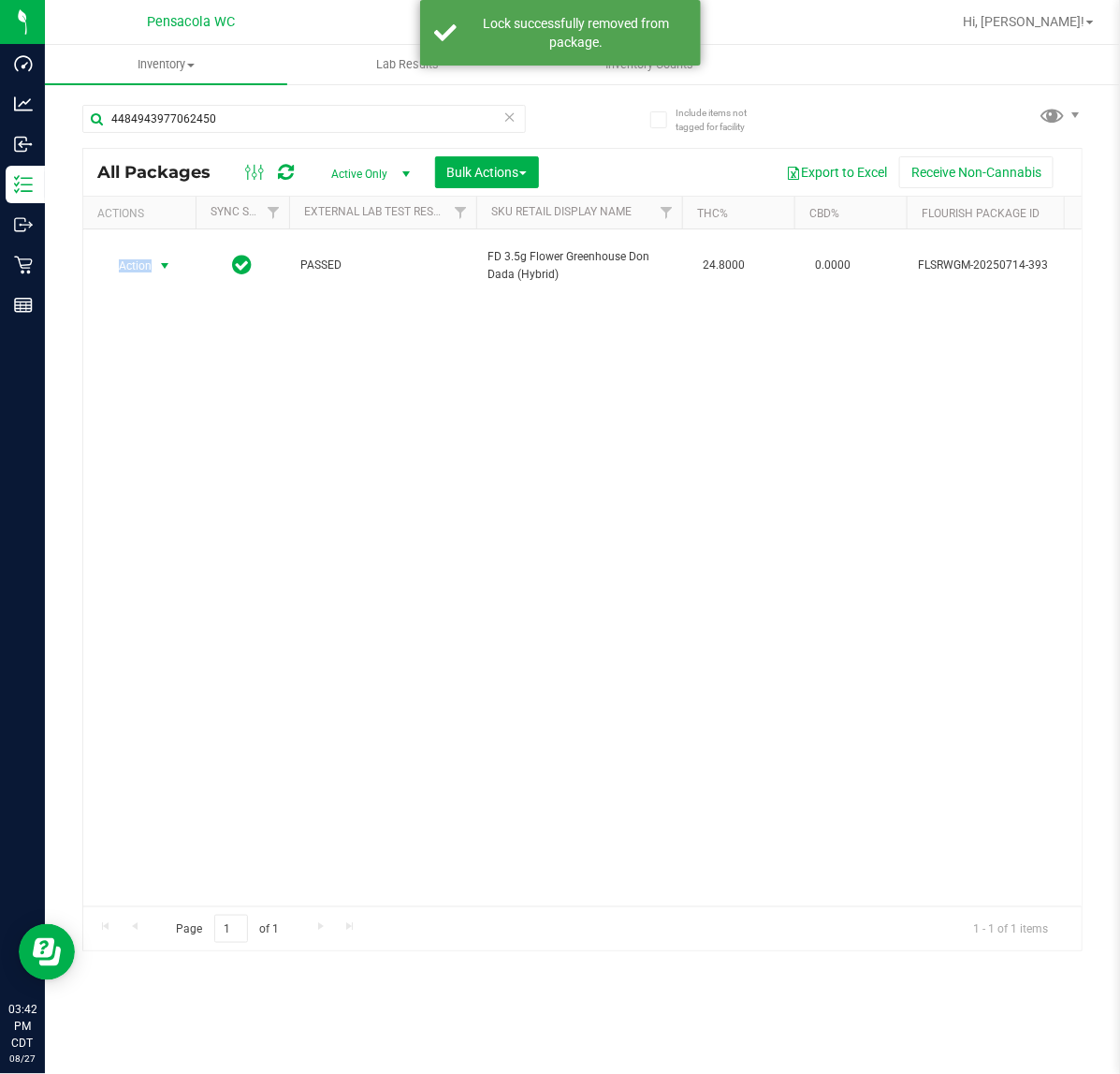
click at [143, 260] on span "Action" at bounding box center [127, 265] width 50 height 26
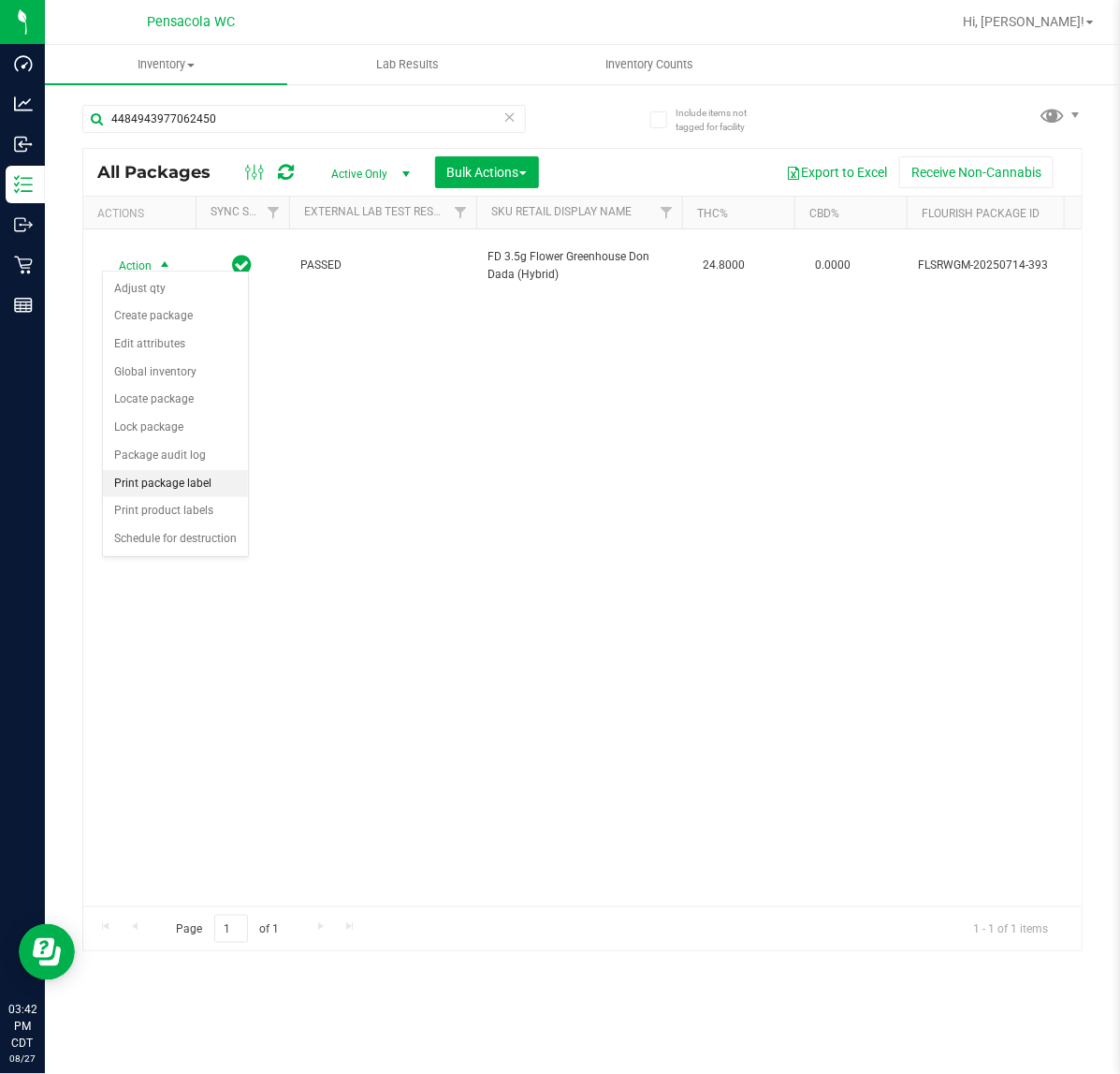
click at [147, 489] on li "Print package label" at bounding box center [175, 484] width 145 height 28
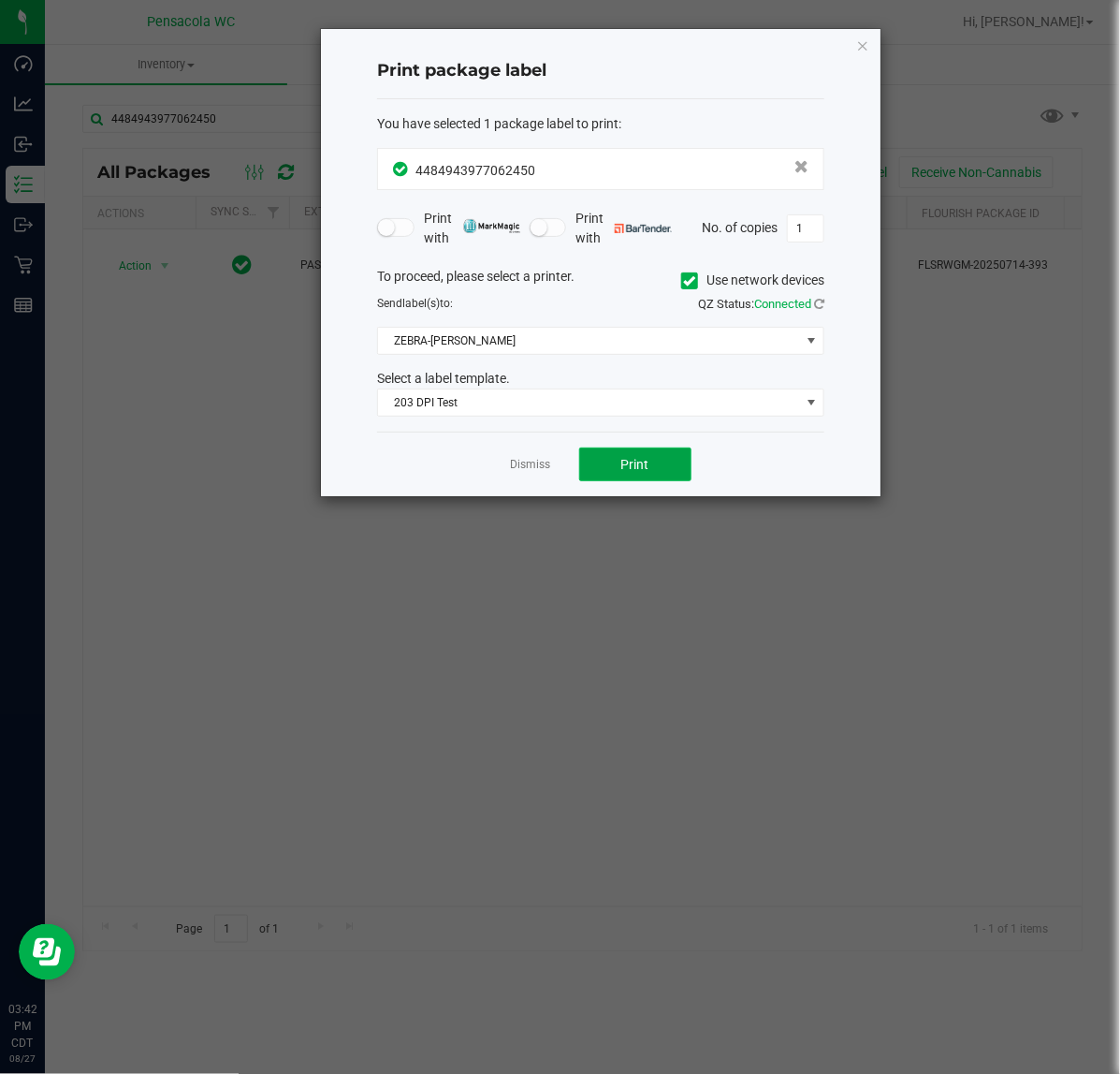
click at [664, 457] on button "Print" at bounding box center [636, 464] width 113 height 34
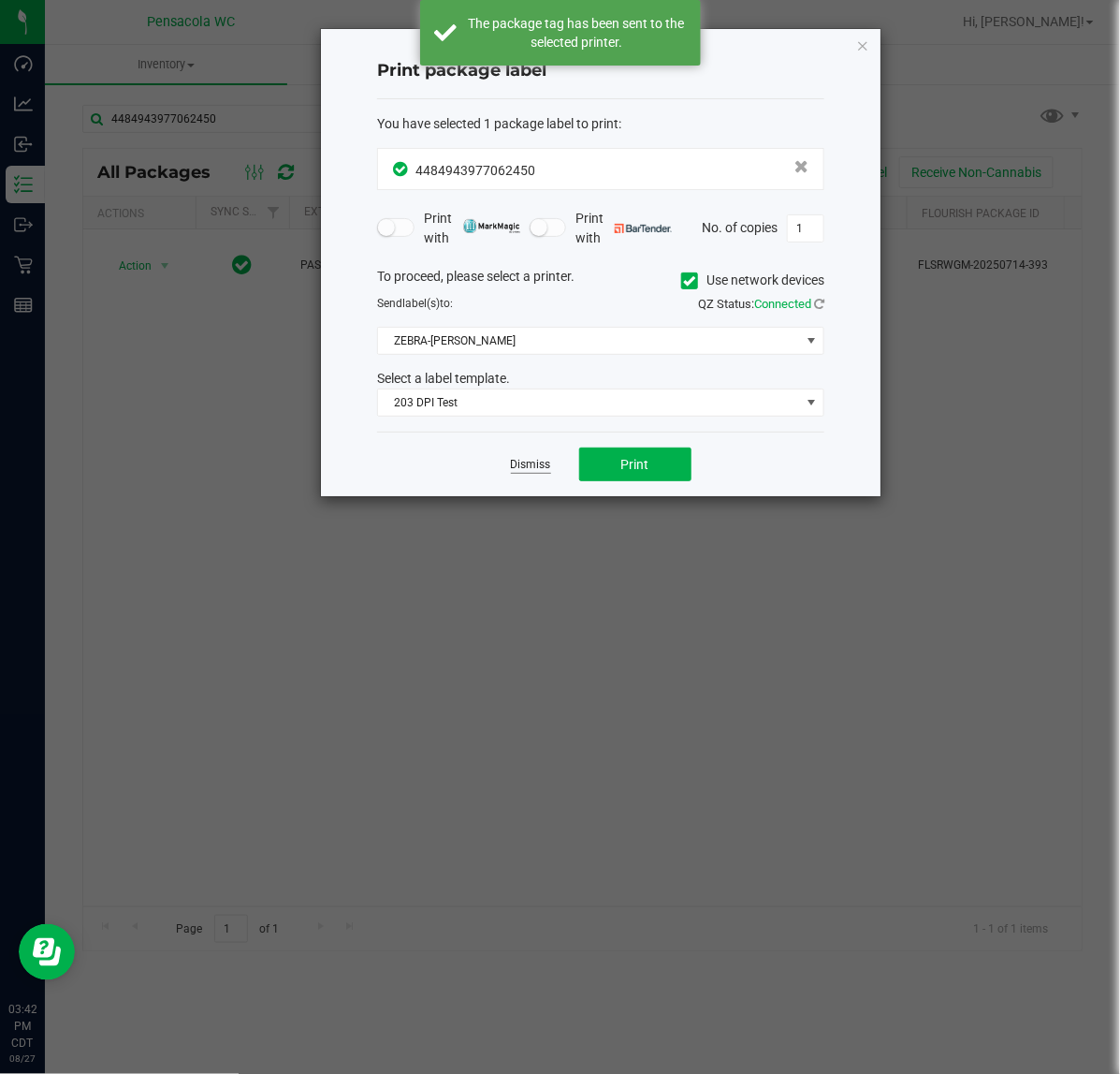
click at [538, 461] on link "Dismiss" at bounding box center [532, 464] width 40 height 16
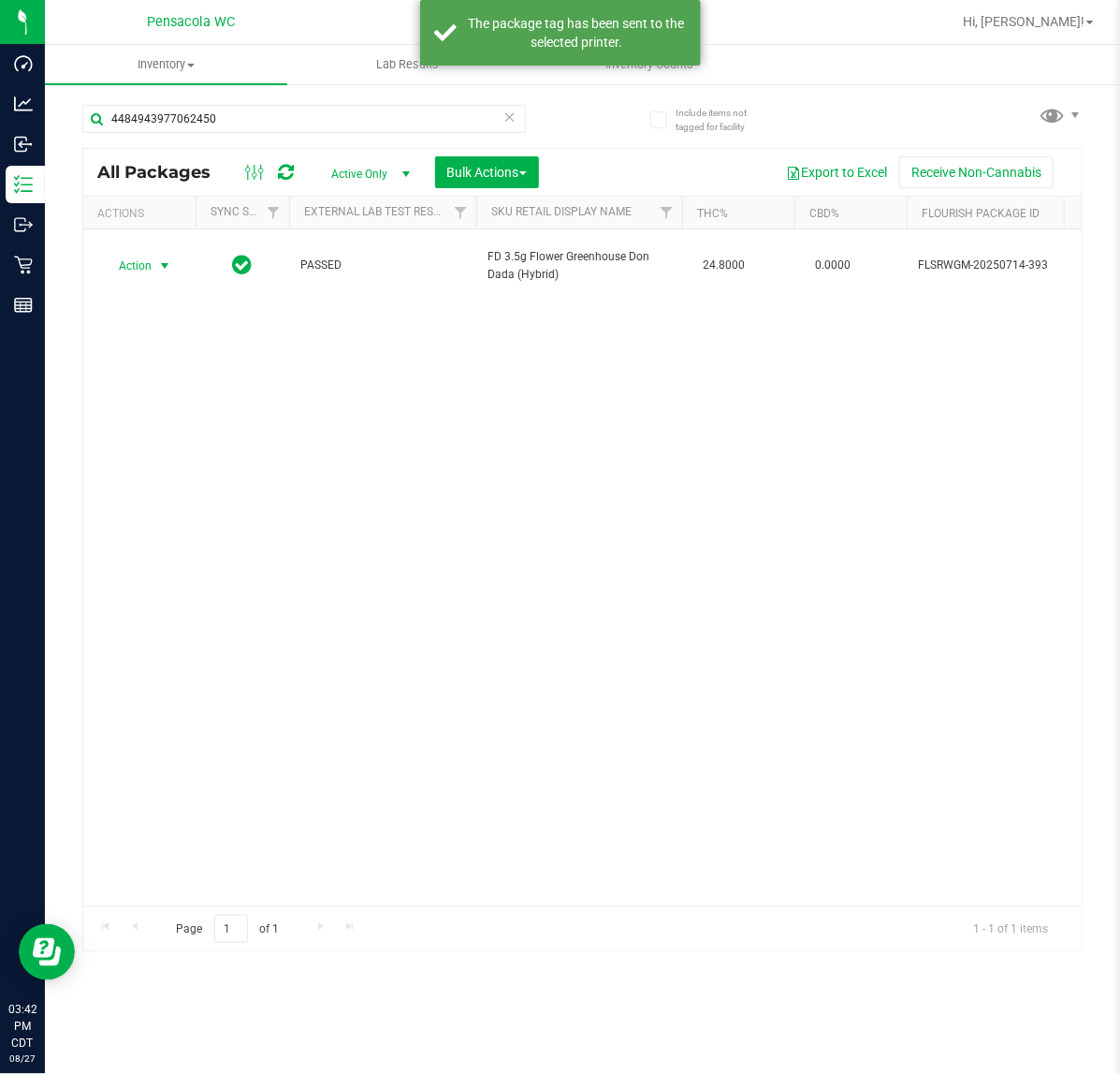
click at [492, 461] on div "Action Action Adjust qty Create package Edit attributes Global inventory Locate…" at bounding box center [583, 567] width 999 height 677
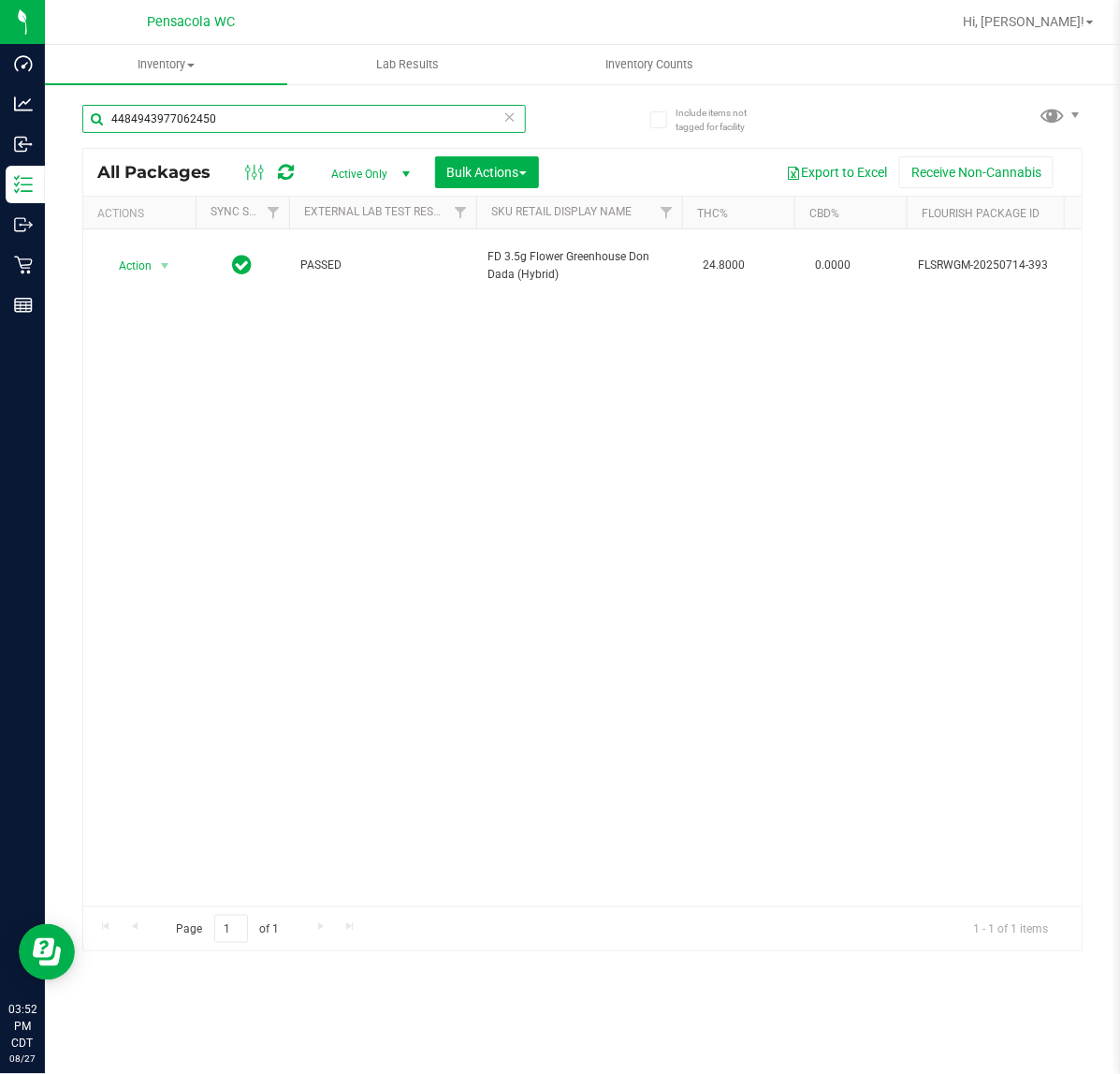
drag, startPoint x: 302, startPoint y: 122, endPoint x: -279, endPoint y: 216, distance: 588.6
click at [0, 216] on html "Dashboard Analytics Inbound Inventory Outbound Retail Reports 03:52 PM CDT 08/2…" at bounding box center [560, 537] width 1120 height 1074
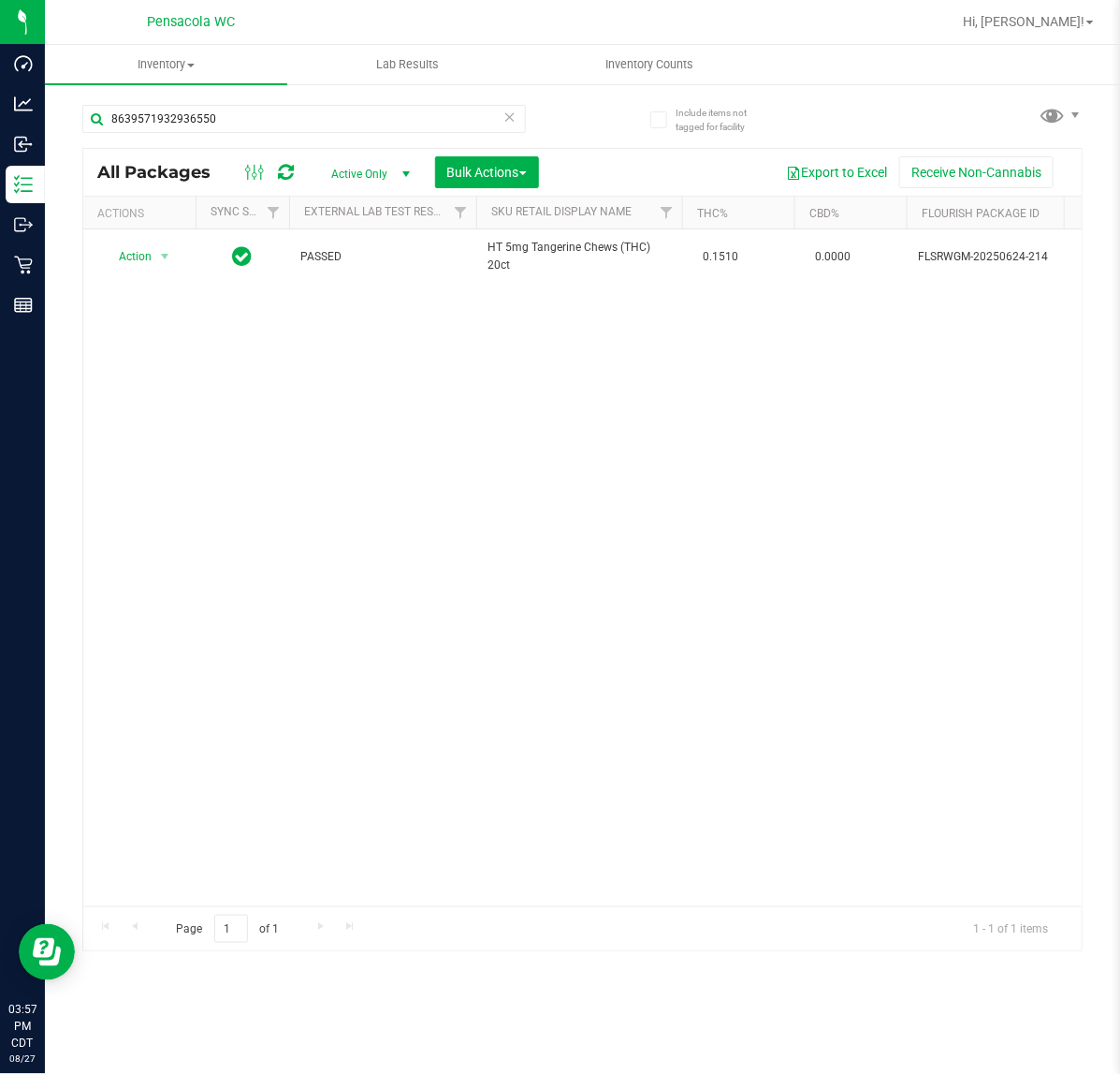
click at [295, 154] on div "All Packages Active Only Active Only Lab Samples Locked All External Internal B…" at bounding box center [583, 172] width 999 height 47
drag, startPoint x: -152, startPoint y: 116, endPoint x: -355, endPoint y: 116, distance: 203.0
click at [0, 116] on html "Dashboard Analytics Inbound Inventory Outbound Retail Reports 03:57 PM CDT 08/2…" at bounding box center [560, 537] width 1120 height 1074
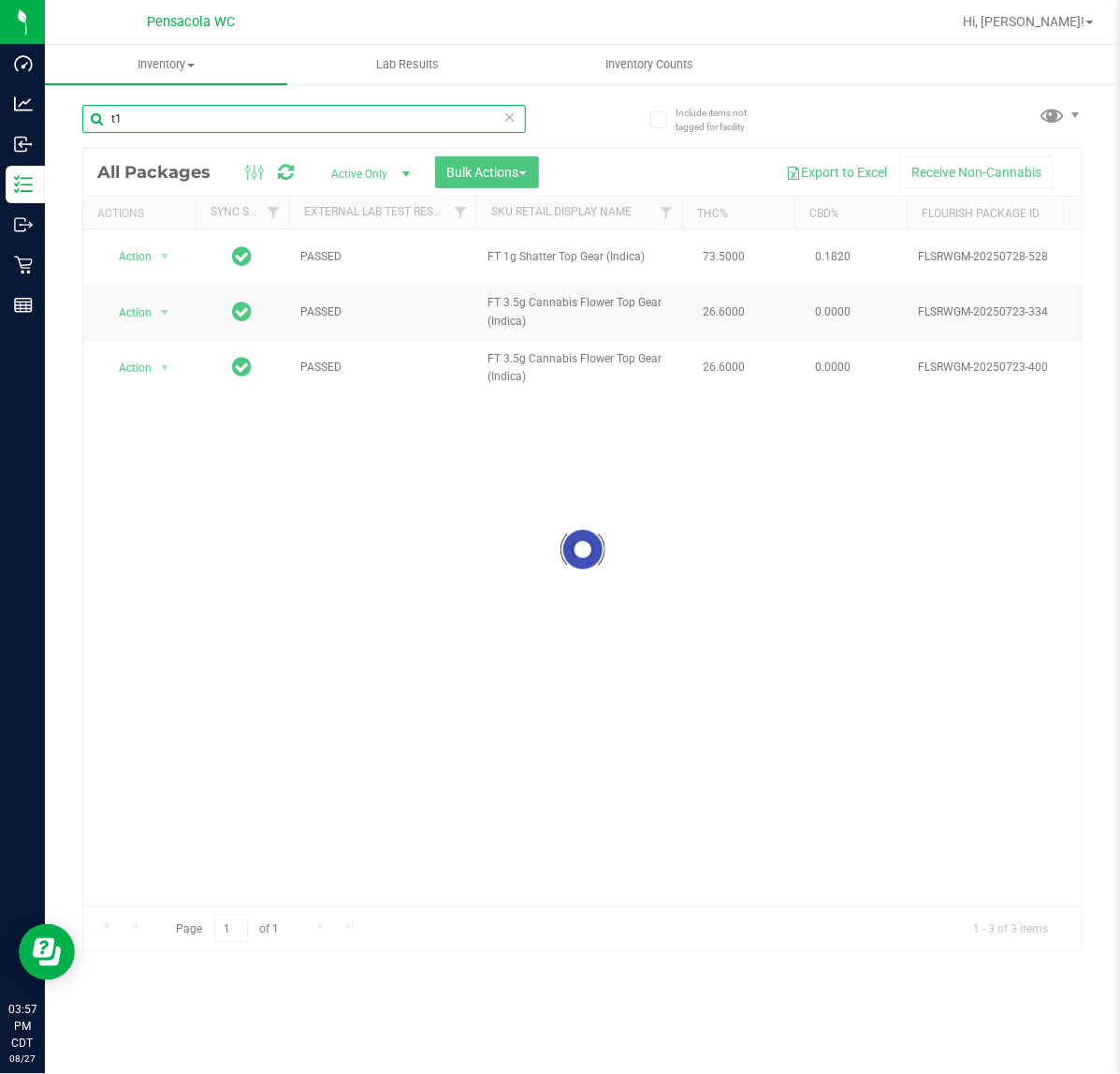
type input "t"
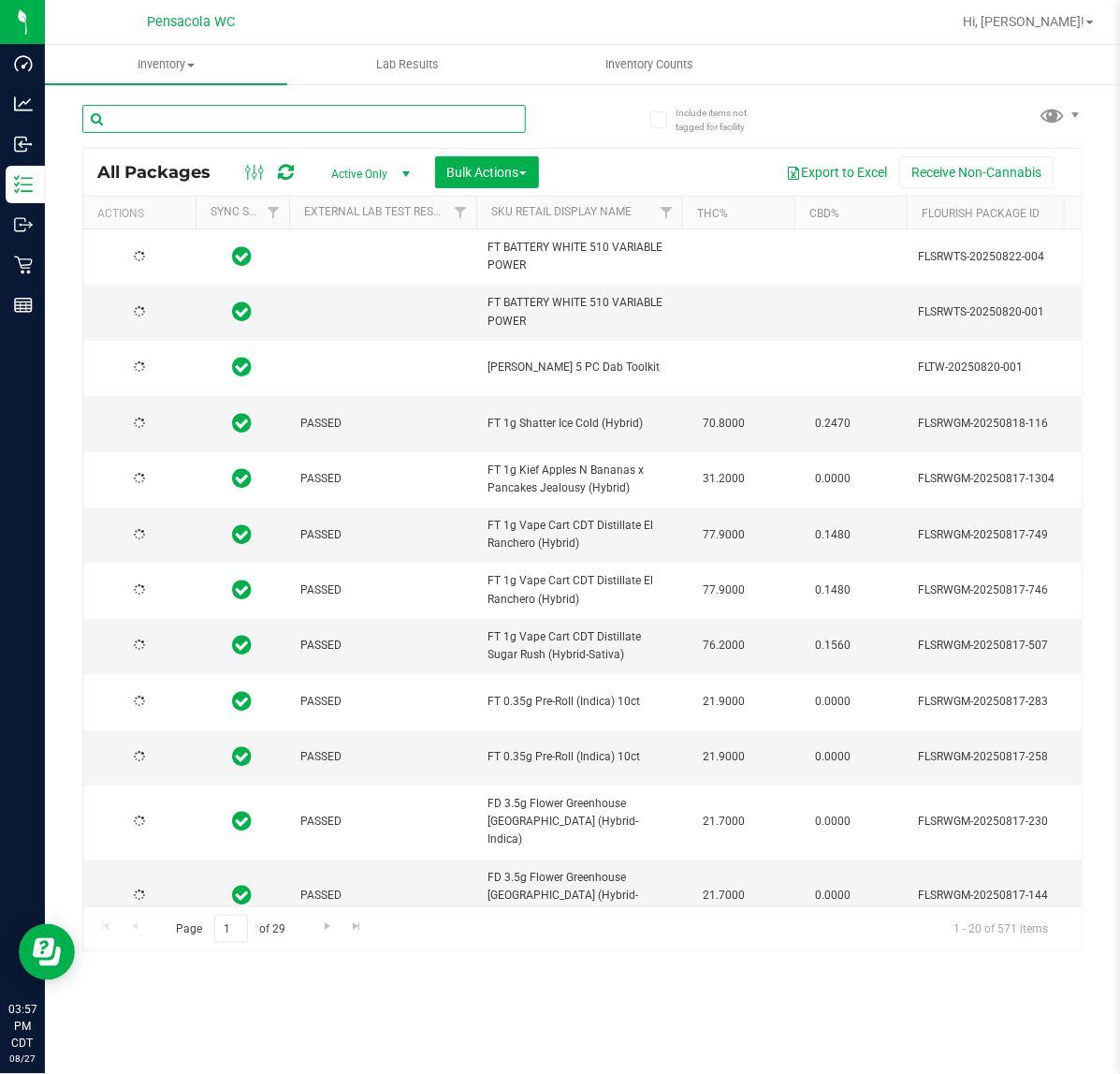
type input "2026-02-15"
type input "8639571932936550"
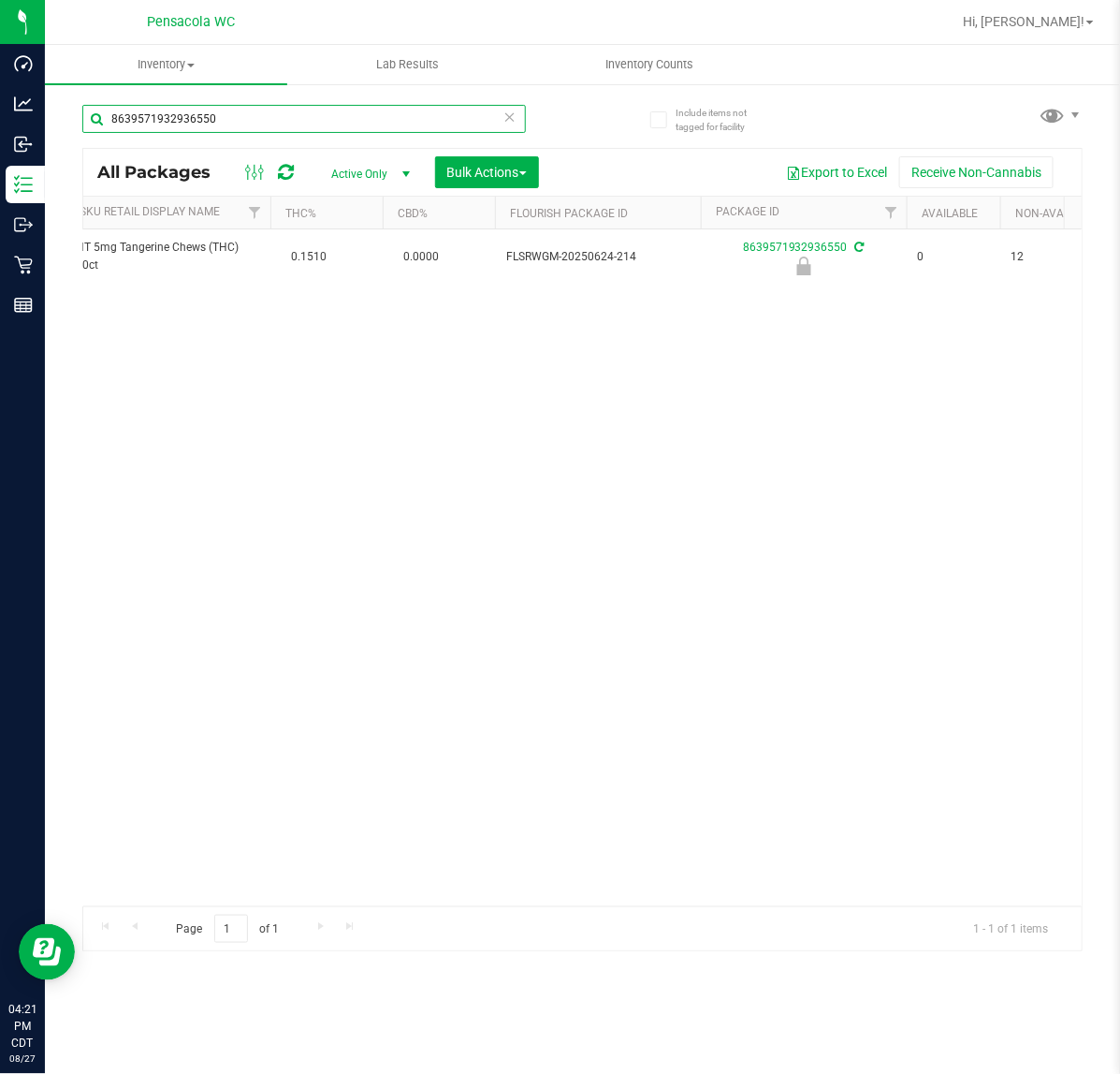
scroll to position [0, 337]
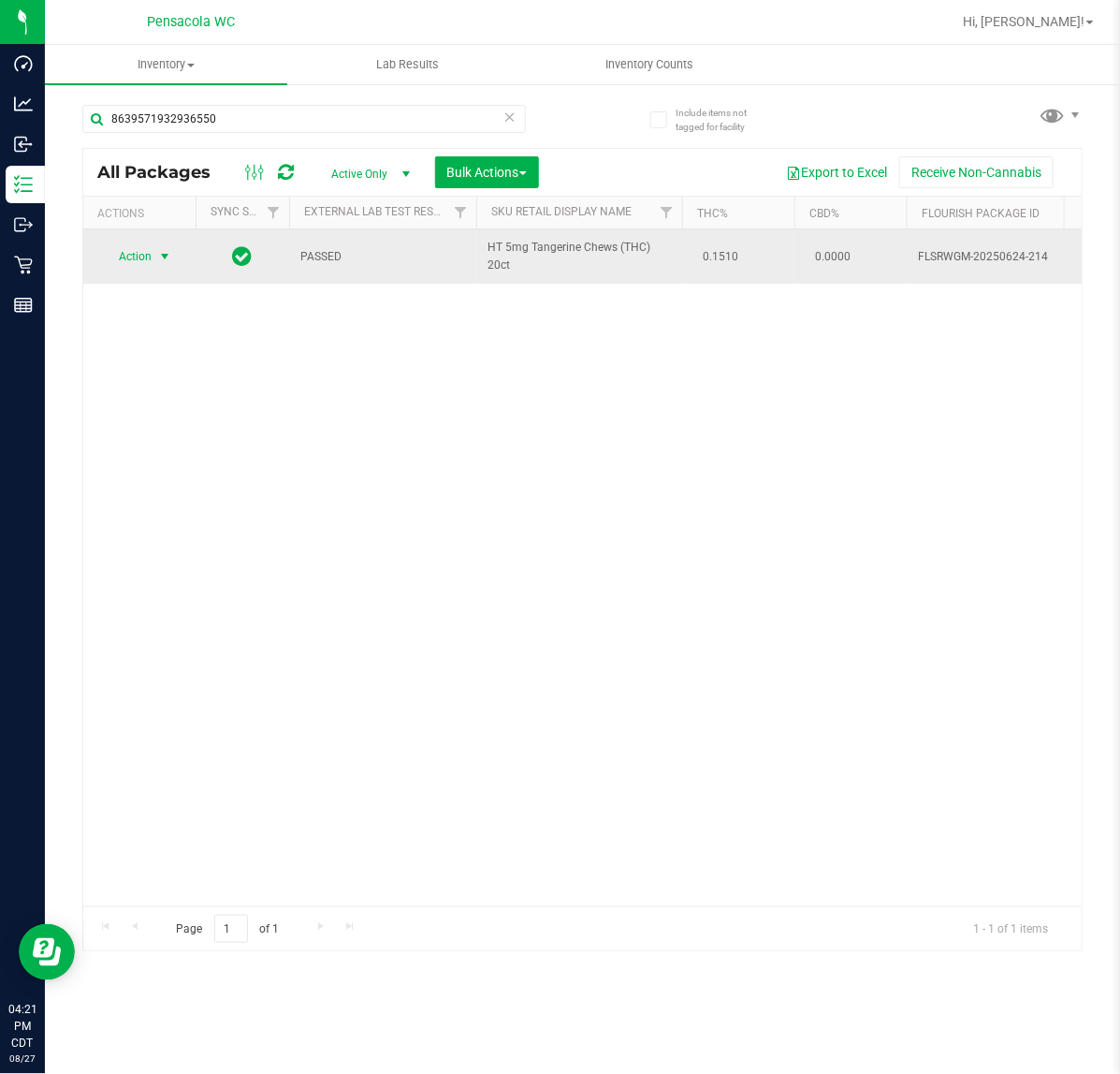
click at [169, 254] on span "select" at bounding box center [165, 257] width 15 height 15
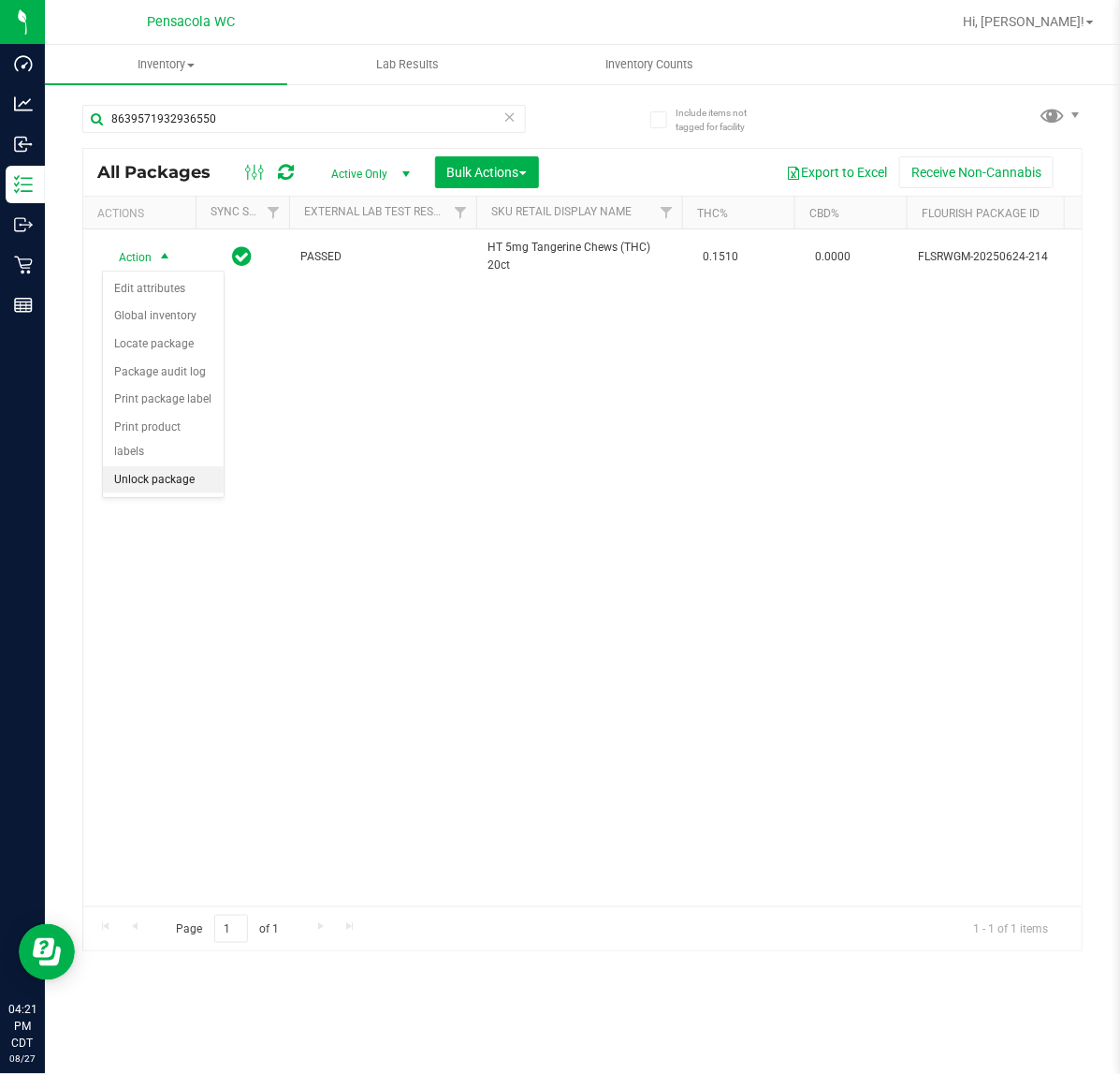
click at [157, 466] on li "Unlock package" at bounding box center [163, 480] width 120 height 28
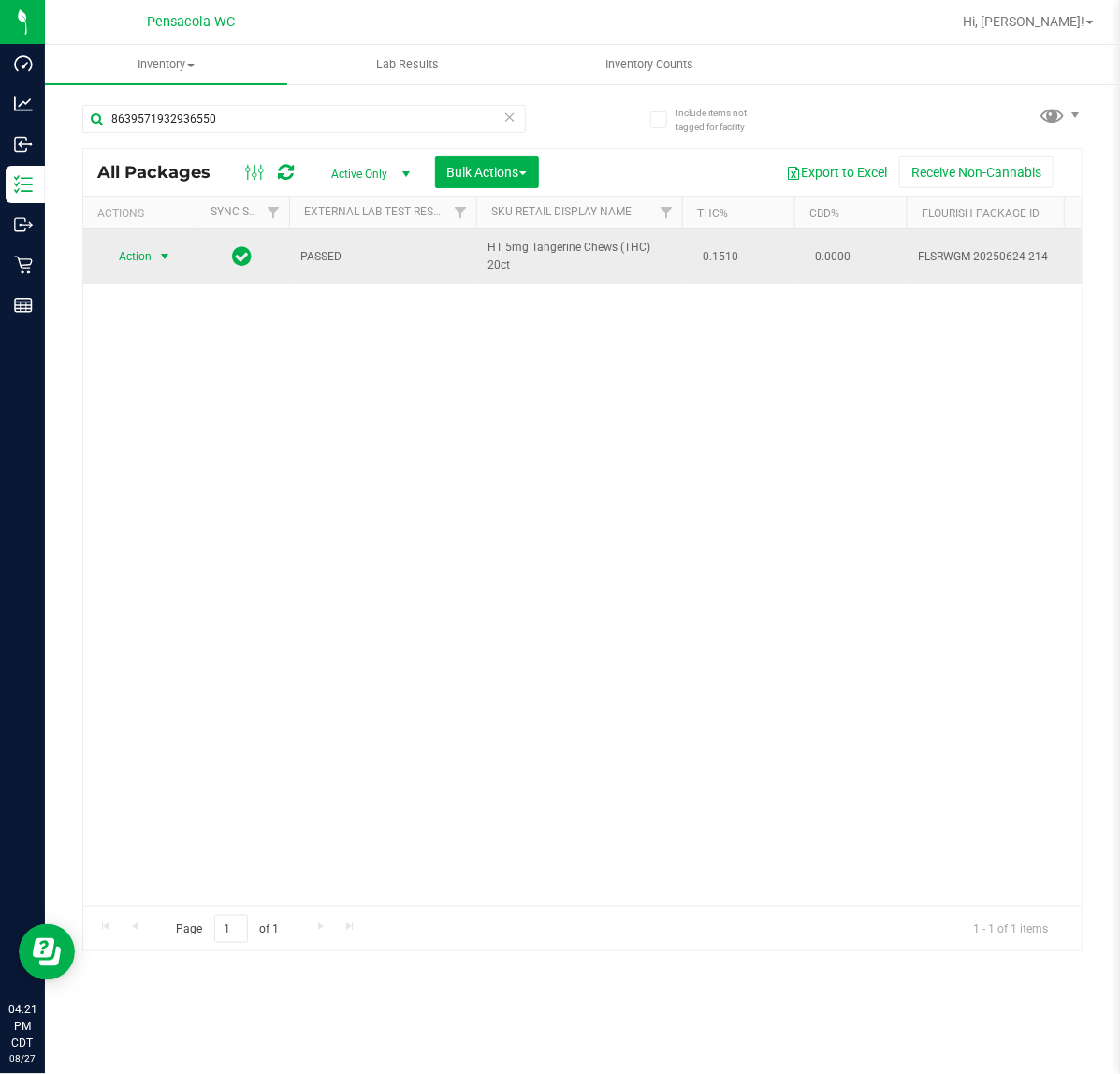
click at [143, 255] on span "Action" at bounding box center [127, 256] width 50 height 26
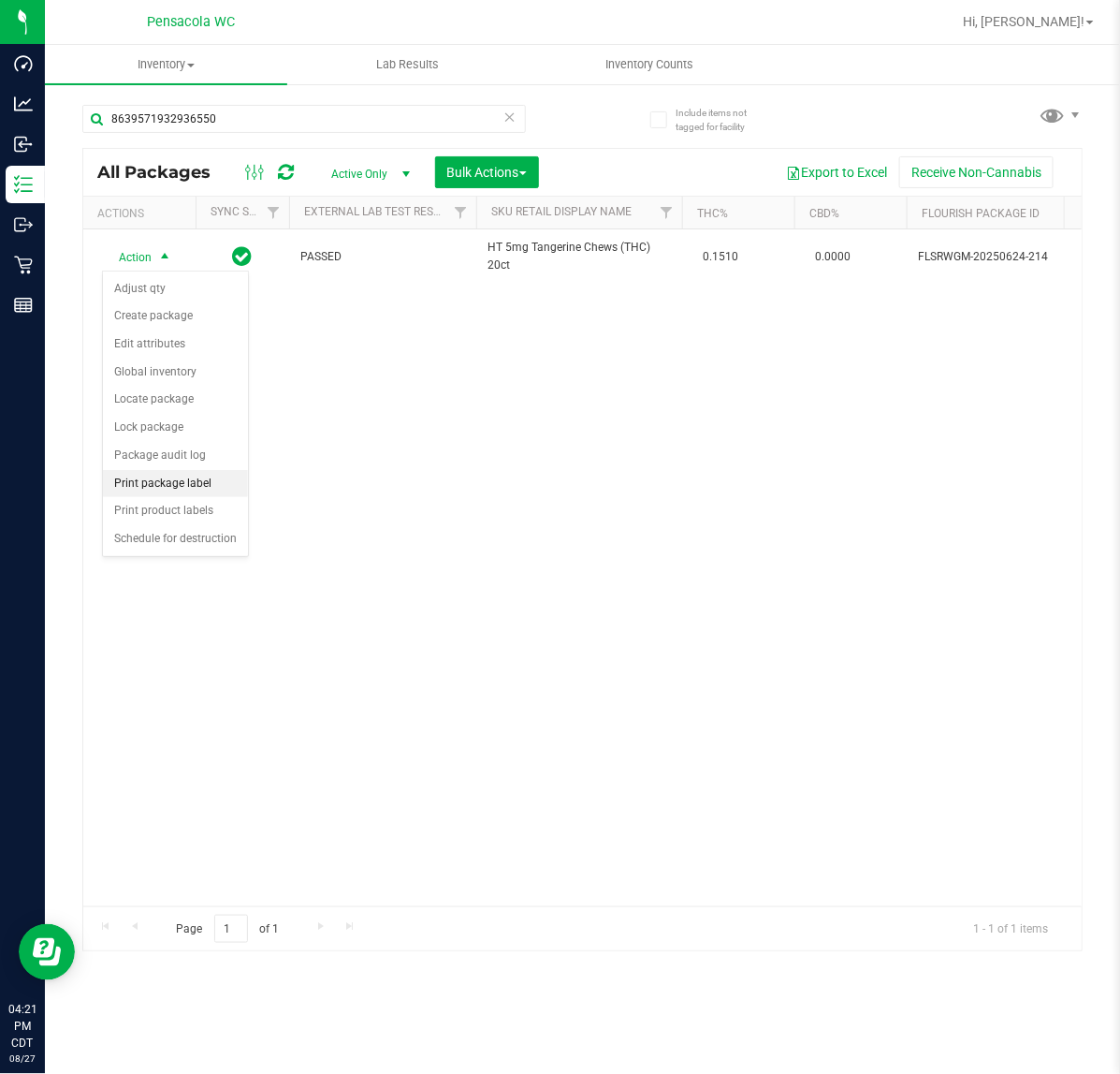
drag, startPoint x: 174, startPoint y: 470, endPoint x: 178, endPoint y: 480, distance: 10.8
click at [178, 480] on ul "Adjust qty Create package Edit attributes Global inventory Locate package Lock …" at bounding box center [175, 414] width 145 height 278
click at [178, 480] on li "Print package label" at bounding box center [175, 484] width 145 height 28
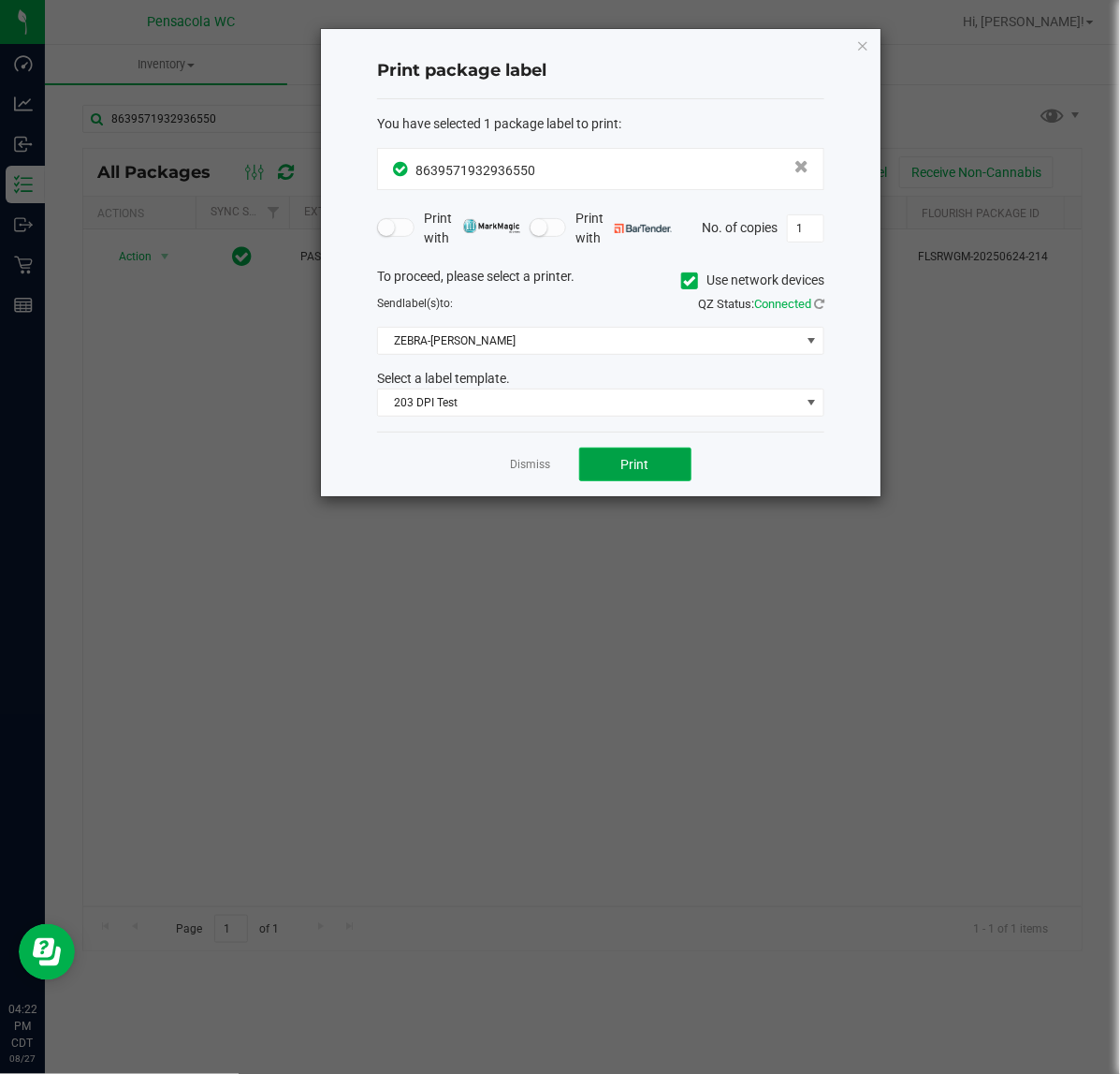
click at [637, 460] on button "Print" at bounding box center [636, 464] width 113 height 34
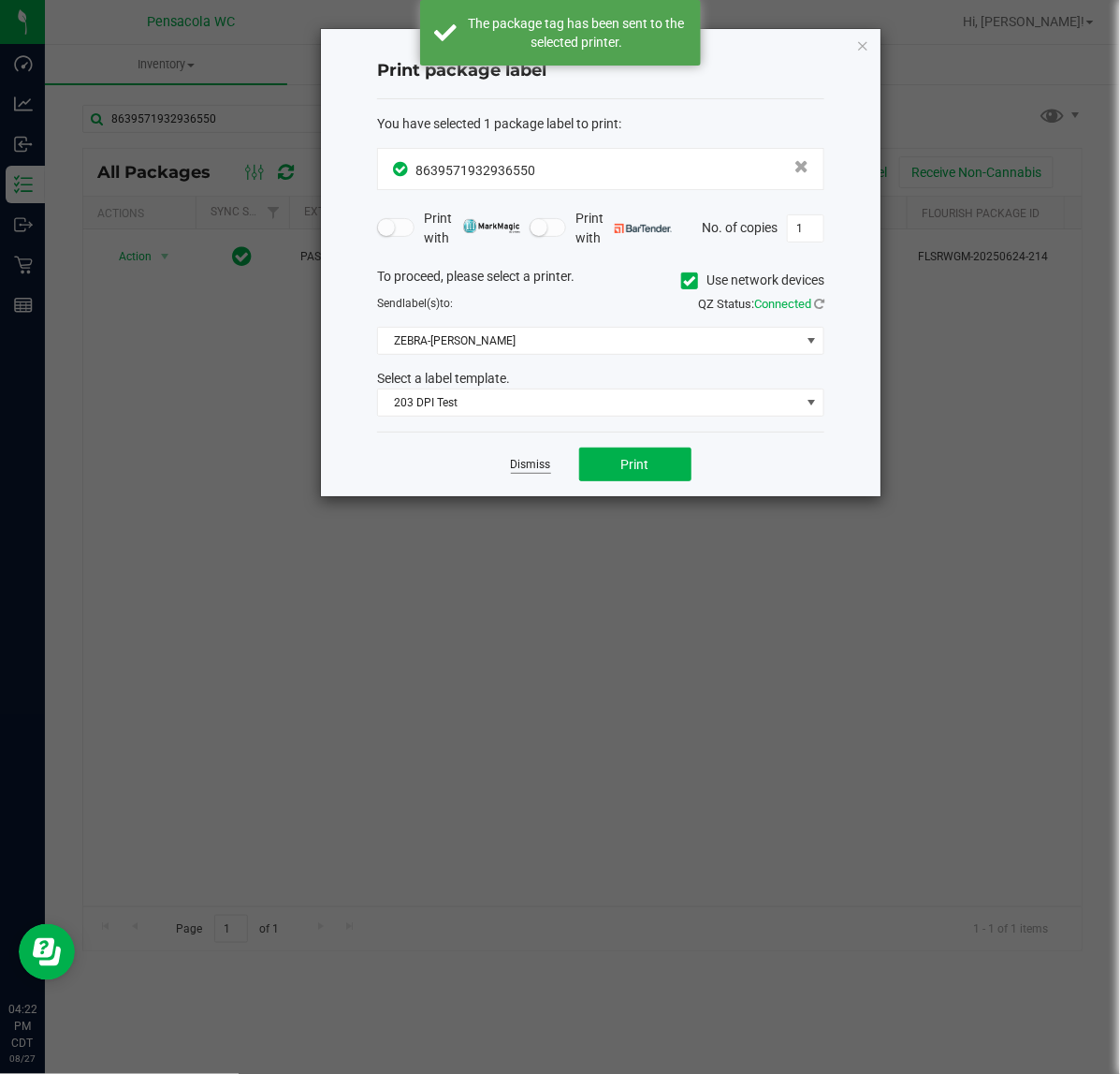
click at [545, 459] on link "Dismiss" at bounding box center [532, 464] width 40 height 16
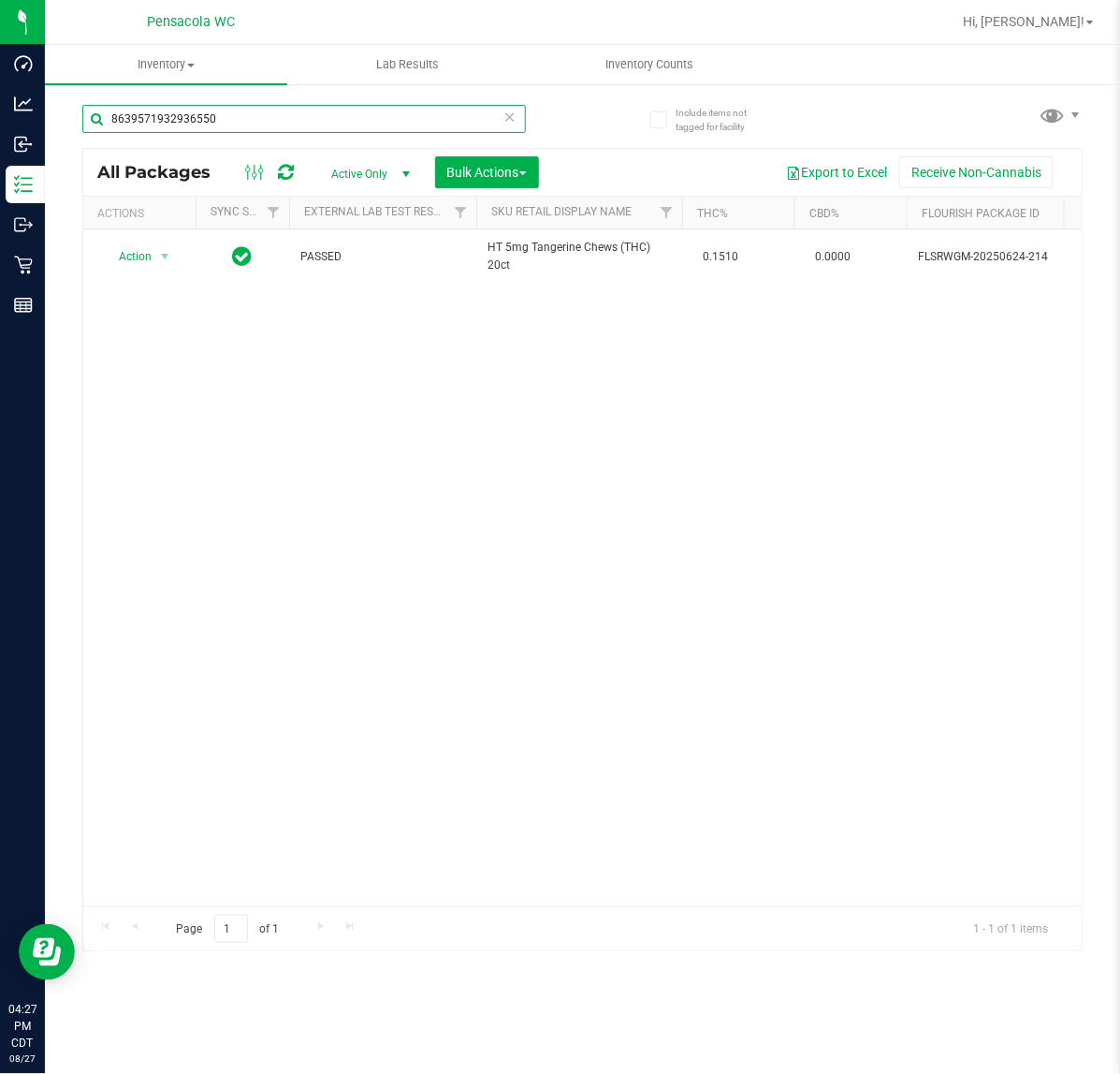
drag, startPoint x: 250, startPoint y: 131, endPoint x: -306, endPoint y: 208, distance: 561.3
click at [0, 208] on html "Dashboard Analytics Inbound Inventory Outbound Retail Reports 04:27 PM CDT 08/2…" at bounding box center [560, 537] width 1120 height 1074
type input "variable"
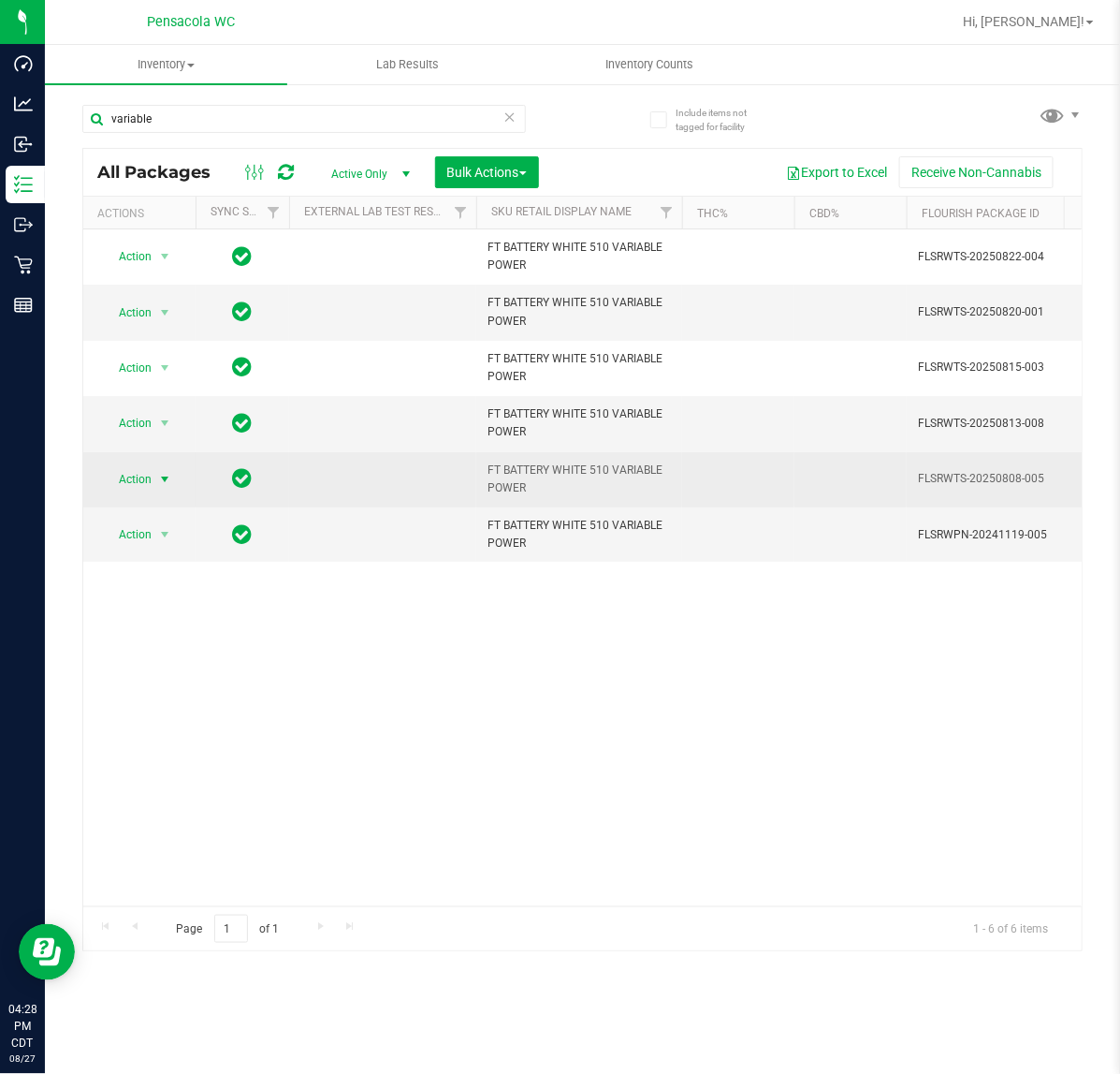
click at [170, 484] on span "select" at bounding box center [165, 480] width 15 height 15
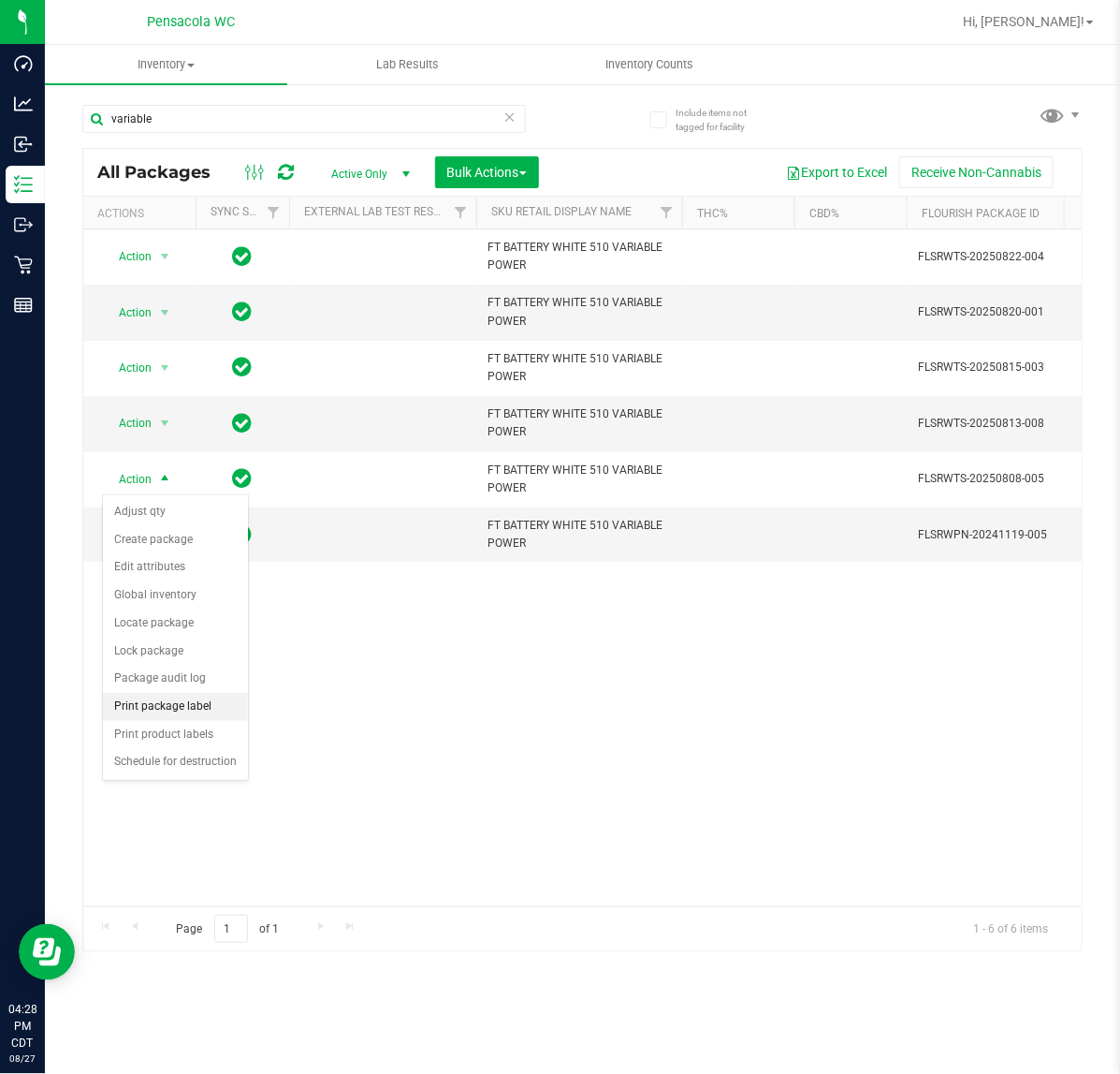
click at [173, 707] on li "Print package label" at bounding box center [175, 706] width 145 height 28
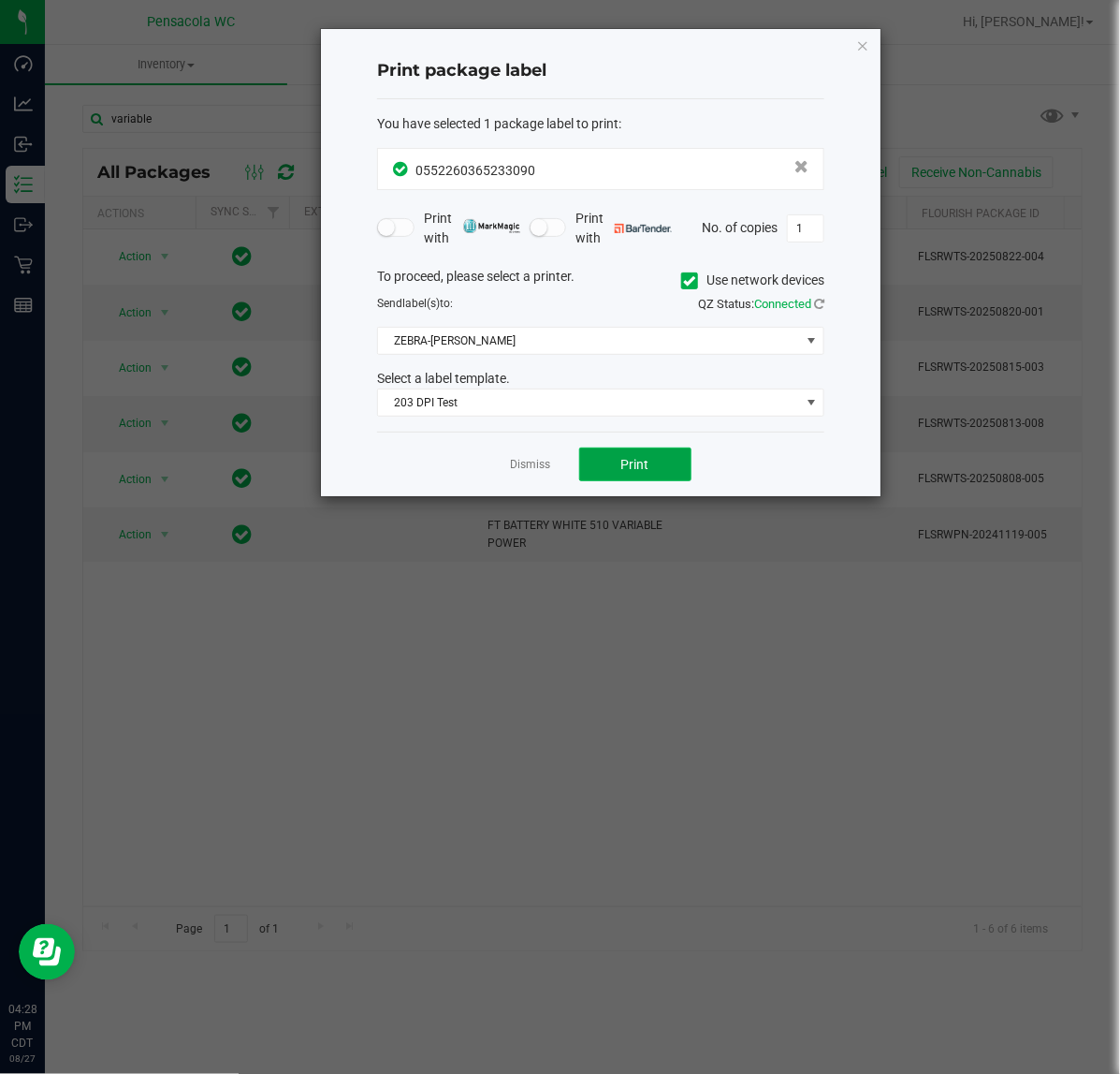
click at [637, 469] on span "Print" at bounding box center [635, 464] width 28 height 15
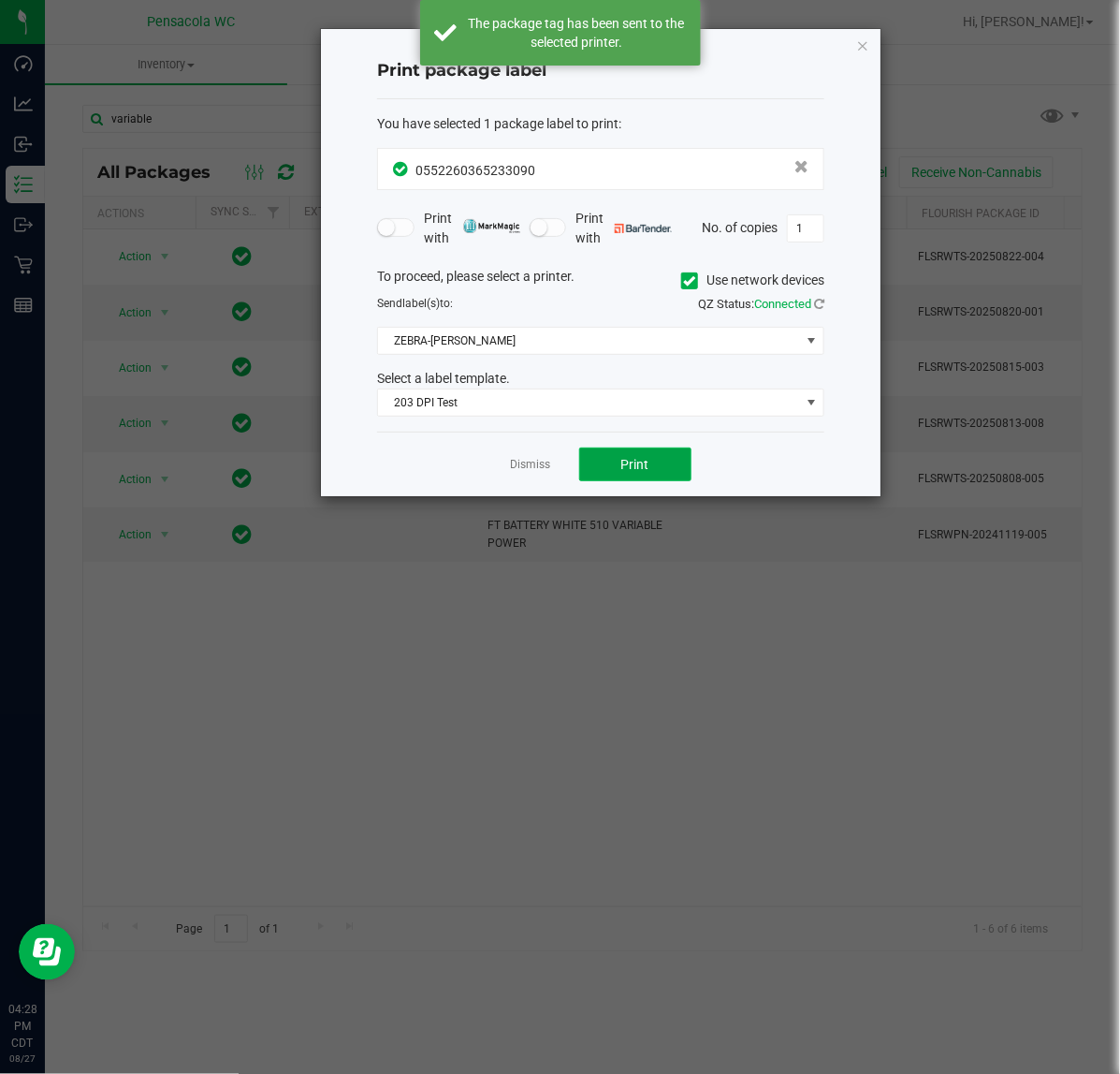
click at [637, 469] on span "Print" at bounding box center [635, 464] width 28 height 15
click at [530, 466] on link "Dismiss" at bounding box center [532, 464] width 40 height 16
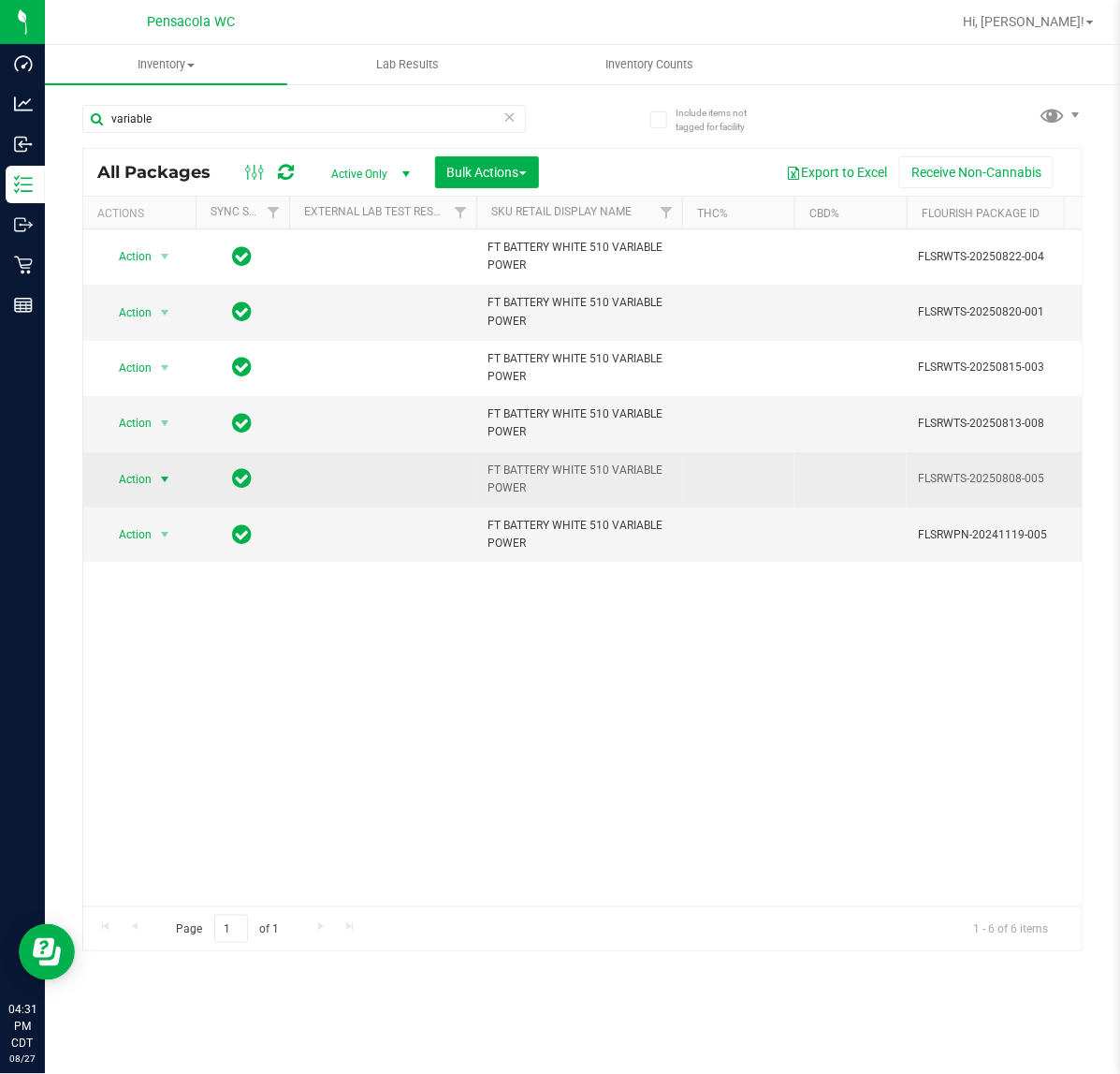
click at [157, 470] on span "select" at bounding box center [165, 479] width 23 height 26
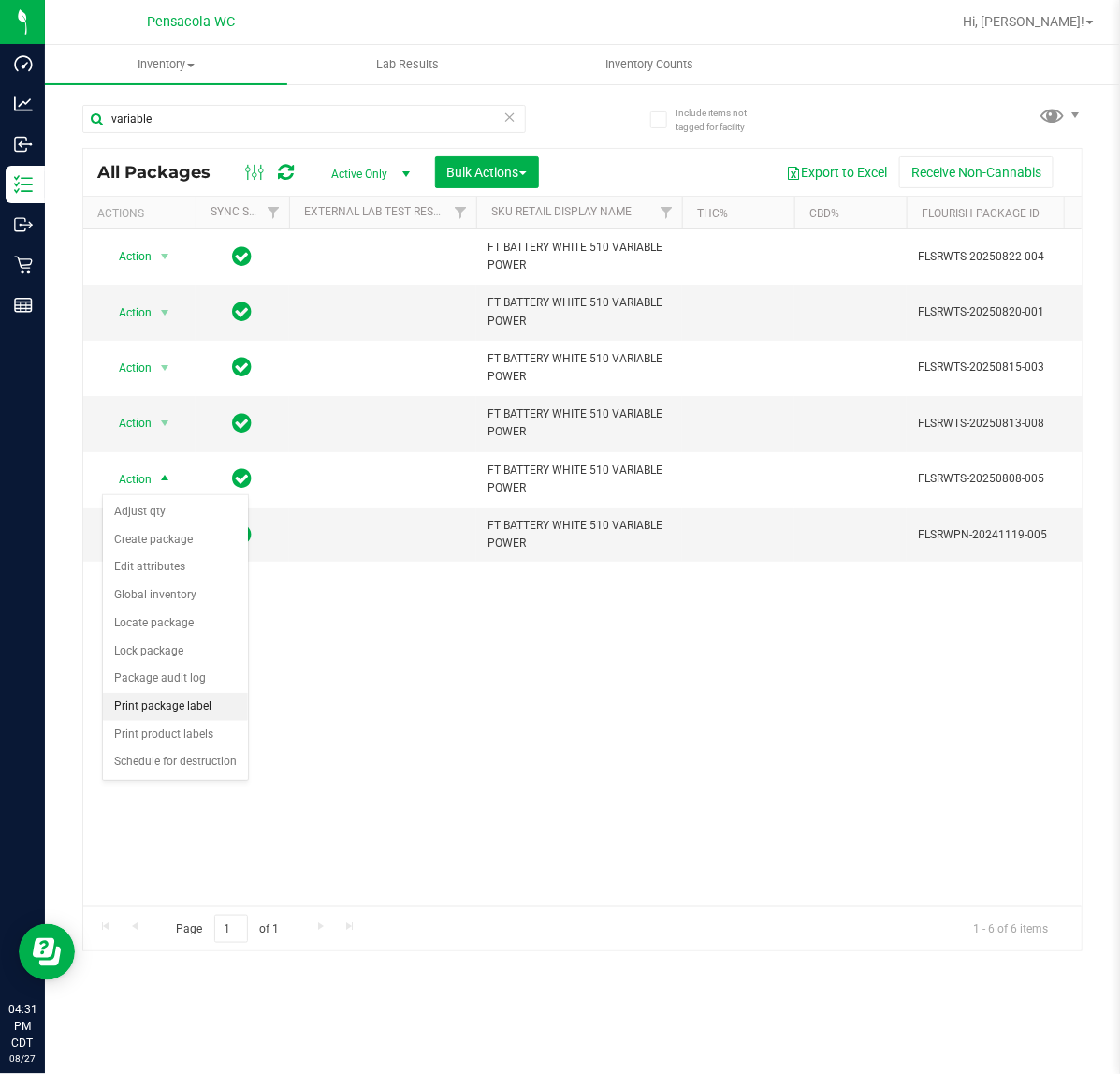
click at [142, 707] on li "Print package label" at bounding box center [175, 706] width 145 height 28
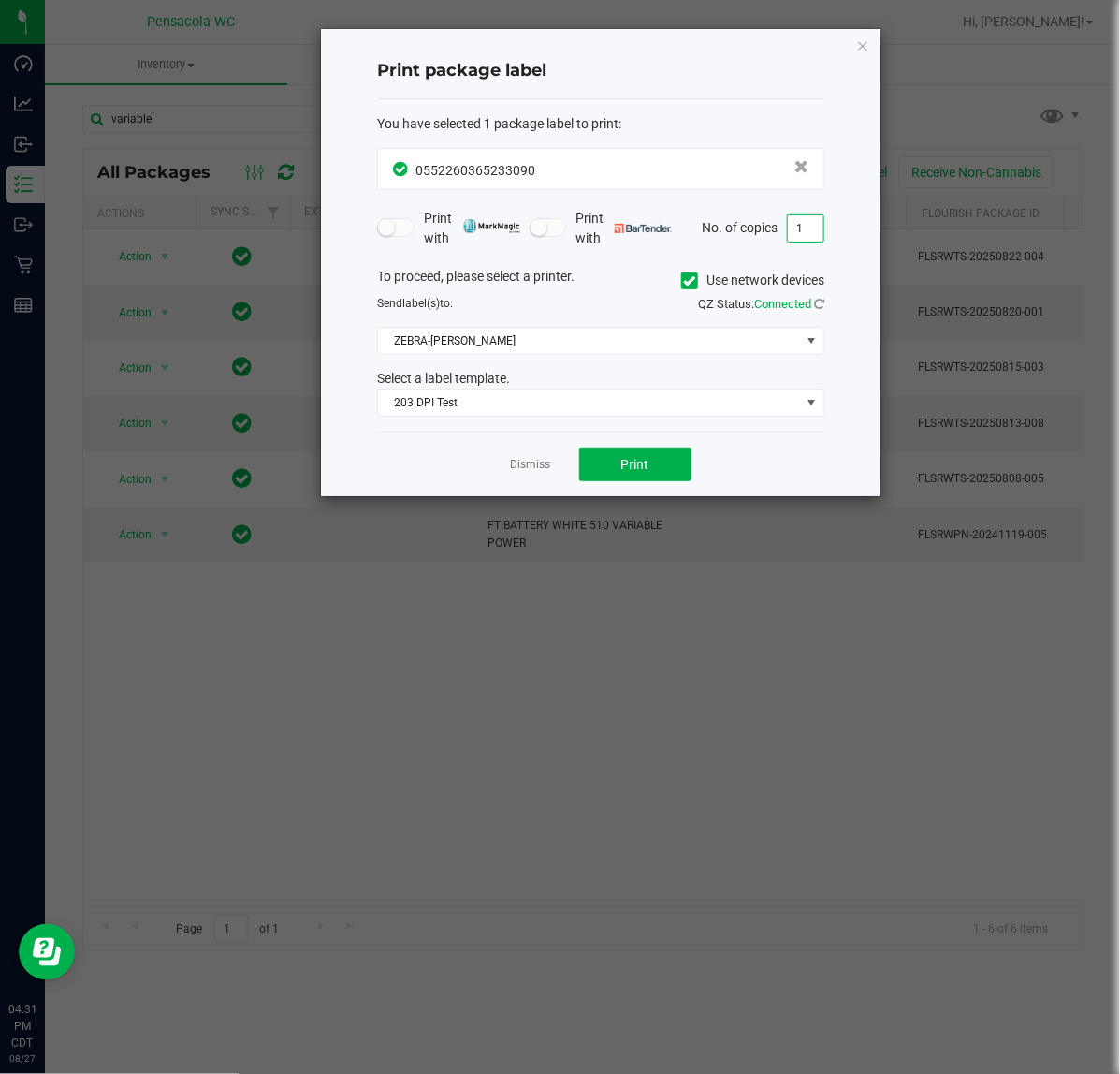
click at [803, 235] on input "1" at bounding box center [805, 228] width 36 height 26
type input "3"
click at [623, 454] on button "Print" at bounding box center [636, 464] width 113 height 34
click at [524, 466] on link "Dismiss" at bounding box center [532, 464] width 40 height 16
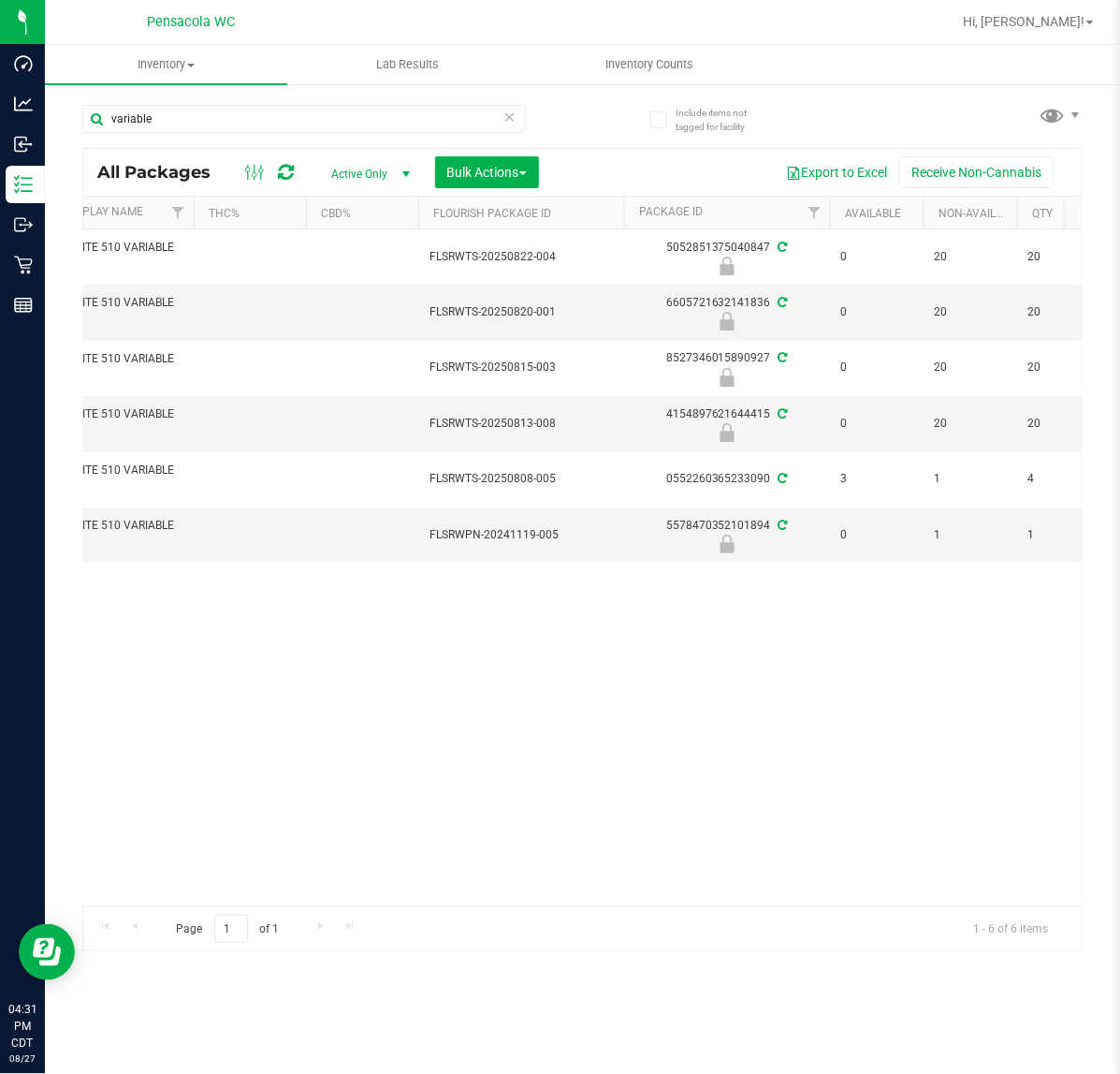
scroll to position [0, 487]
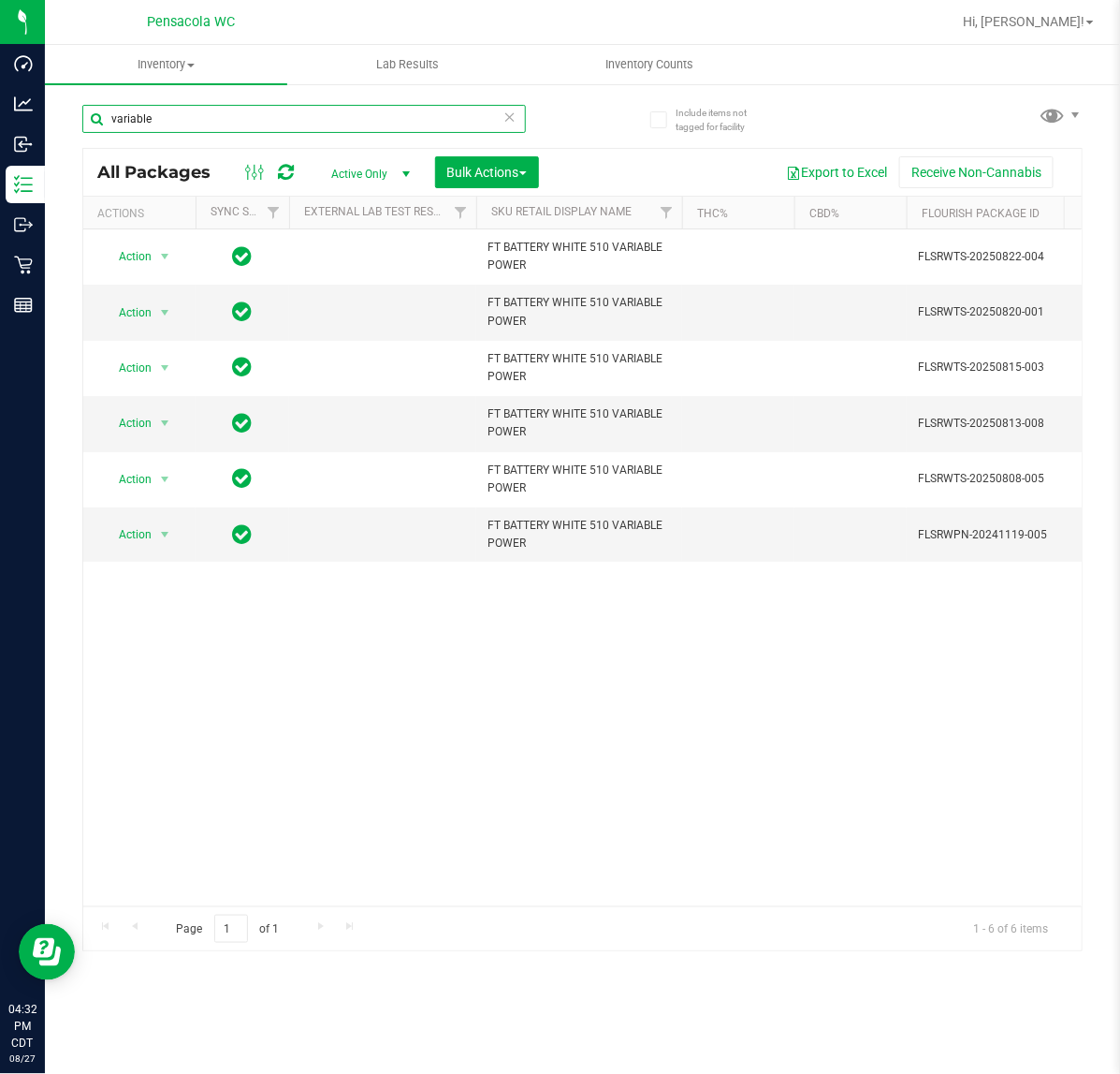
click at [334, 119] on input "variable" at bounding box center [304, 118] width 444 height 28
type input "4154897621644415"
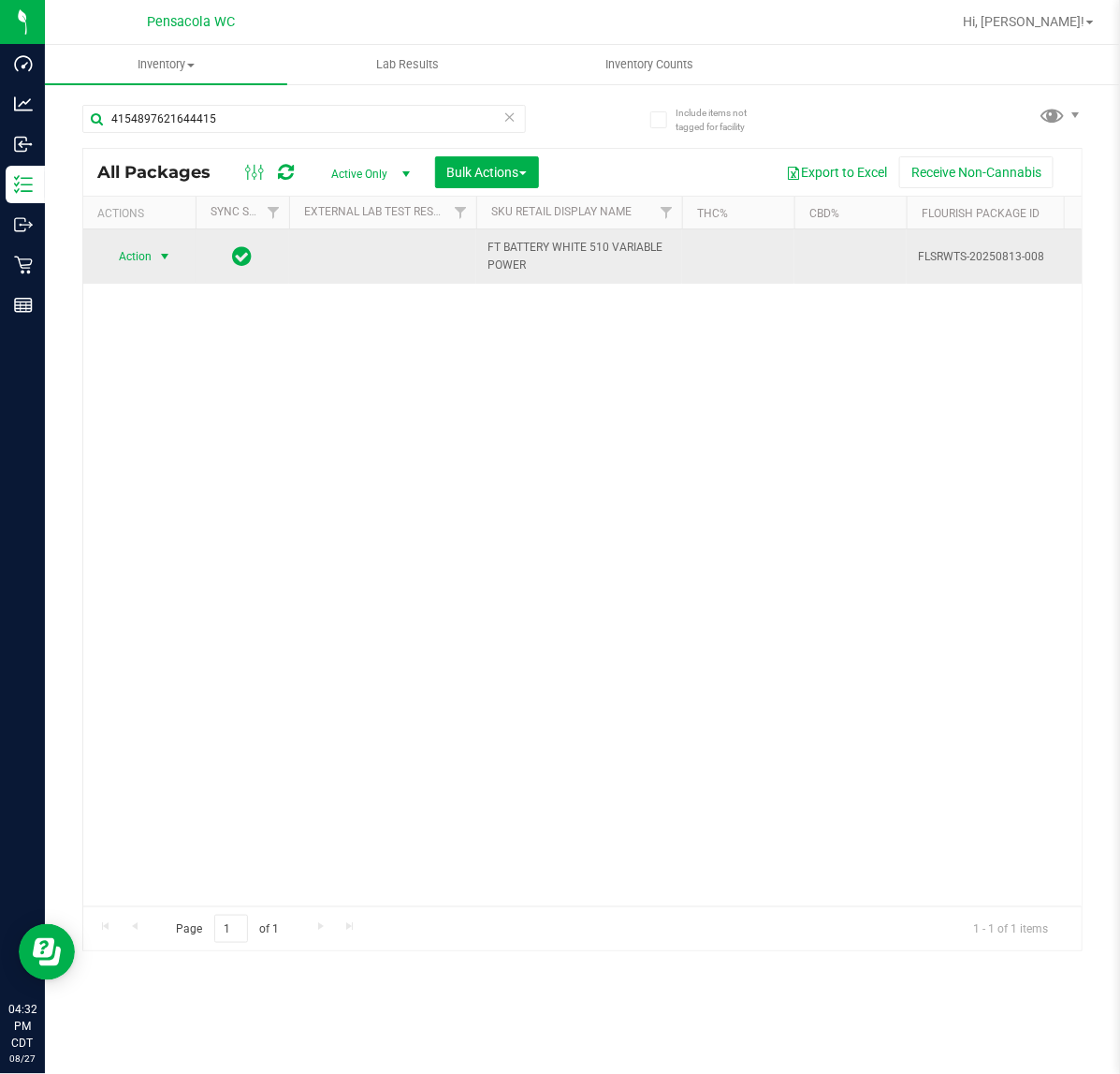
click at [155, 250] on span "select" at bounding box center [165, 256] width 23 height 26
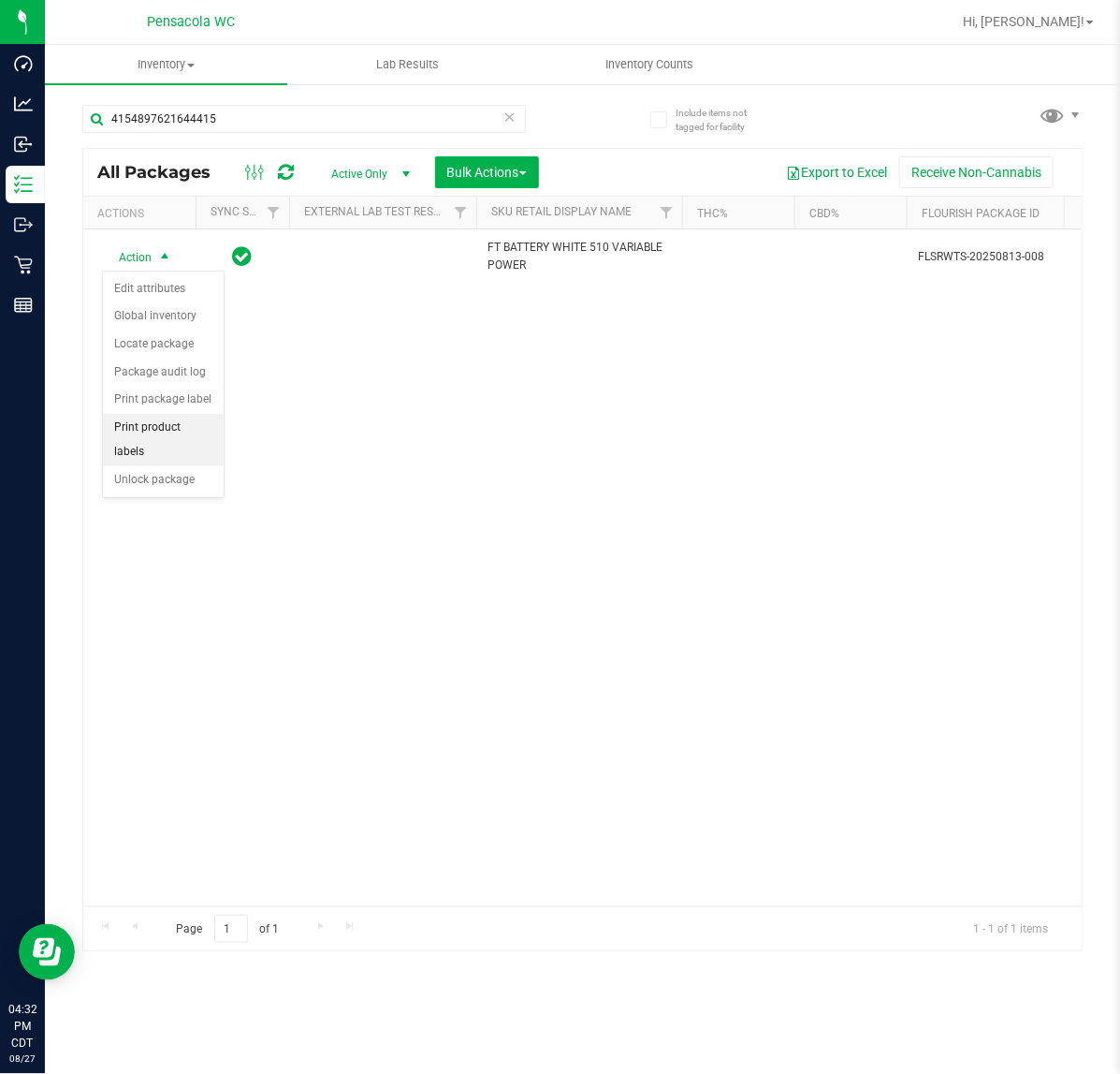
click at [151, 436] on li "Print product labels" at bounding box center [163, 439] width 120 height 51
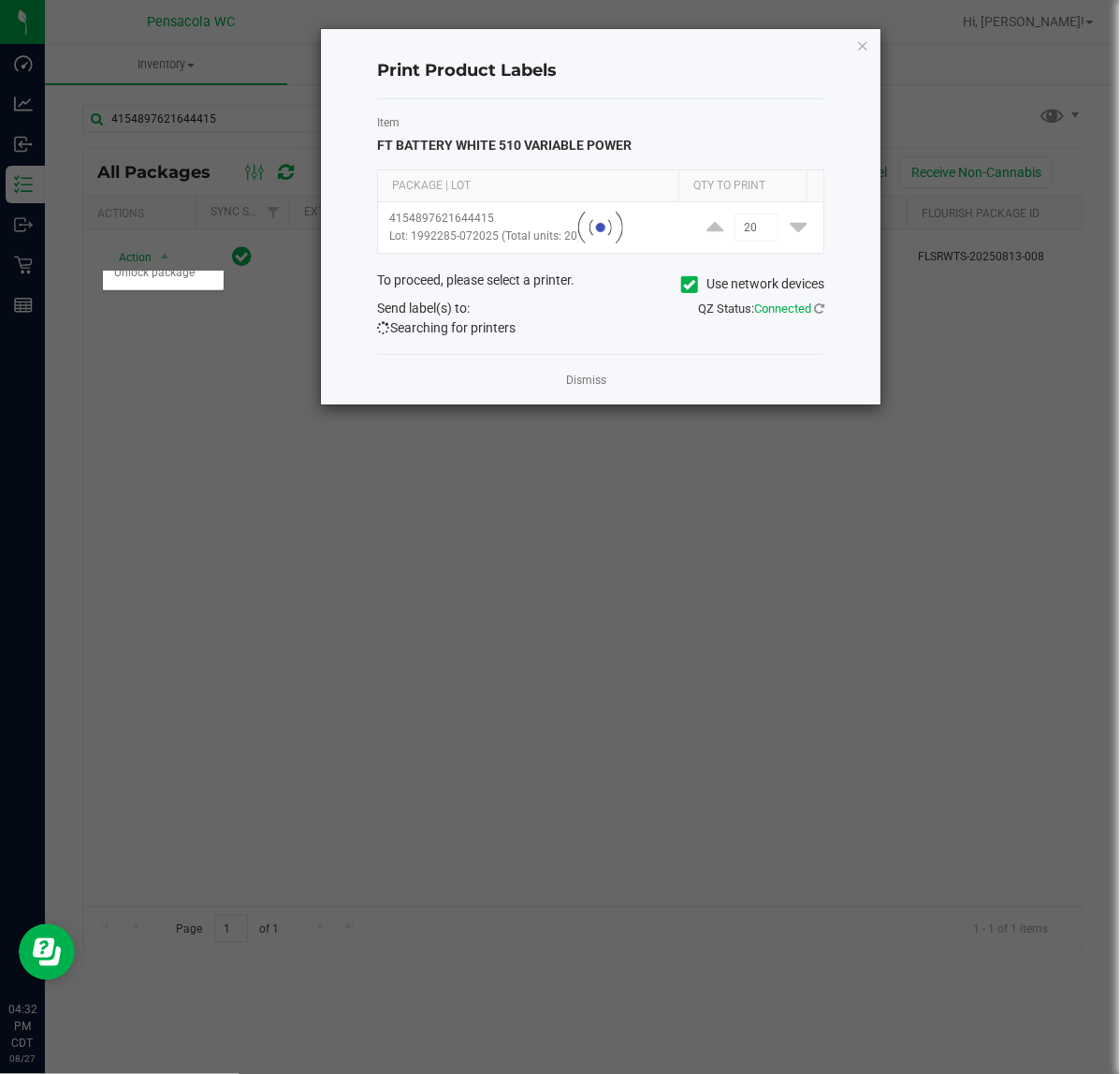
click at [151, 436] on body "Dashboard Analytics Inbound Inventory Outbound Retail Reports 04:32 PM CDT [DAT…" at bounding box center [560, 537] width 1120 height 1074
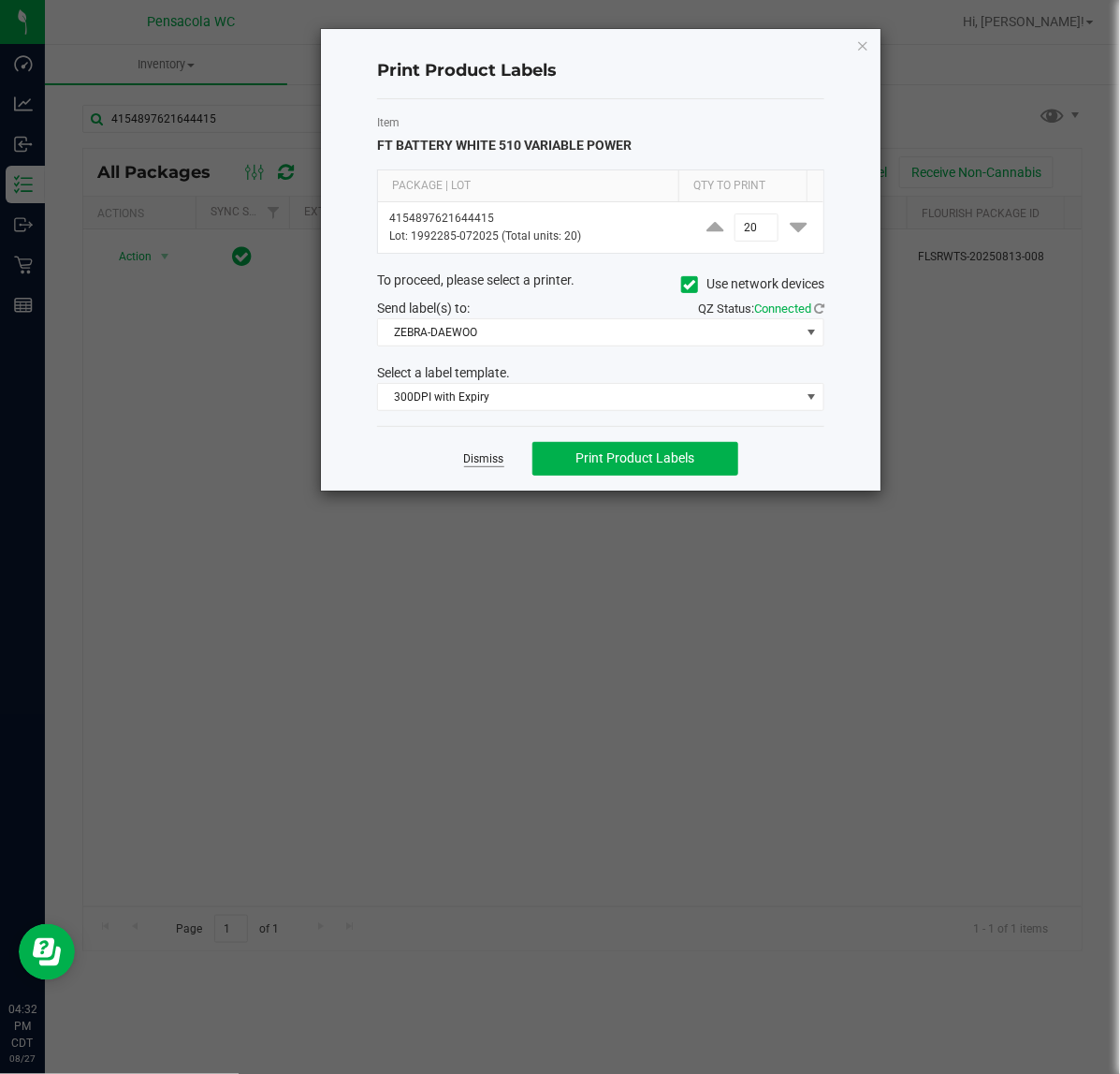
click at [478, 464] on link "Dismiss" at bounding box center [484, 458] width 40 height 16
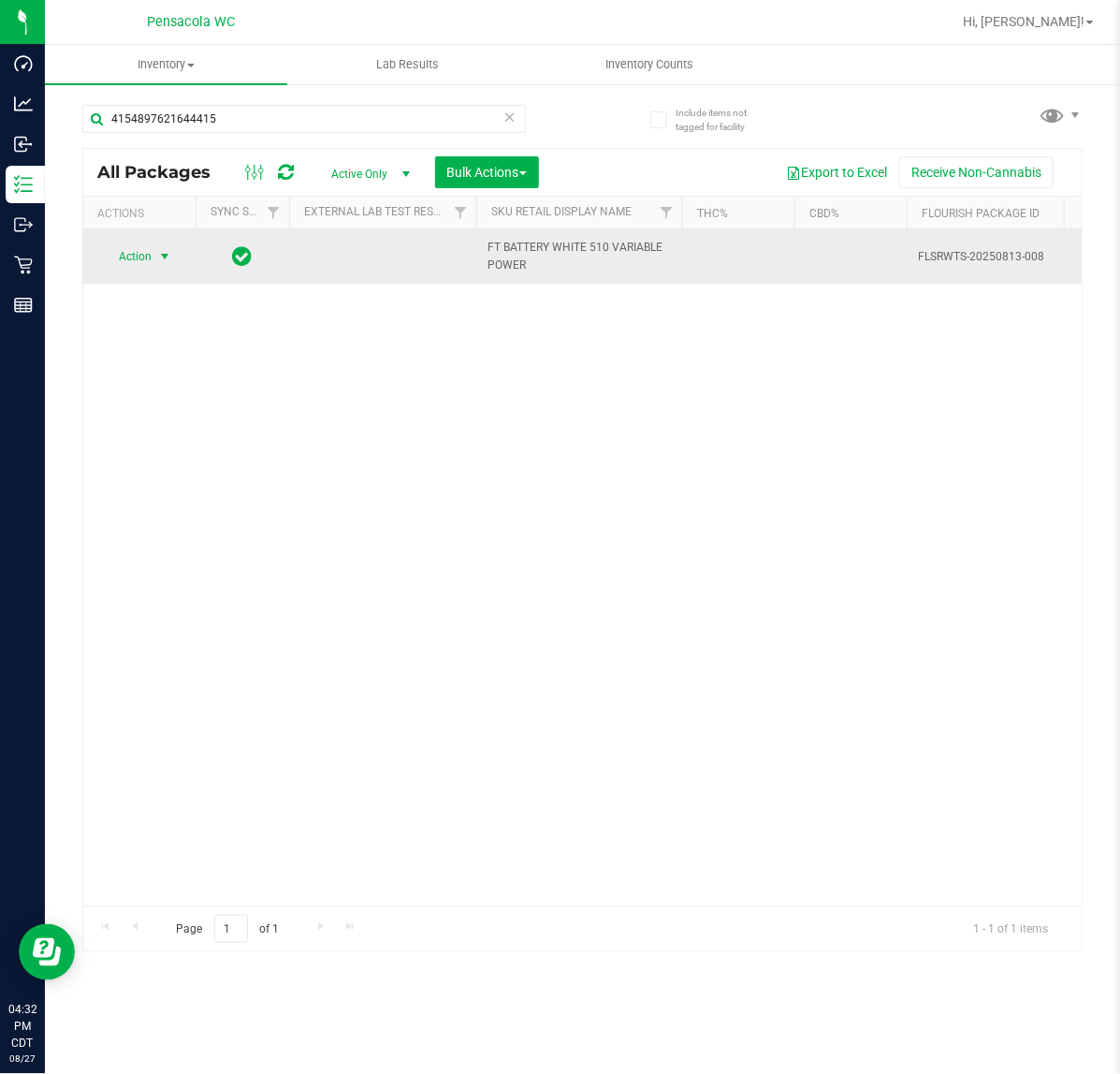
click at [139, 257] on span "Action" at bounding box center [127, 256] width 50 height 26
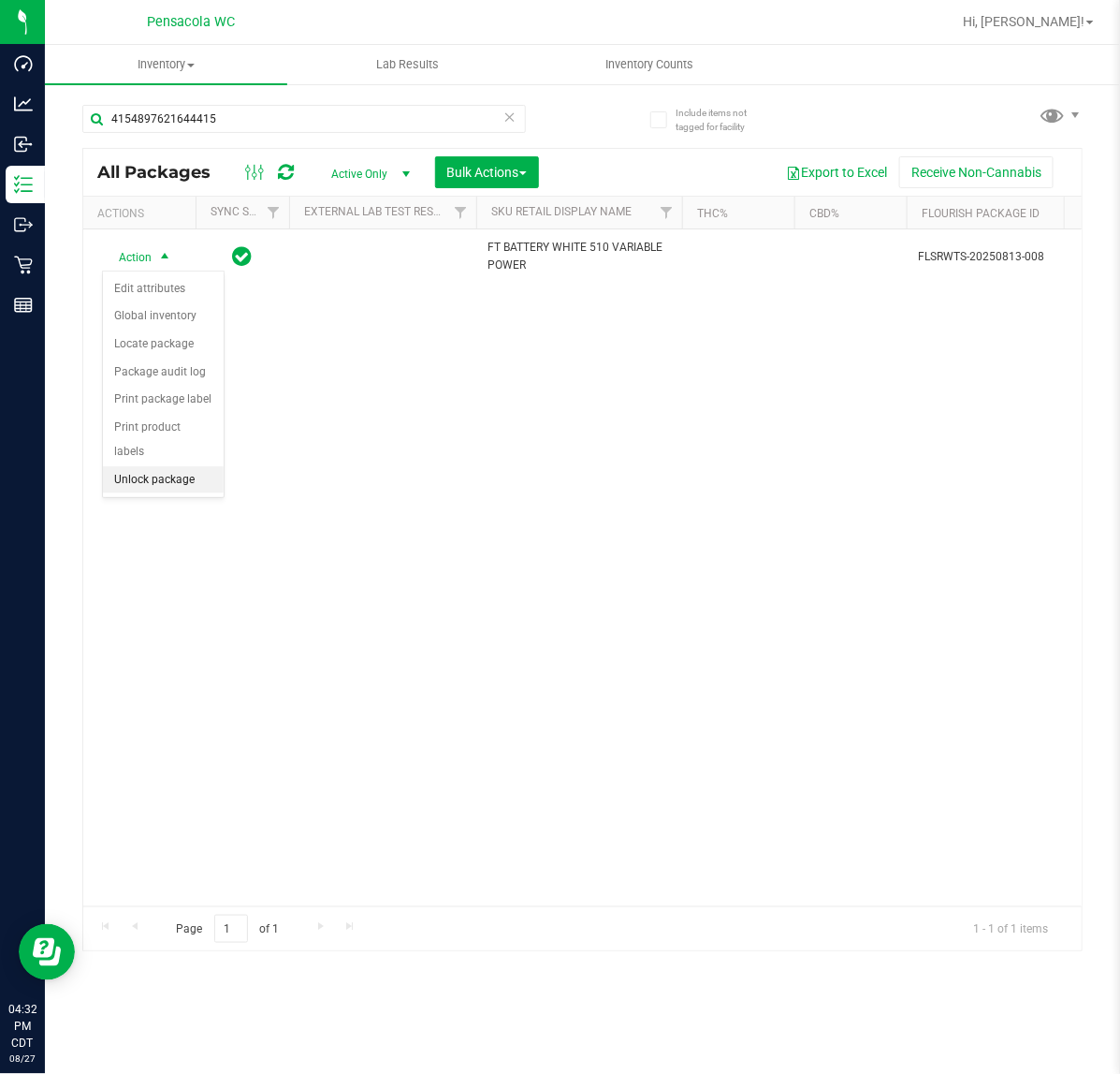
click at [162, 466] on li "Unlock package" at bounding box center [163, 480] width 120 height 28
